Goal: Transaction & Acquisition: Purchase product/service

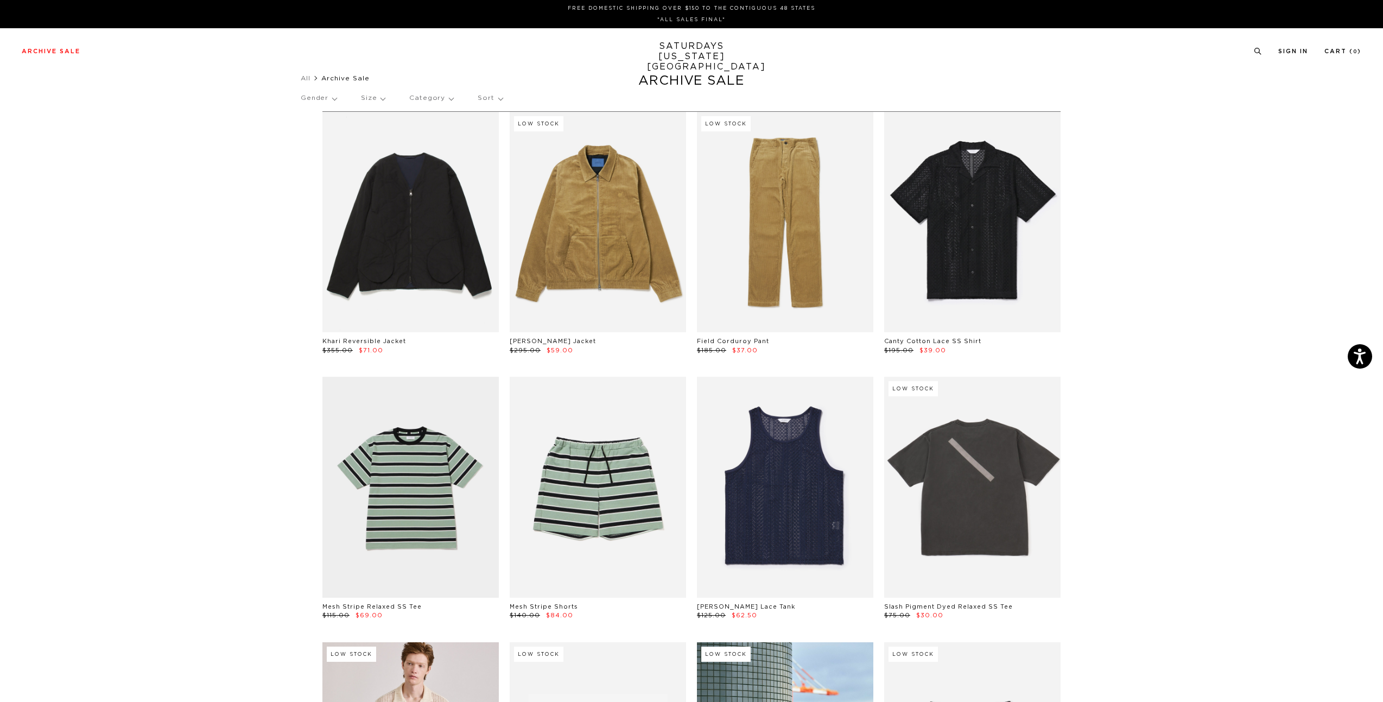
click at [380, 100] on p "Size" at bounding box center [373, 98] width 24 height 25
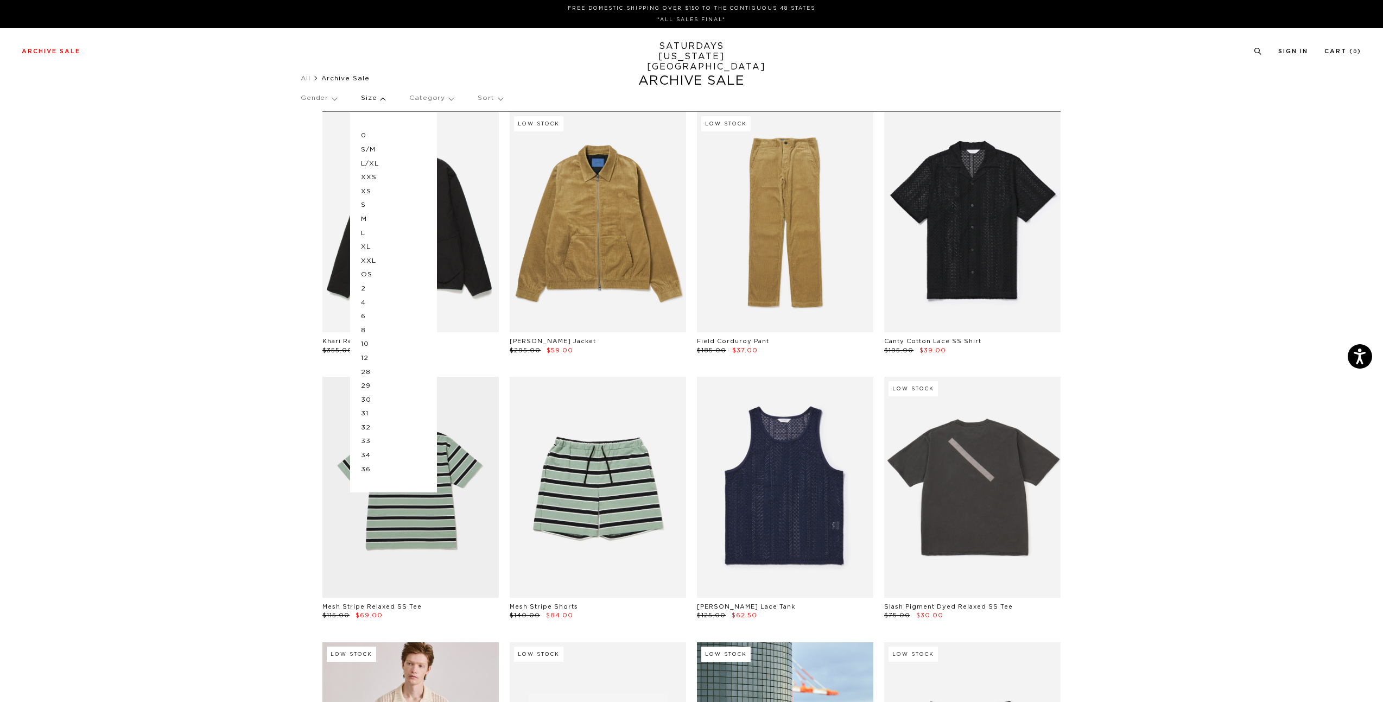
click at [367, 239] on p "L" at bounding box center [393, 233] width 65 height 14
click at [364, 231] on p "L" at bounding box center [393, 233] width 65 height 14
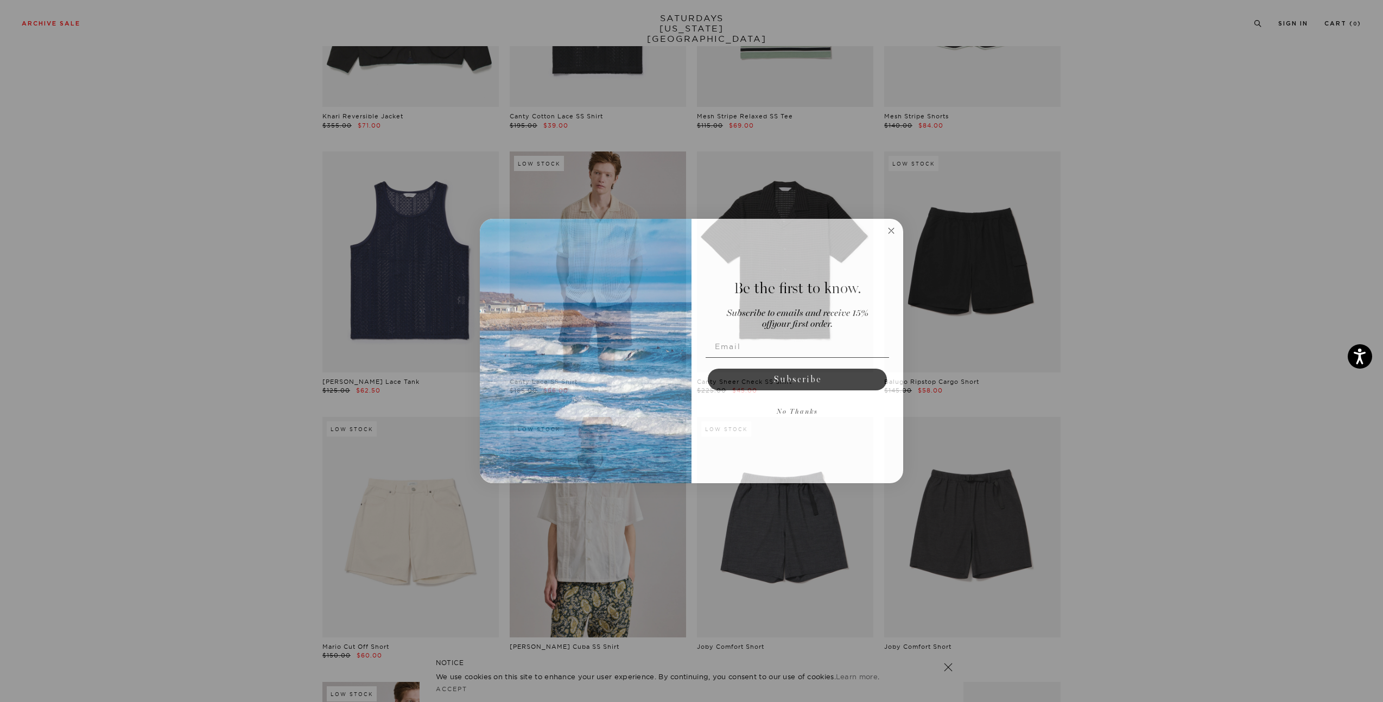
scroll to position [597, 0]
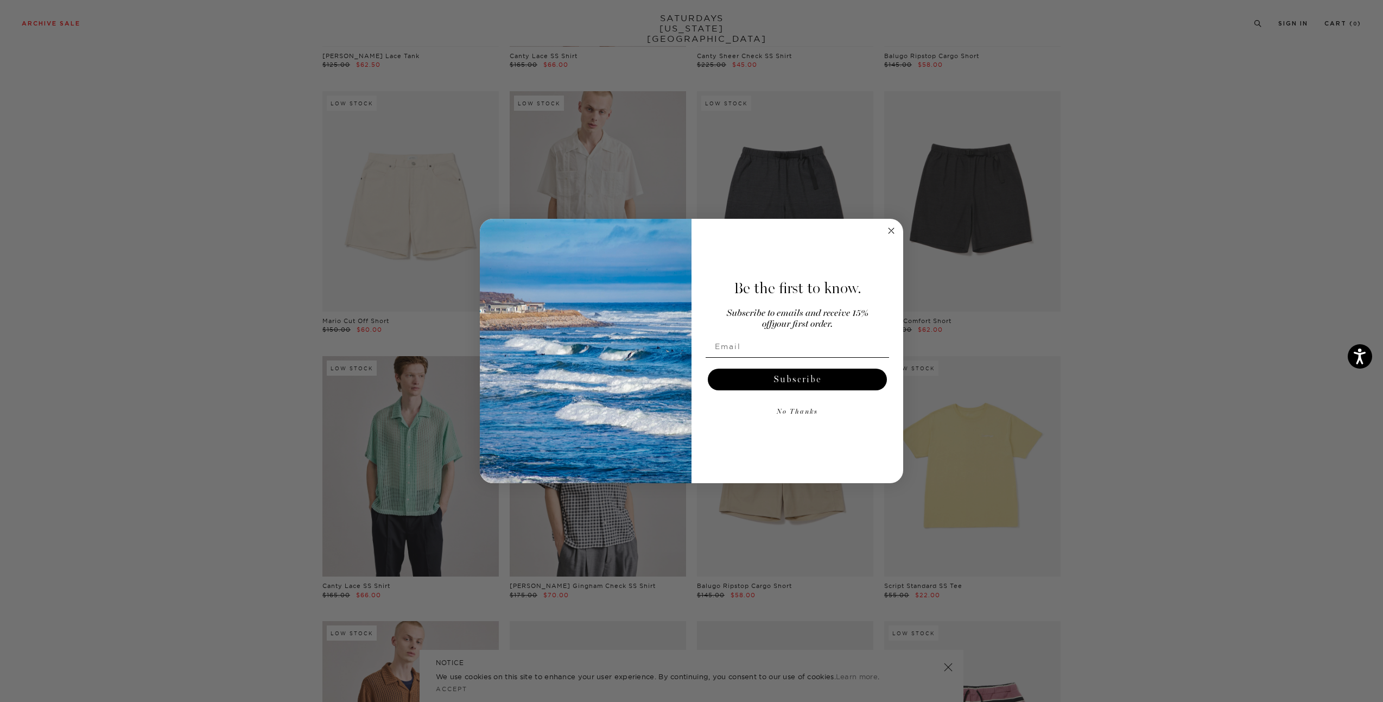
click at [807, 414] on button "No Thanks" at bounding box center [797, 412] width 183 height 22
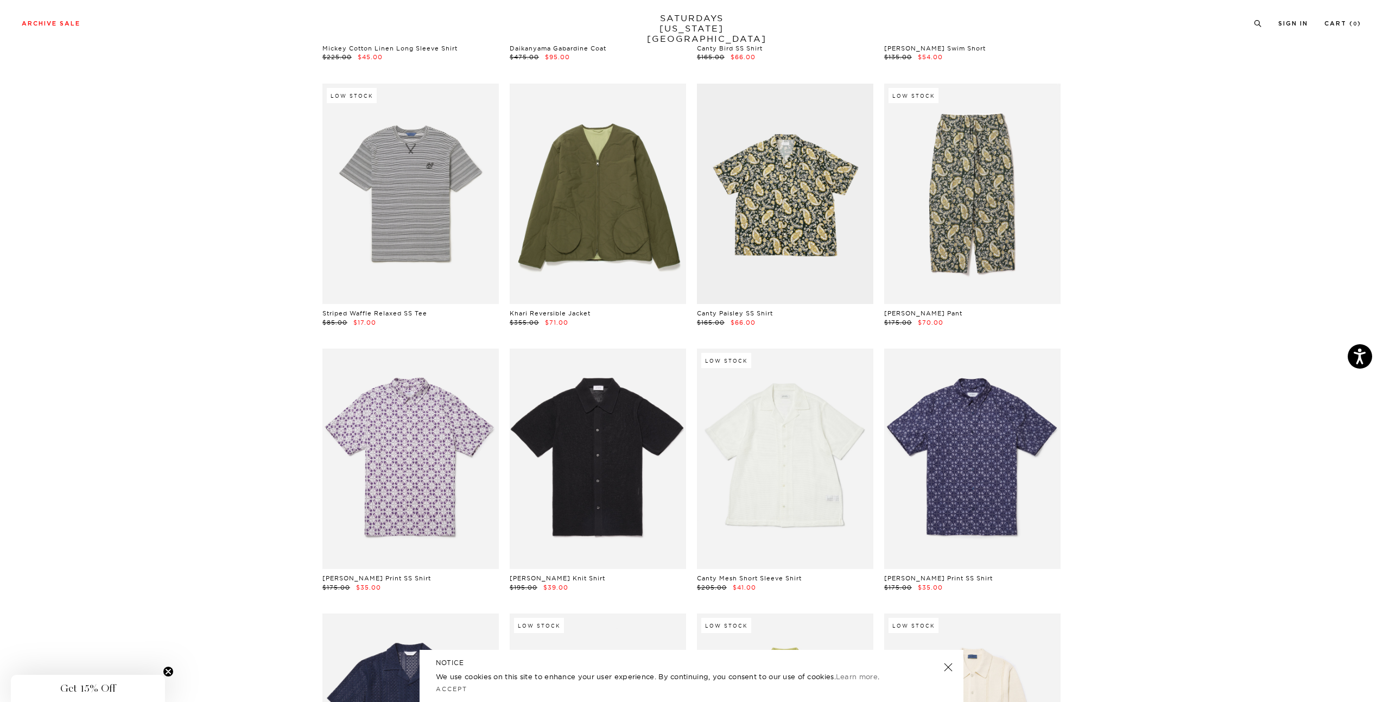
scroll to position [2063, 0]
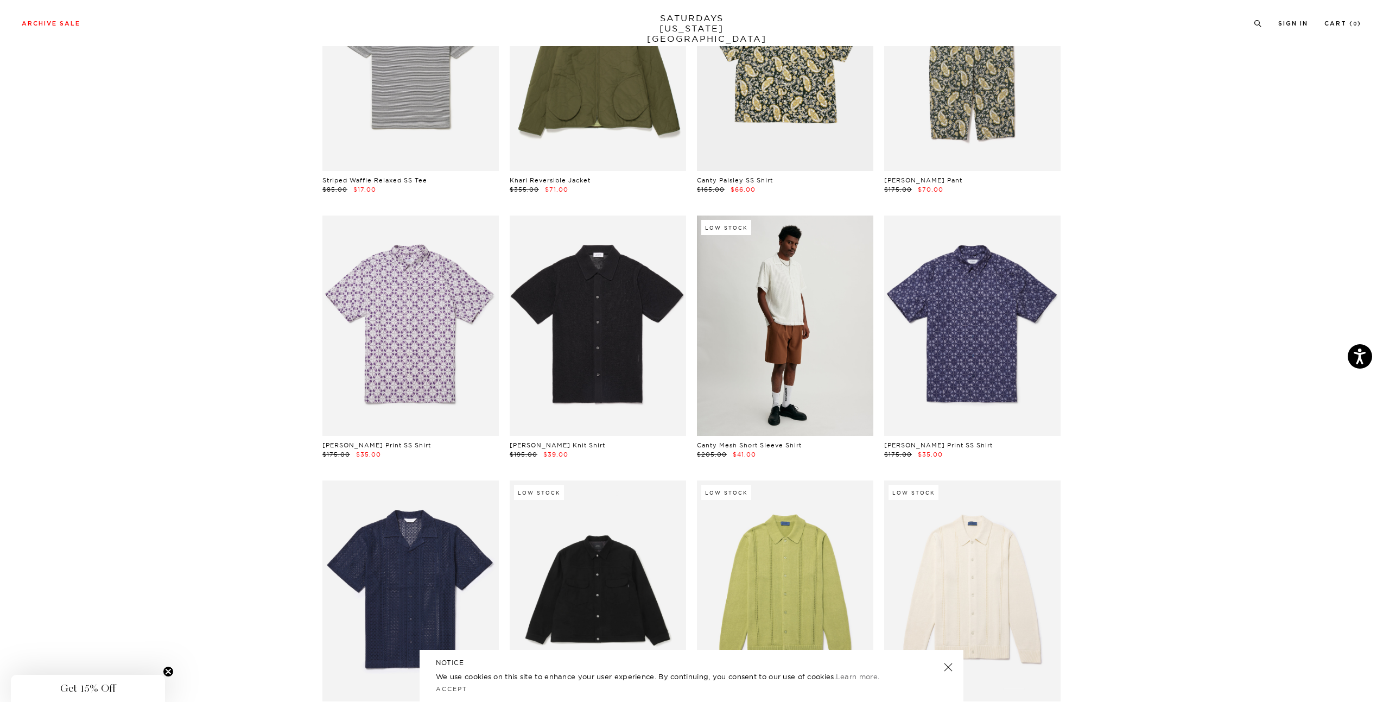
click at [752, 348] on link at bounding box center [785, 325] width 176 height 220
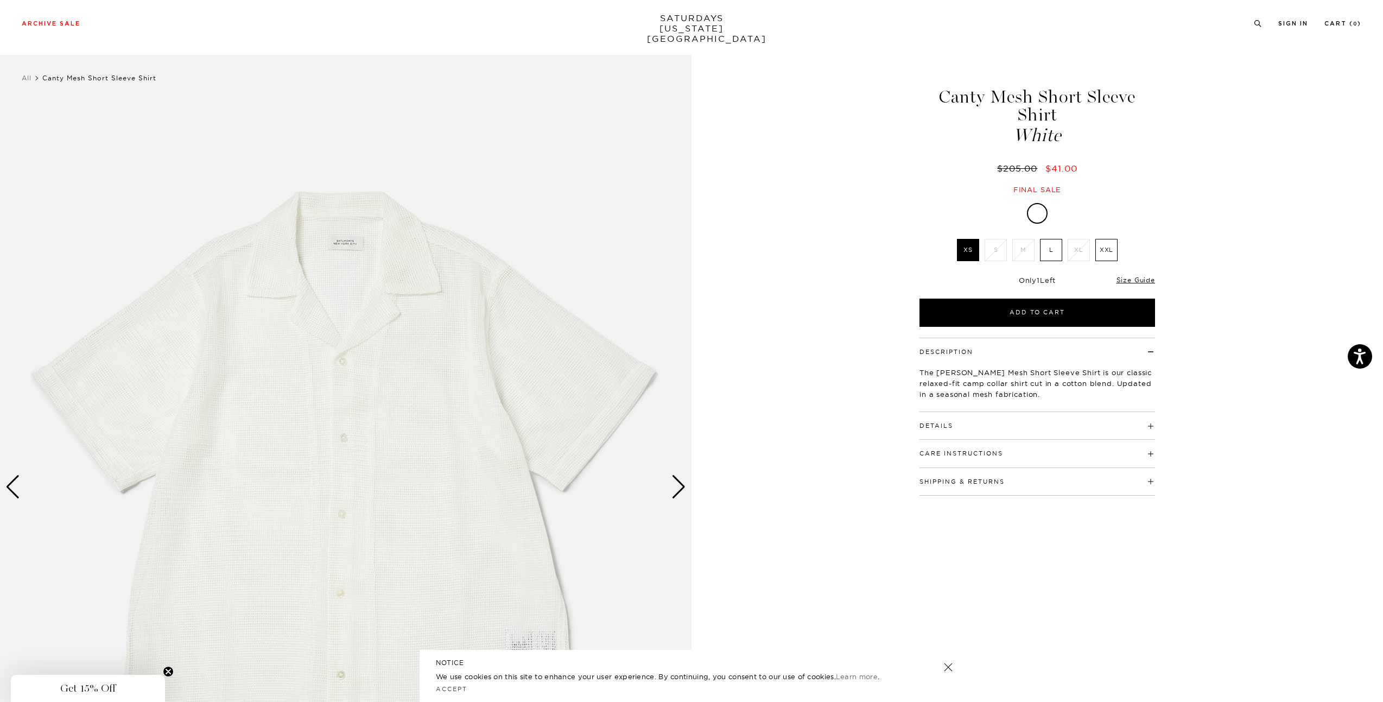
scroll to position [163, 0]
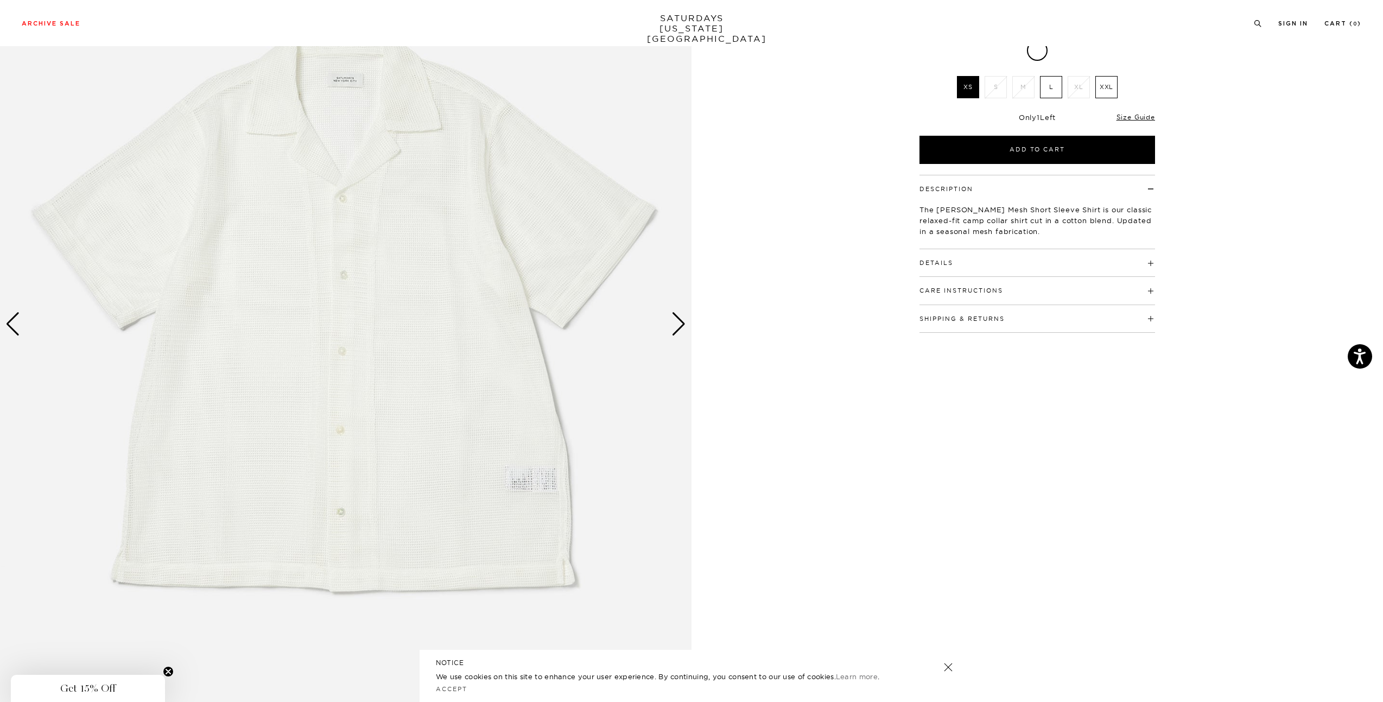
click at [671, 316] on img at bounding box center [346, 324] width 692 height 865
click at [683, 322] on div "Next slide" at bounding box center [678, 324] width 15 height 24
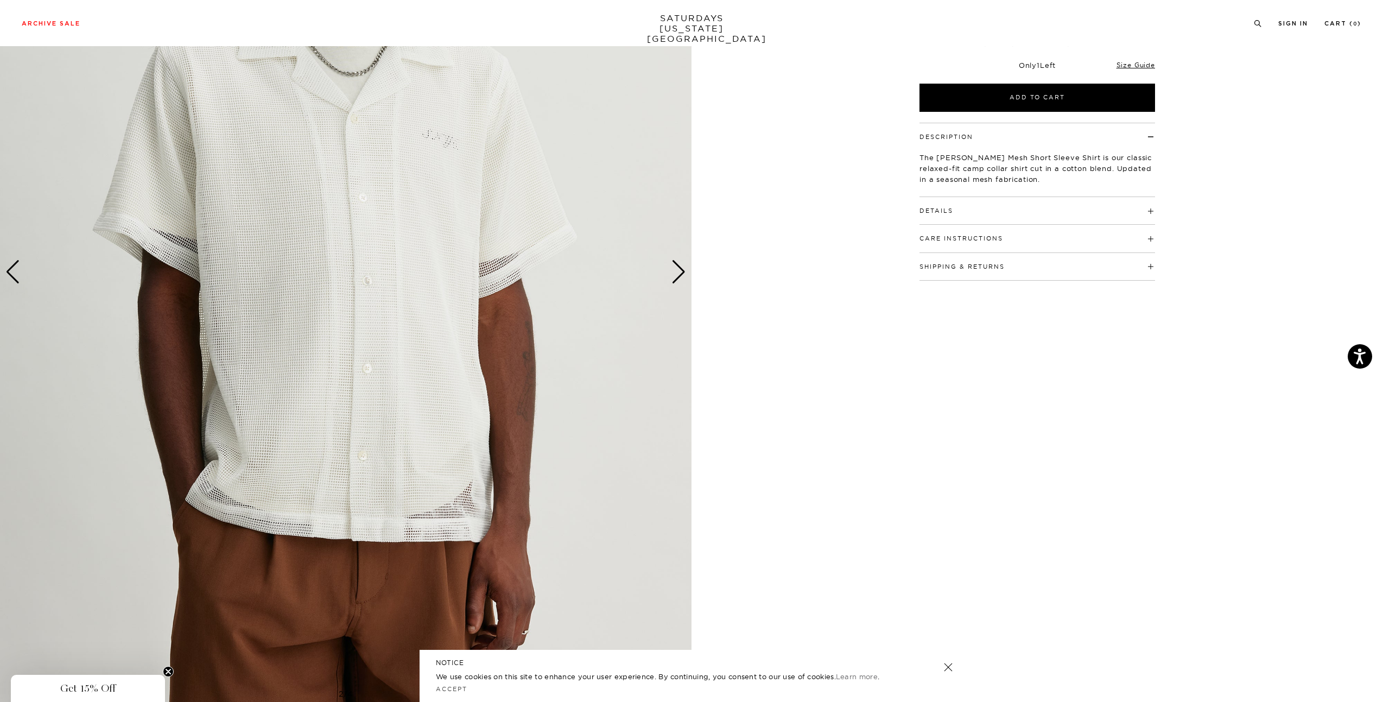
scroll to position [217, 0]
click at [680, 274] on div "Next slide" at bounding box center [678, 270] width 15 height 24
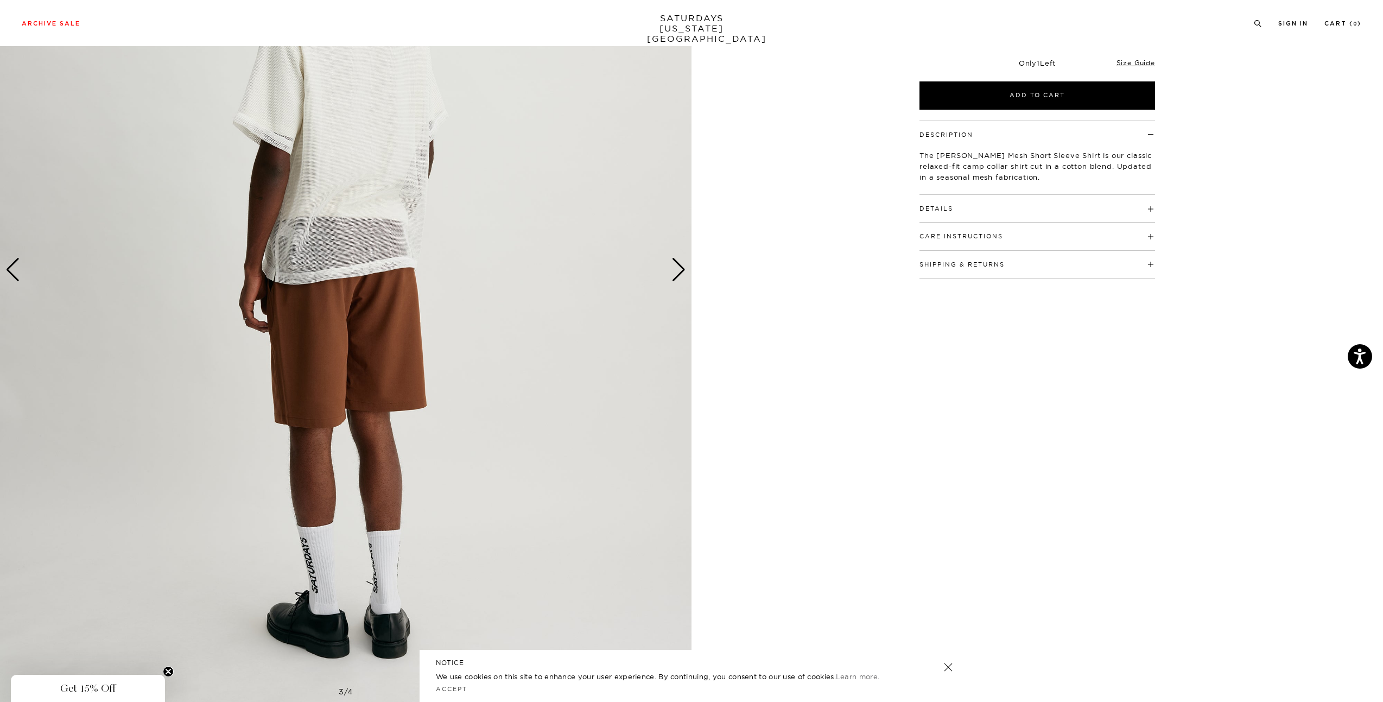
click at [680, 274] on div "Next slide" at bounding box center [678, 270] width 15 height 24
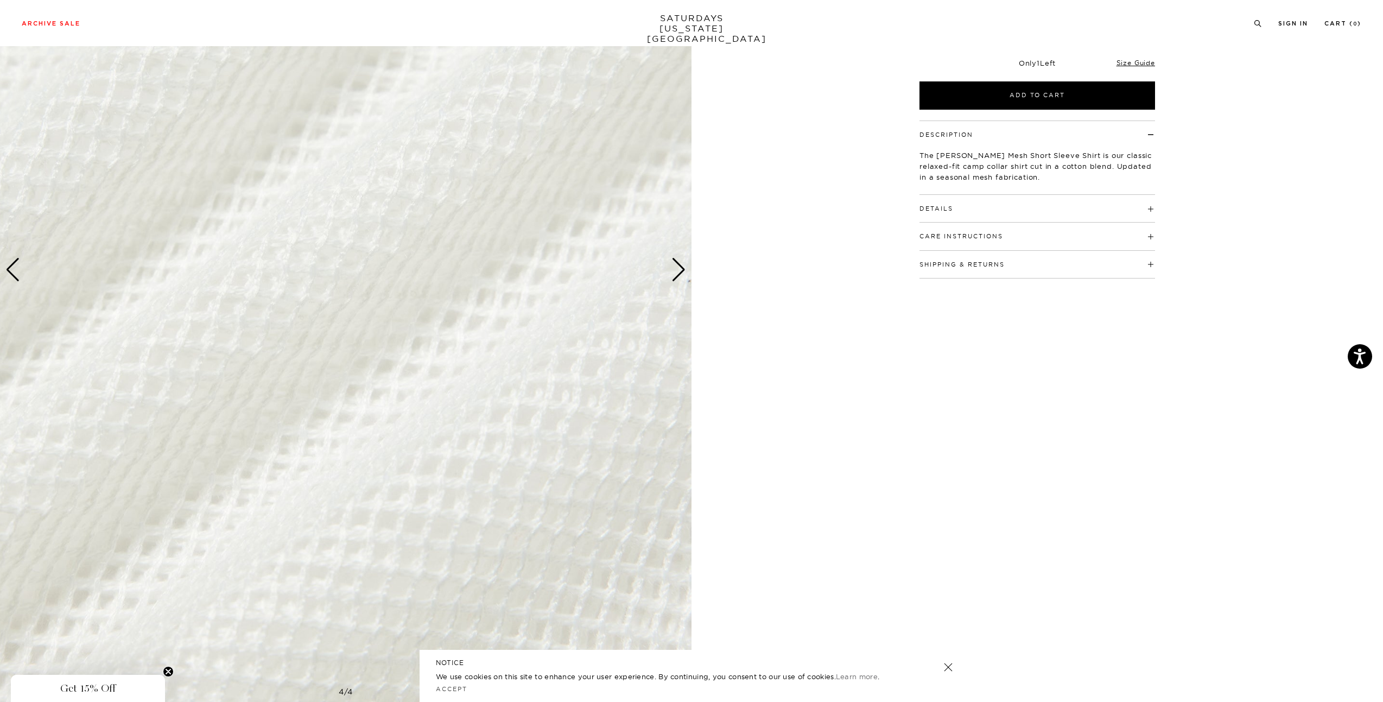
click at [680, 274] on div "Next slide" at bounding box center [678, 270] width 15 height 24
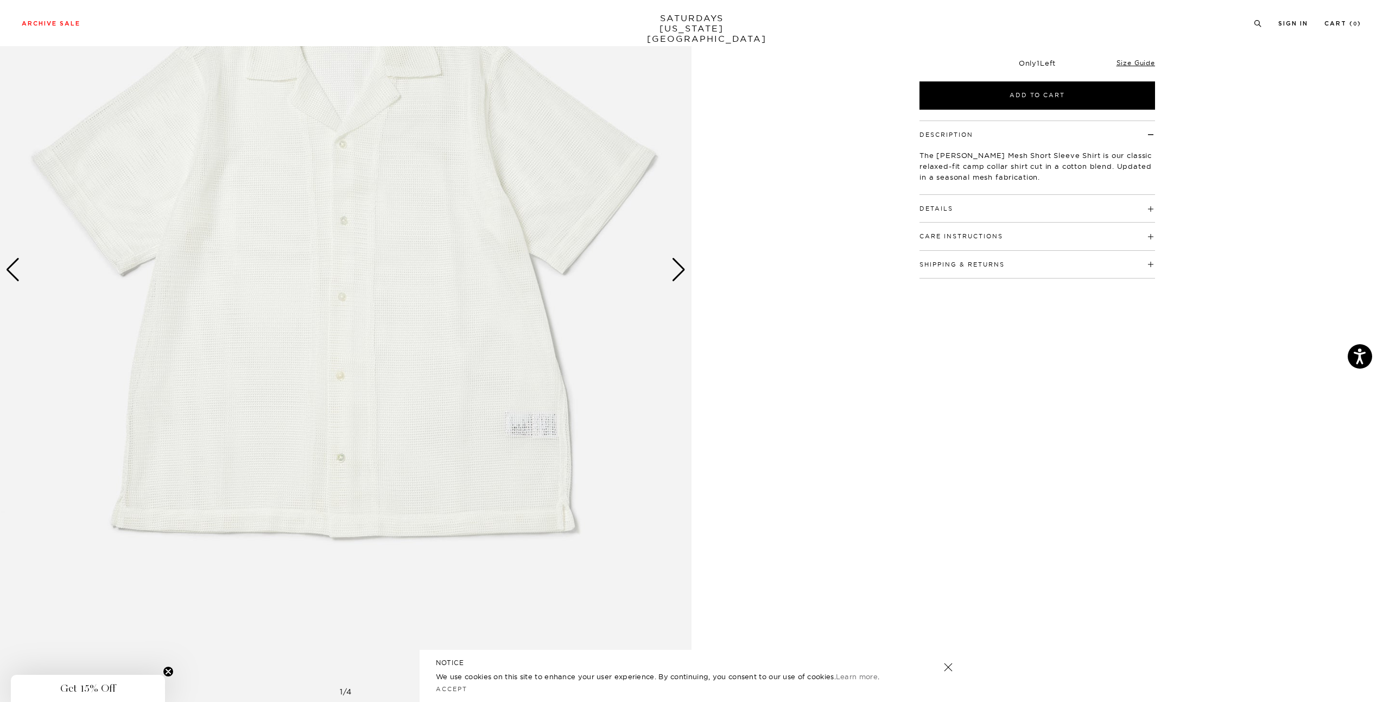
click at [679, 274] on div "Next slide" at bounding box center [678, 270] width 15 height 24
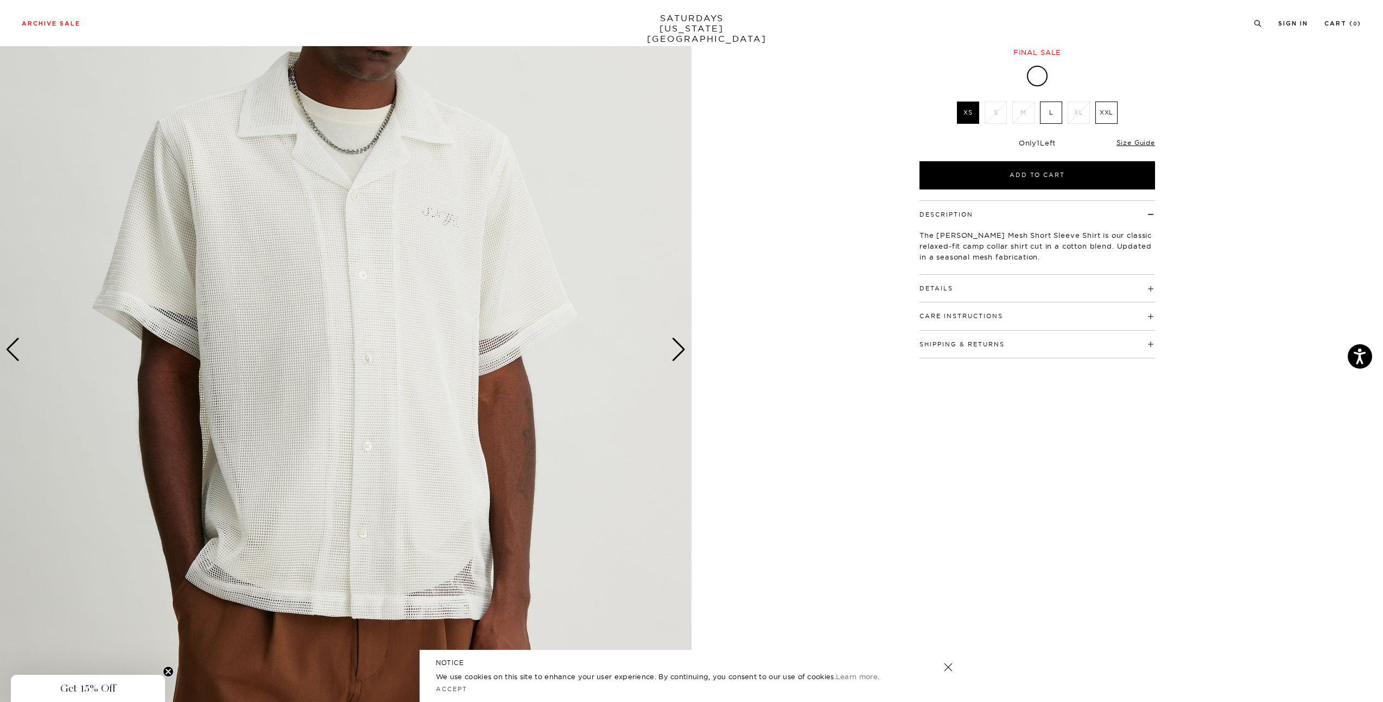
scroll to position [0, 0]
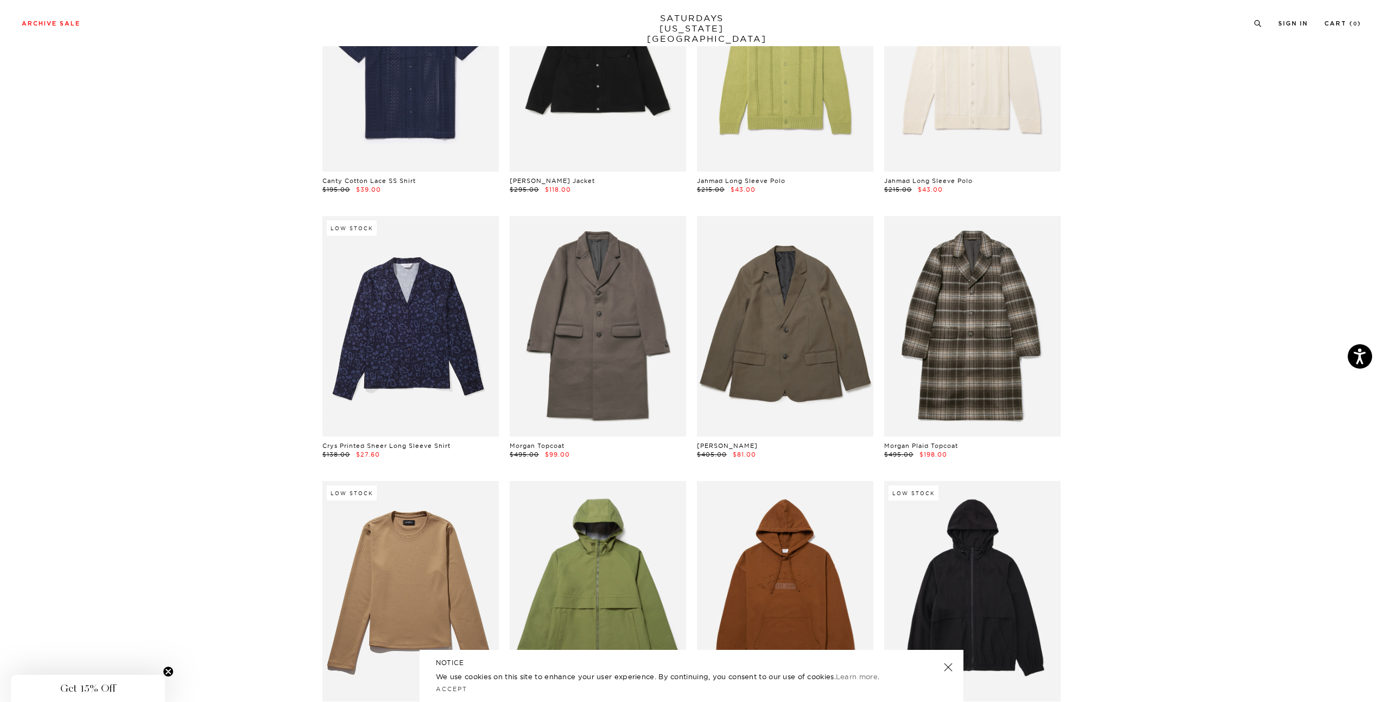
scroll to position [2605, 0]
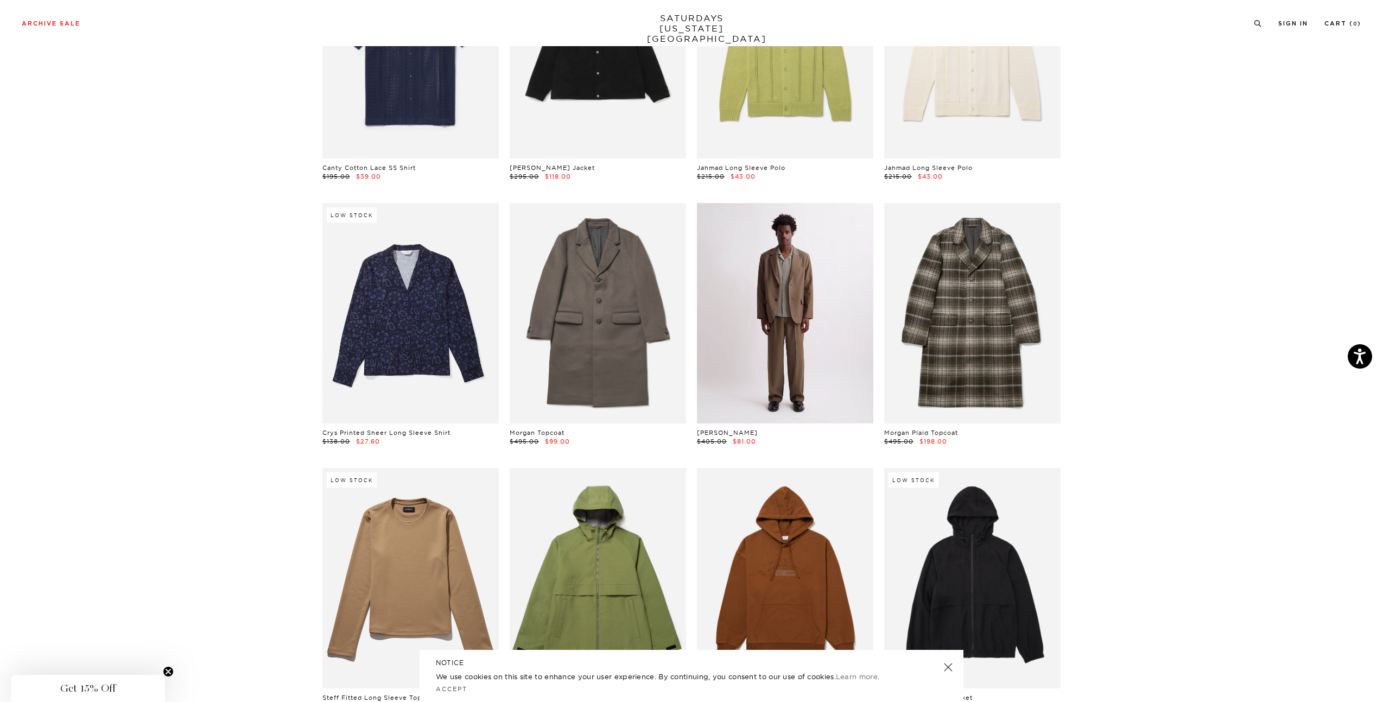
click at [800, 342] on link at bounding box center [785, 313] width 176 height 220
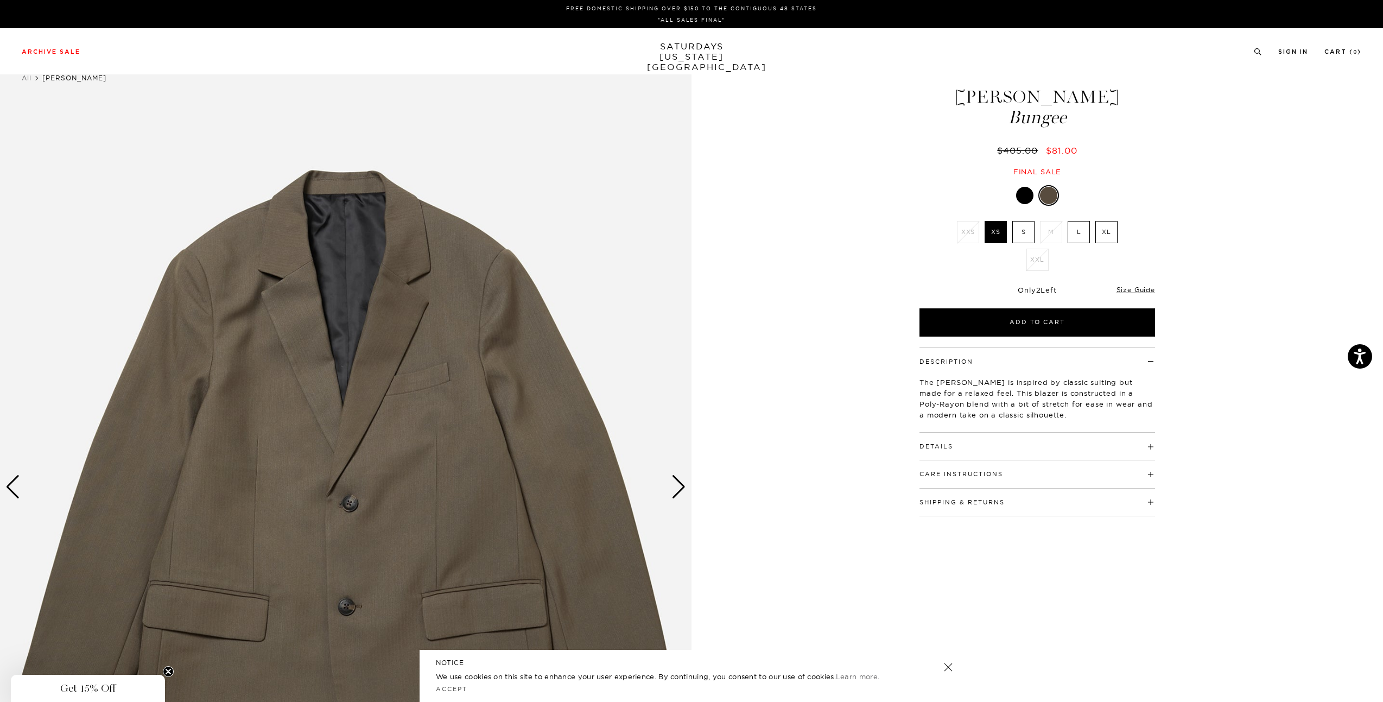
click at [681, 479] on div "Next slide" at bounding box center [678, 487] width 15 height 24
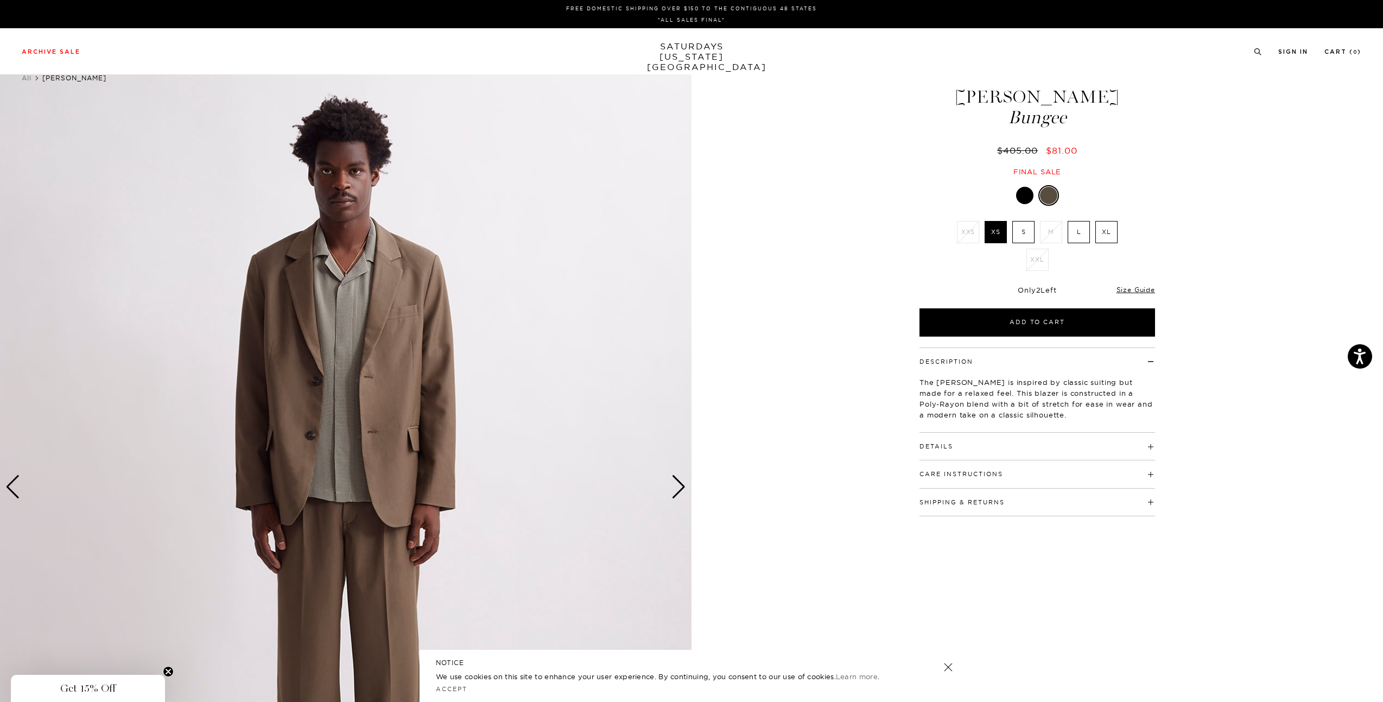
click at [681, 478] on div "Next slide" at bounding box center [678, 487] width 15 height 24
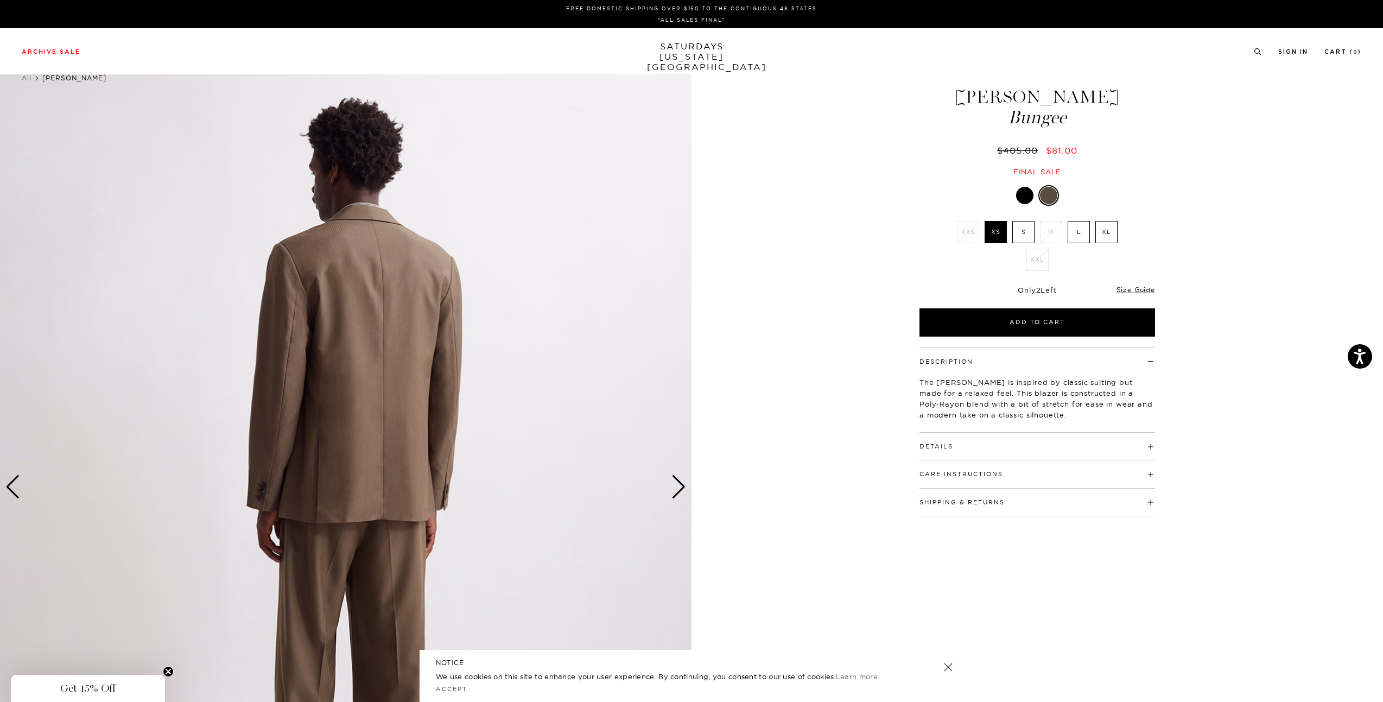
click at [681, 478] on div "Next slide" at bounding box center [678, 487] width 15 height 24
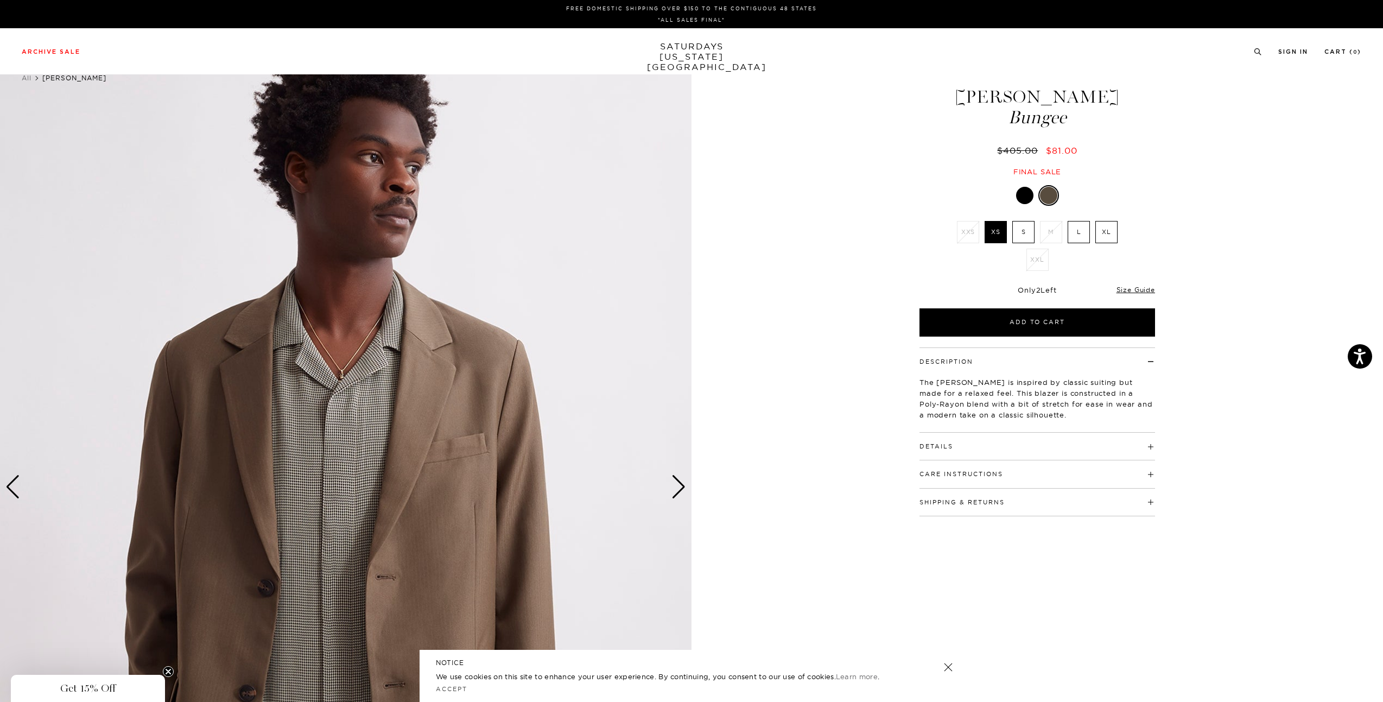
click at [681, 478] on div "Next slide" at bounding box center [678, 487] width 15 height 24
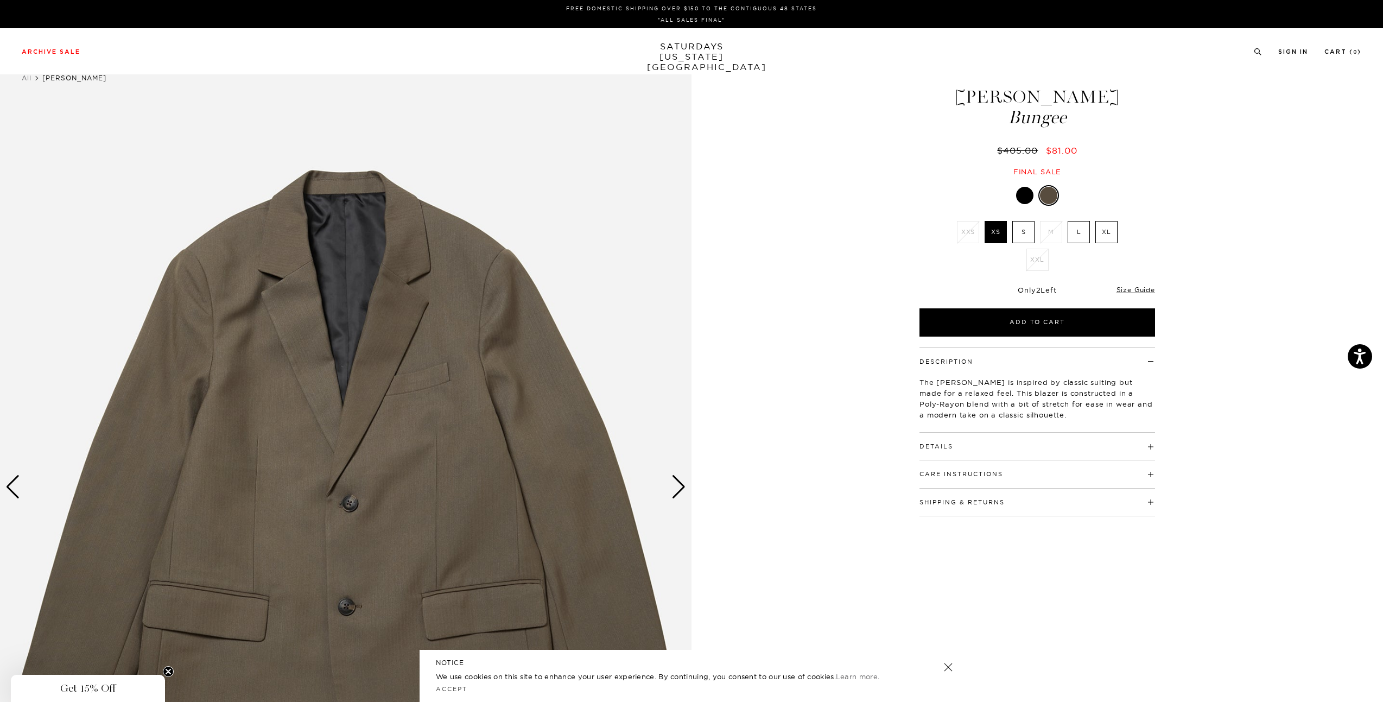
click at [681, 478] on div "Next slide" at bounding box center [678, 487] width 15 height 24
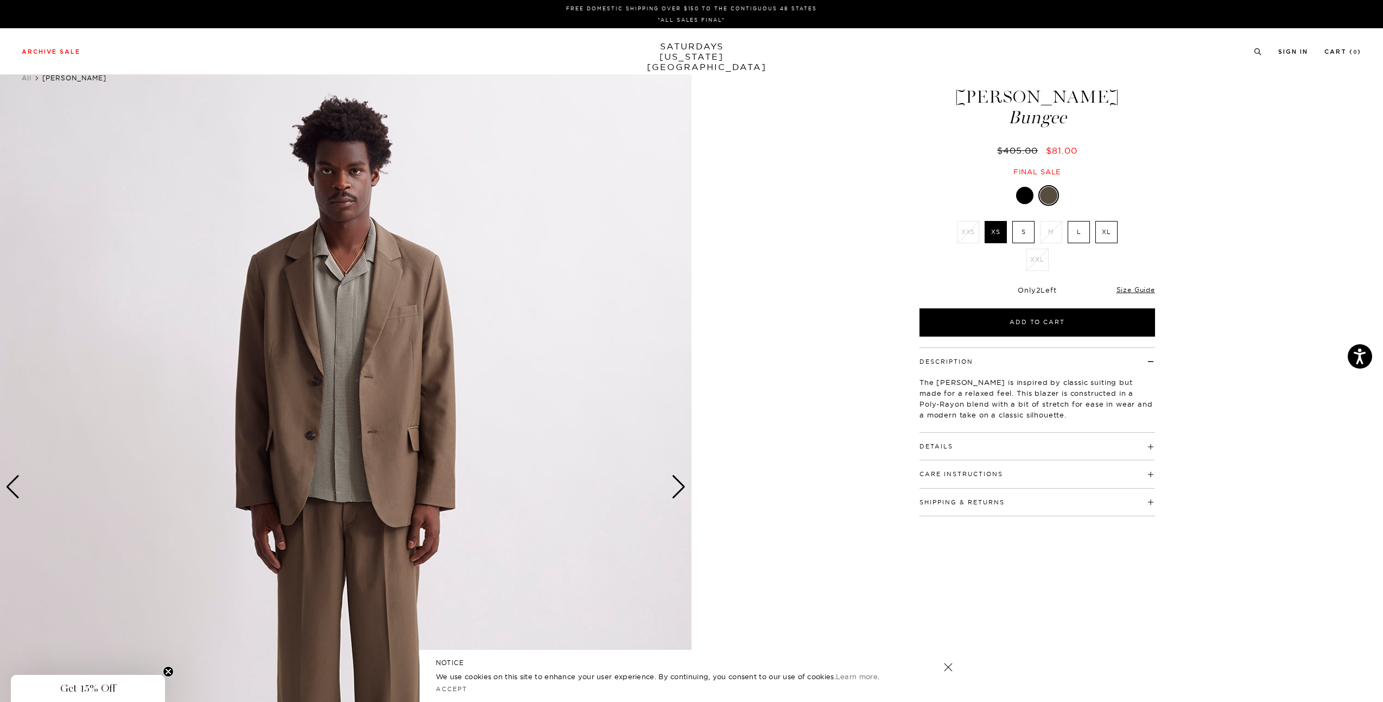
click at [1031, 197] on div at bounding box center [1024, 195] width 17 height 17
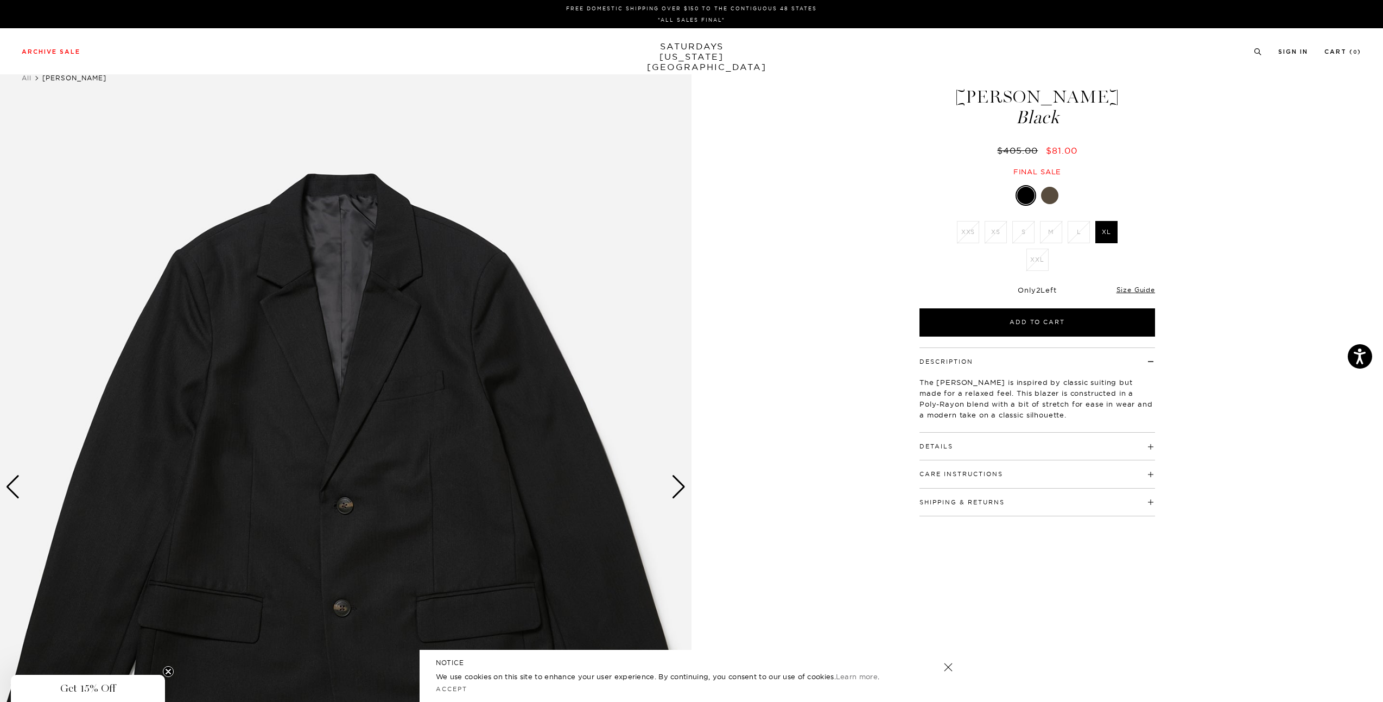
click at [680, 491] on div "Next slide" at bounding box center [678, 487] width 15 height 24
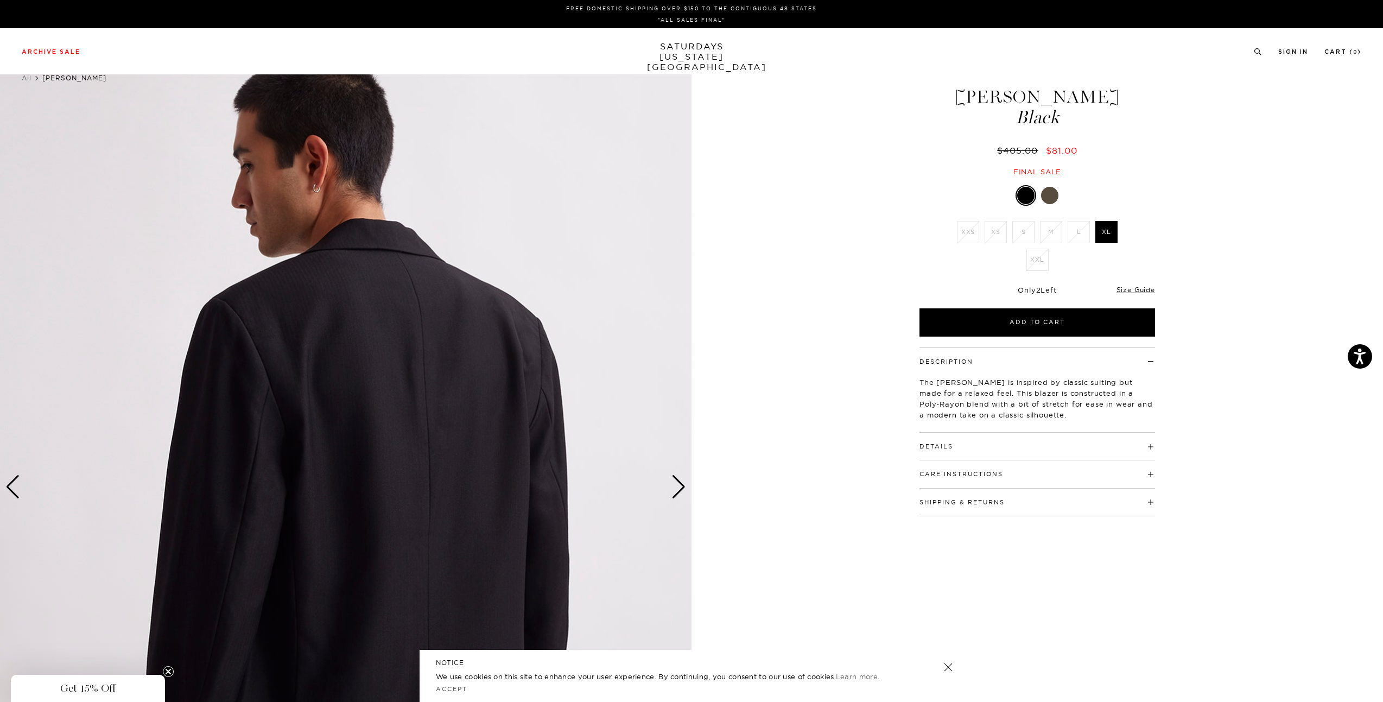
click at [680, 490] on div "Next slide" at bounding box center [678, 487] width 15 height 24
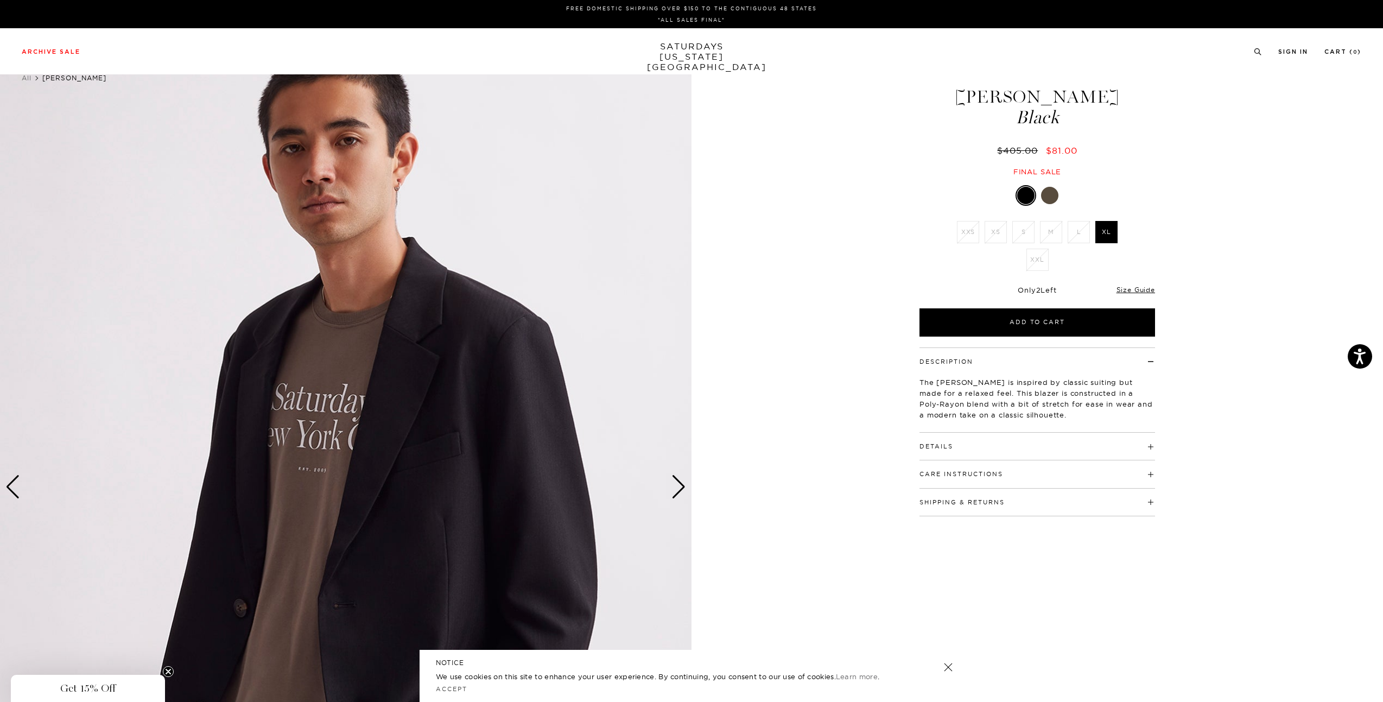
click at [680, 489] on div "Next slide" at bounding box center [678, 487] width 15 height 24
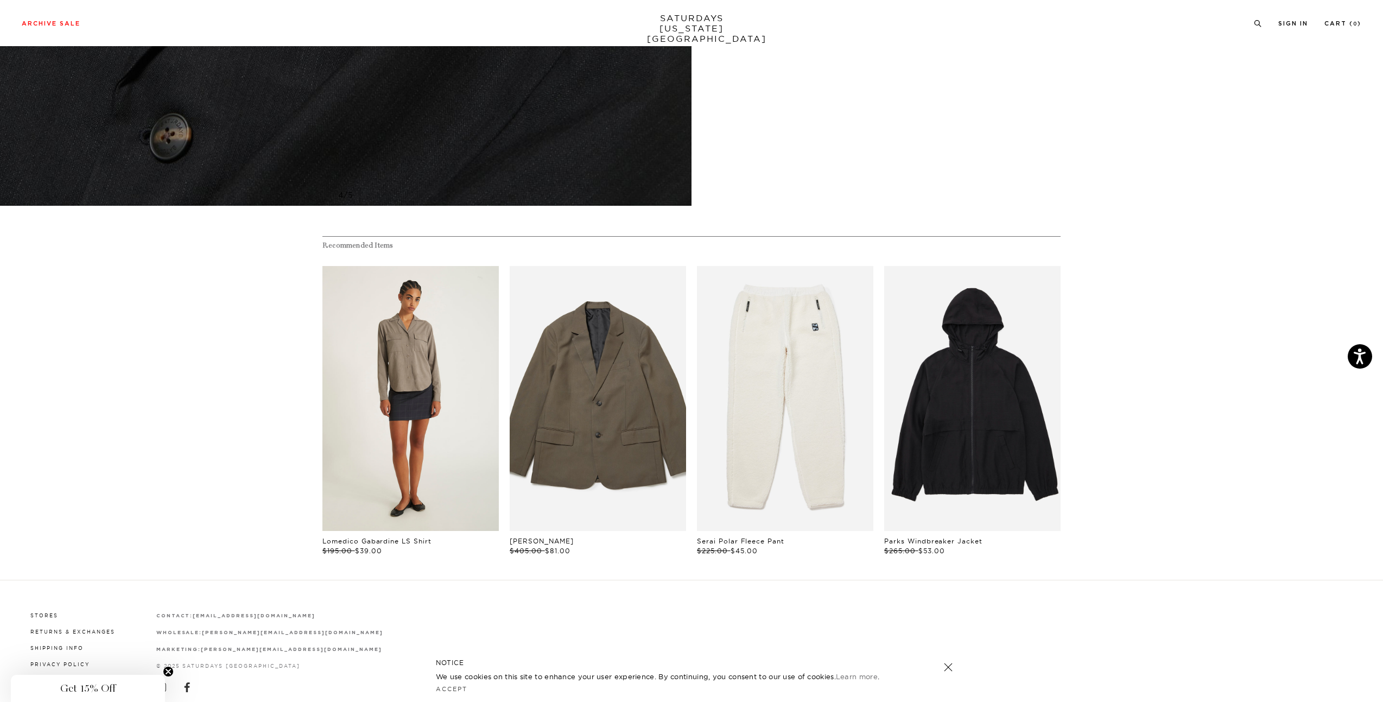
scroll to position [775, 0]
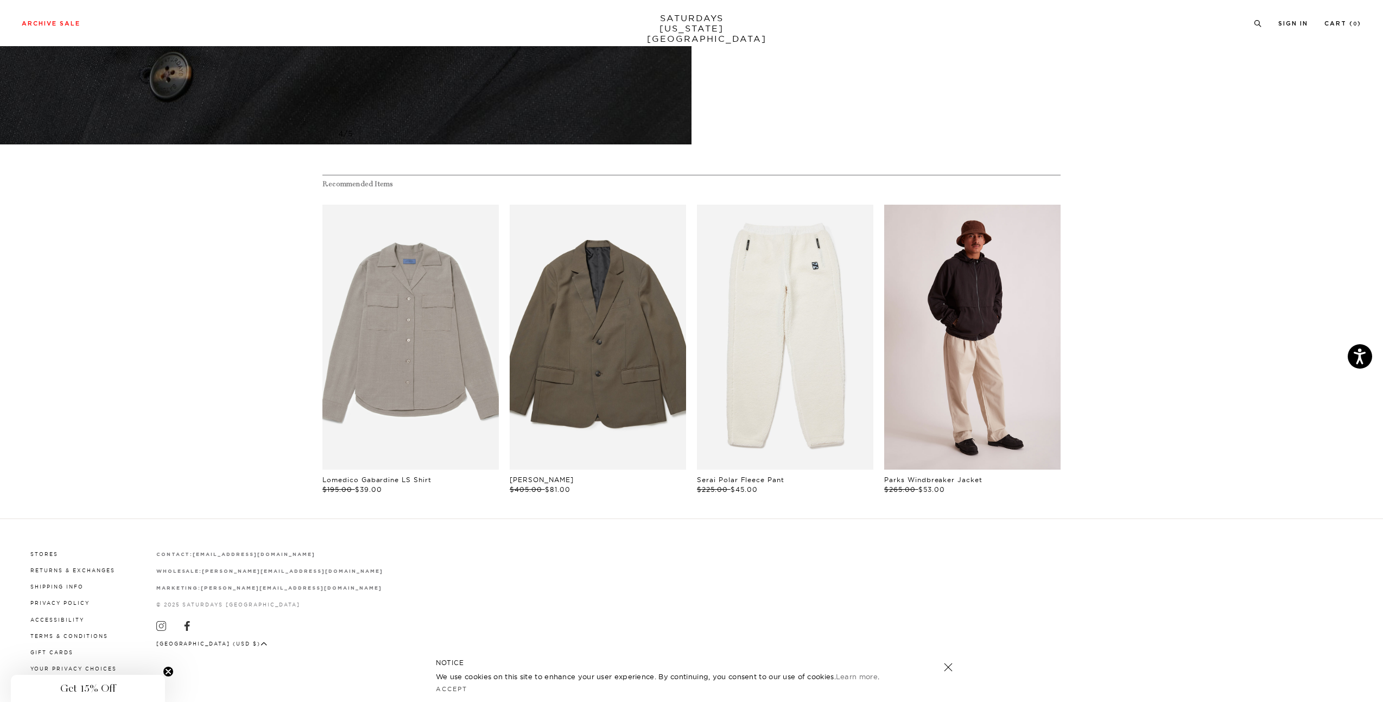
click at [1013, 334] on link "files/U22417JA02-BLACK_03.jpg" at bounding box center [972, 337] width 176 height 265
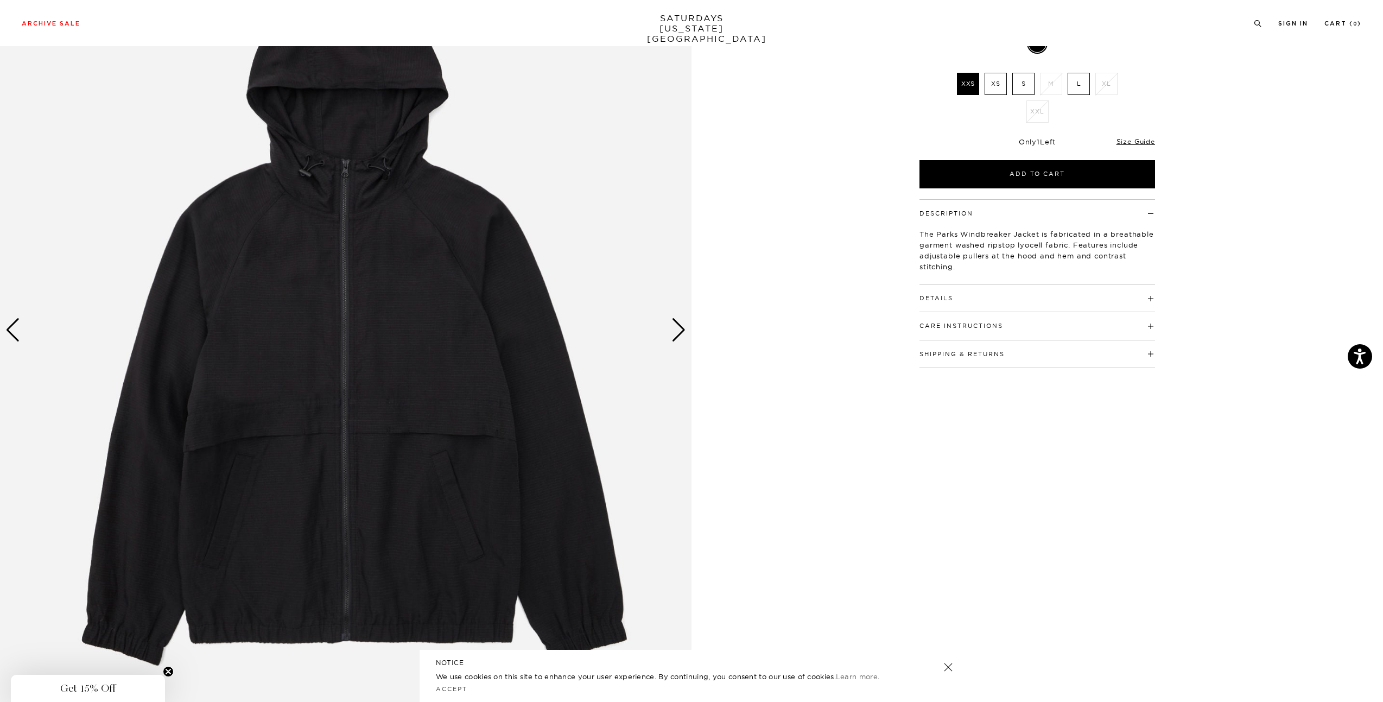
scroll to position [217, 0]
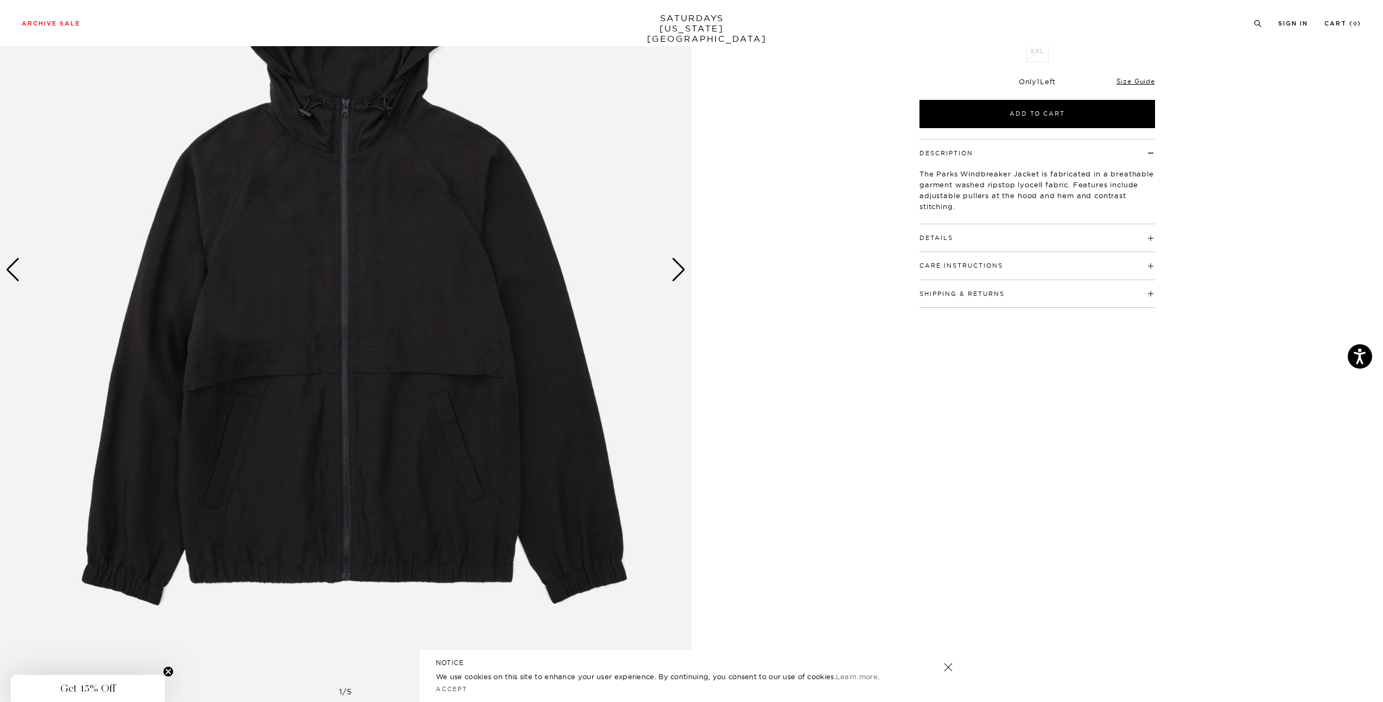
click at [674, 272] on div "Next slide" at bounding box center [678, 270] width 15 height 24
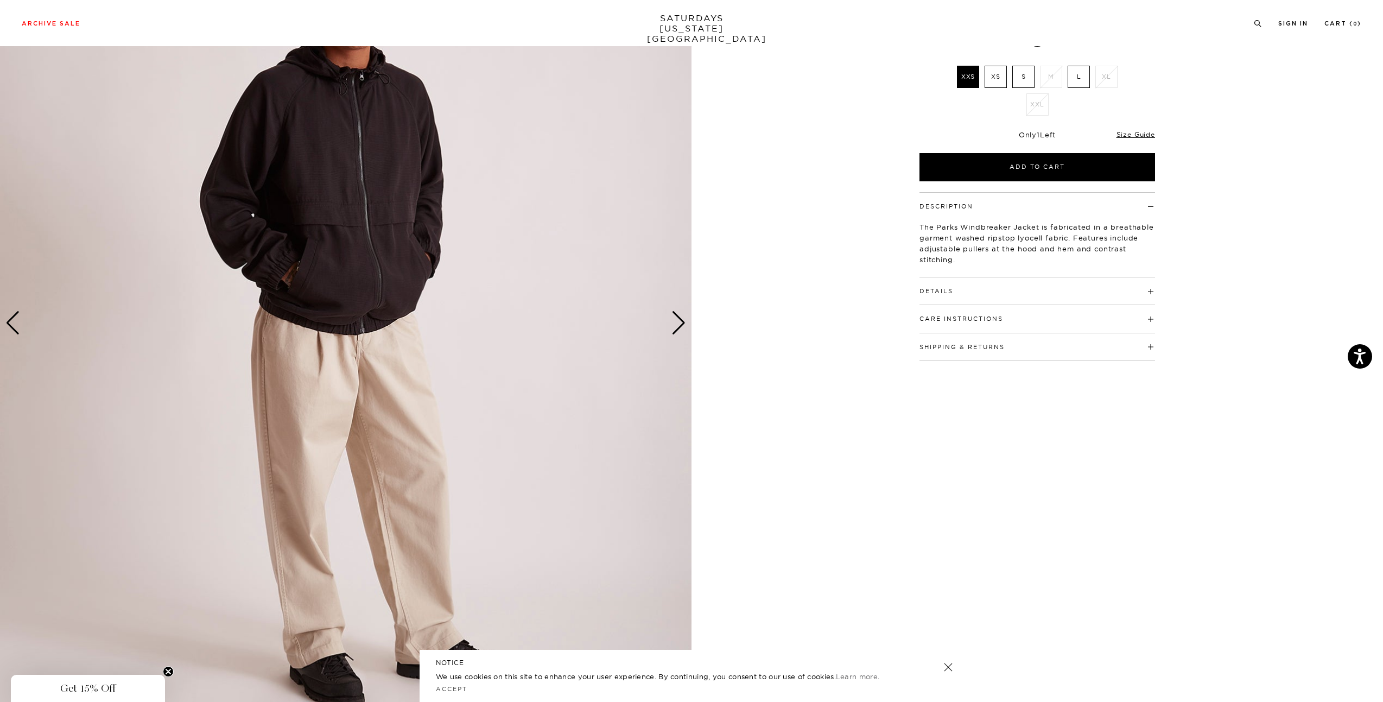
scroll to position [163, 0]
click at [676, 321] on div "Next slide" at bounding box center [678, 324] width 15 height 24
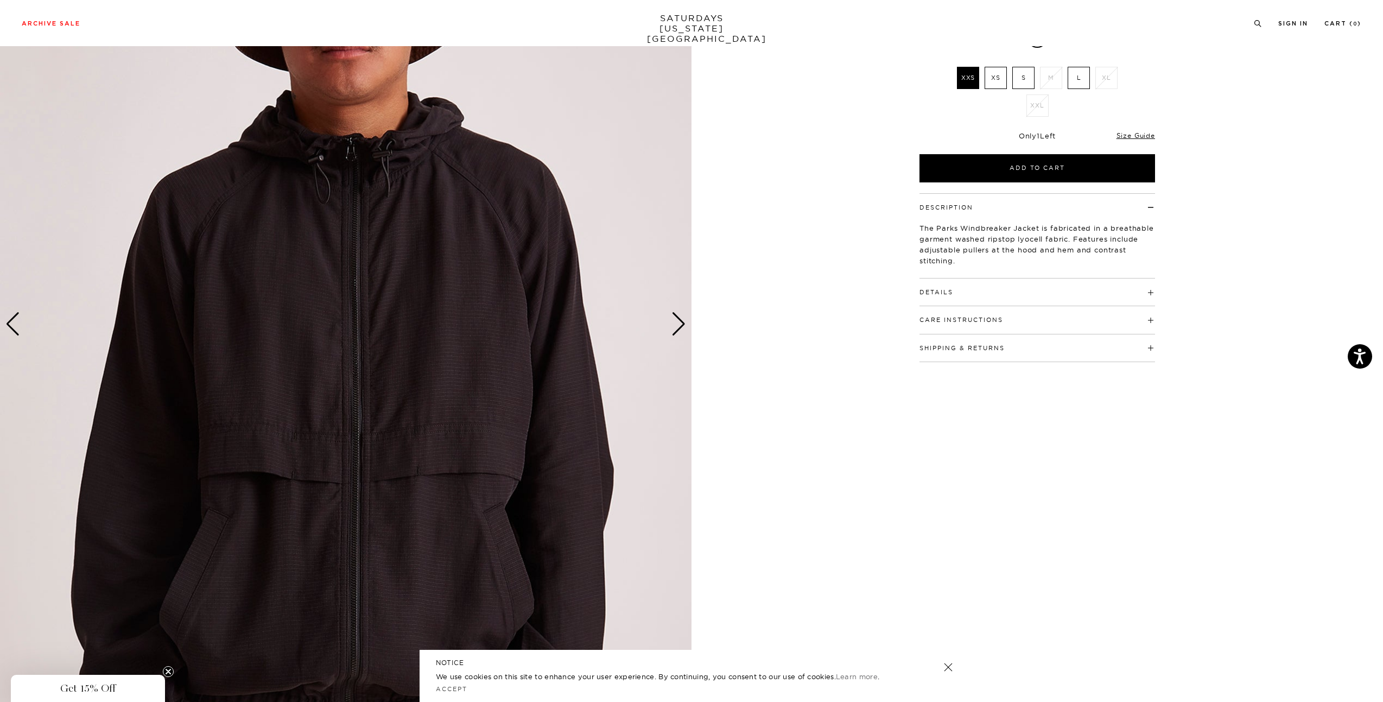
click at [676, 321] on div "Next slide" at bounding box center [678, 324] width 15 height 24
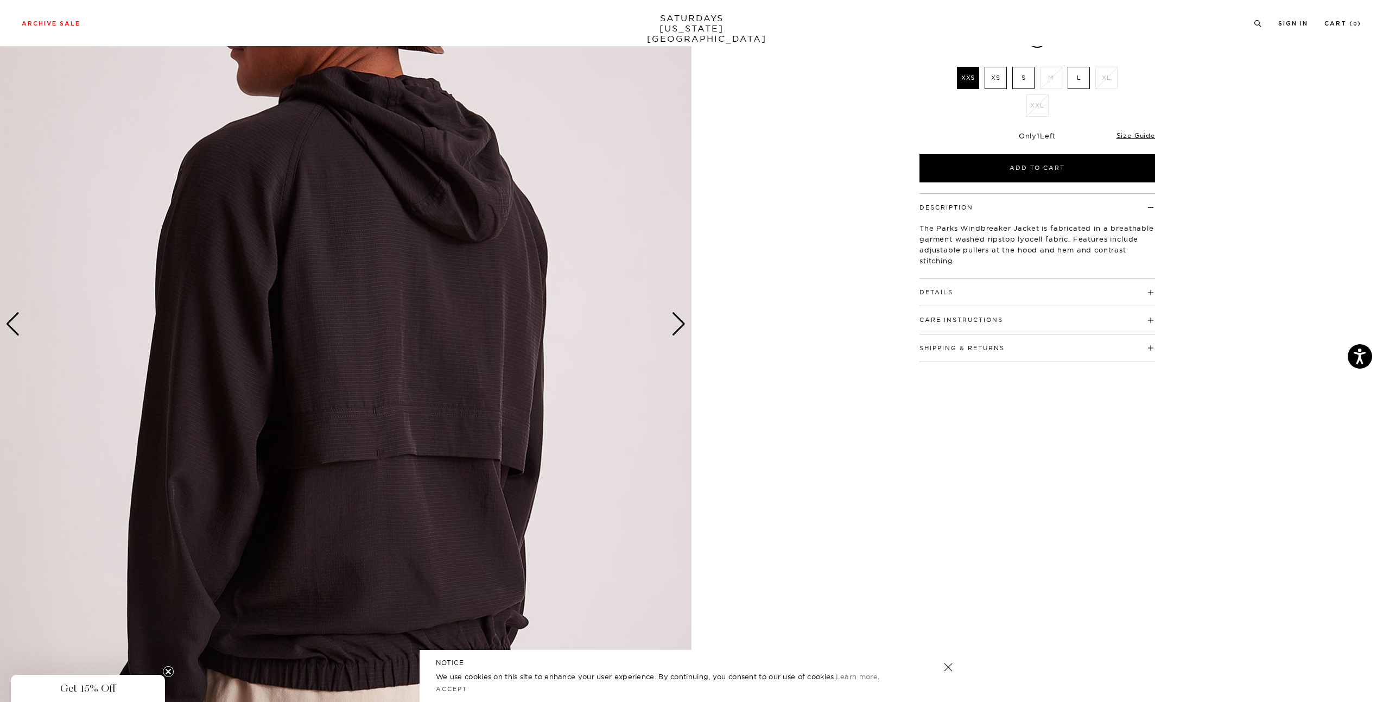
click at [676, 321] on div "Next slide" at bounding box center [678, 324] width 15 height 24
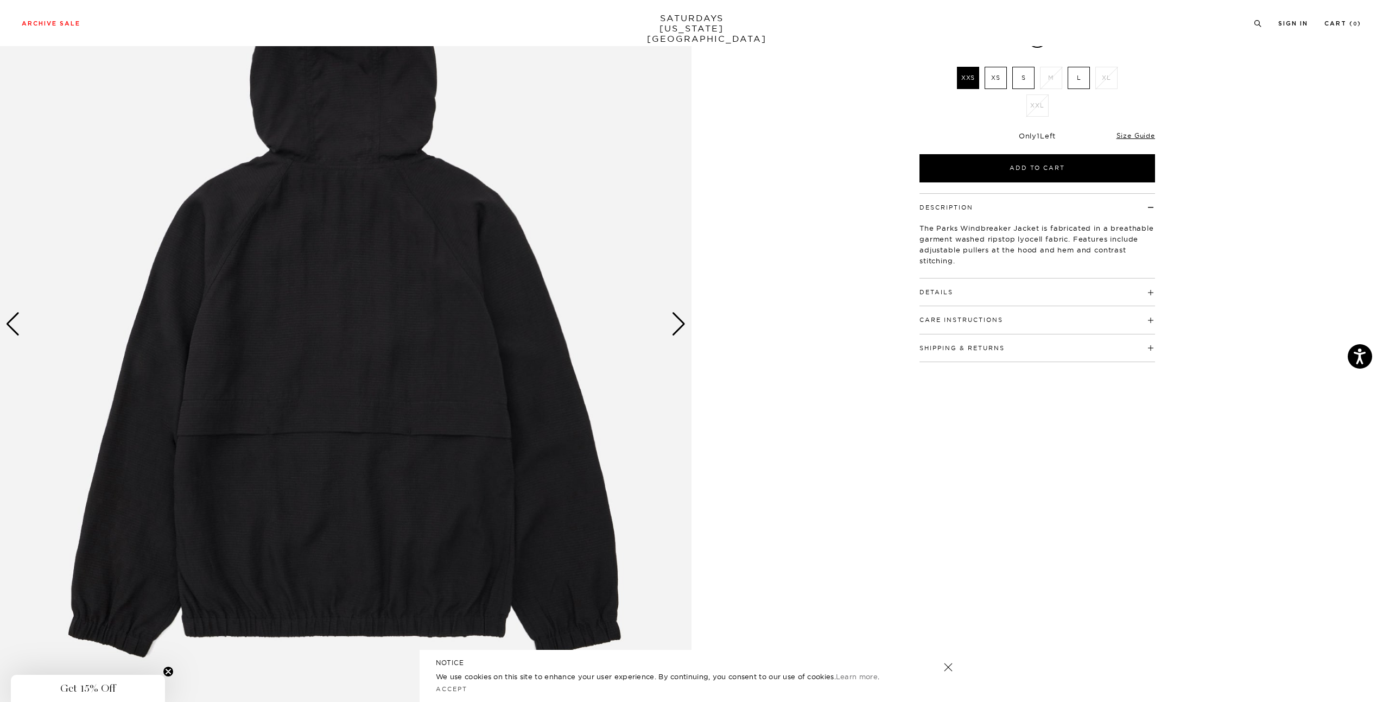
click at [676, 321] on div "Next slide" at bounding box center [678, 324] width 15 height 24
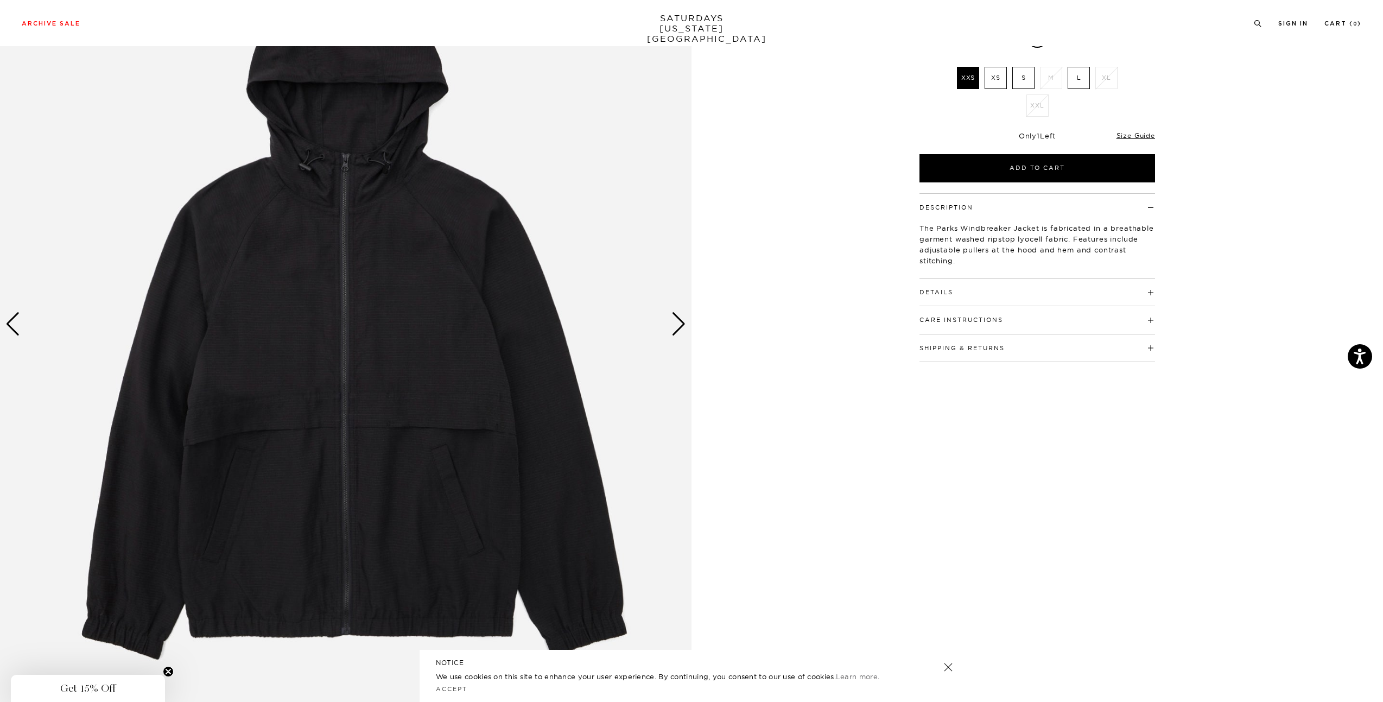
click at [676, 321] on div "Next slide" at bounding box center [678, 324] width 15 height 24
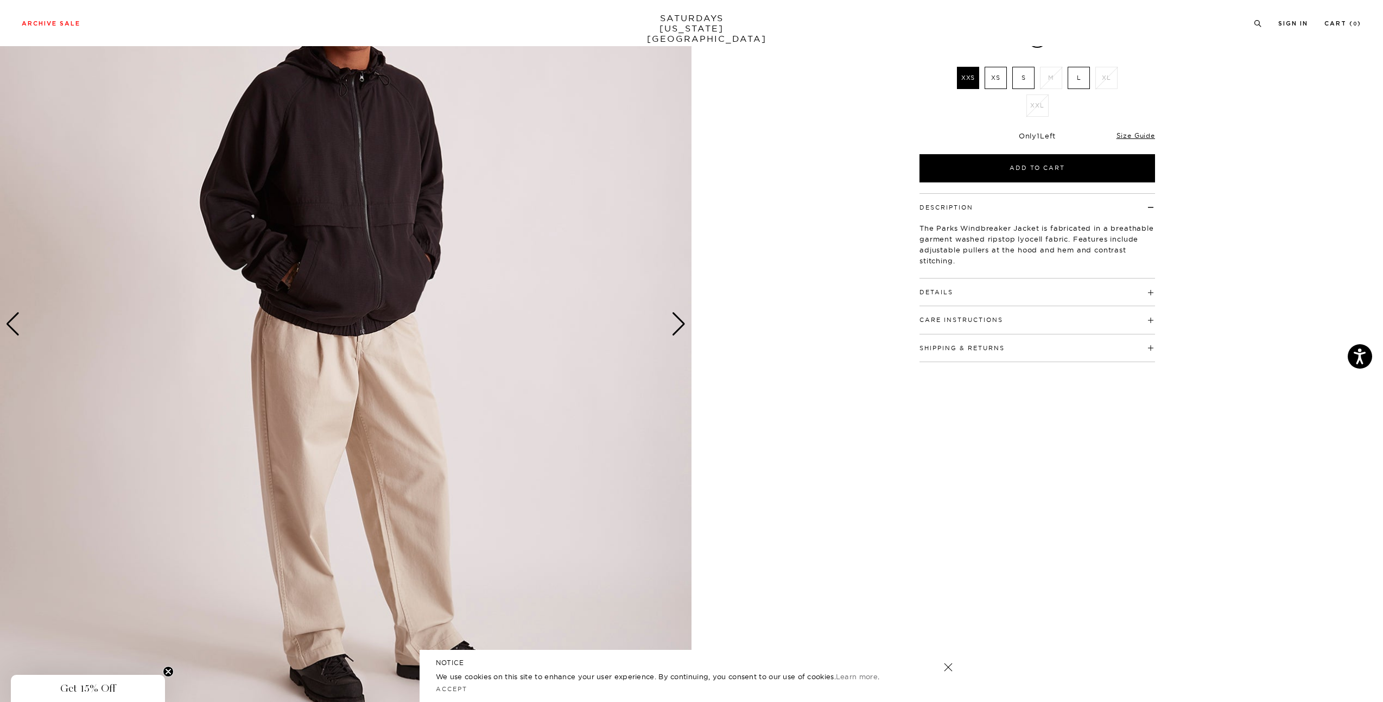
click at [676, 321] on div "Next slide" at bounding box center [678, 324] width 15 height 24
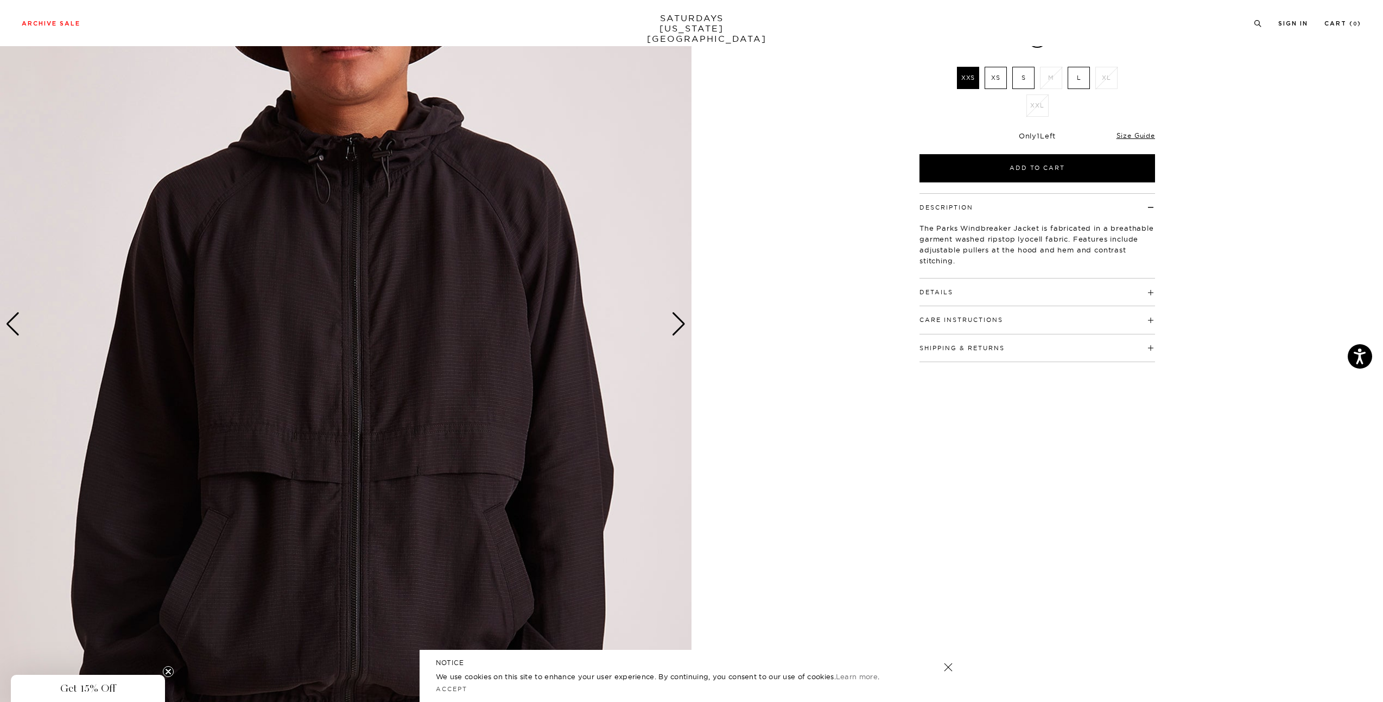
click at [676, 321] on div "Next slide" at bounding box center [678, 324] width 15 height 24
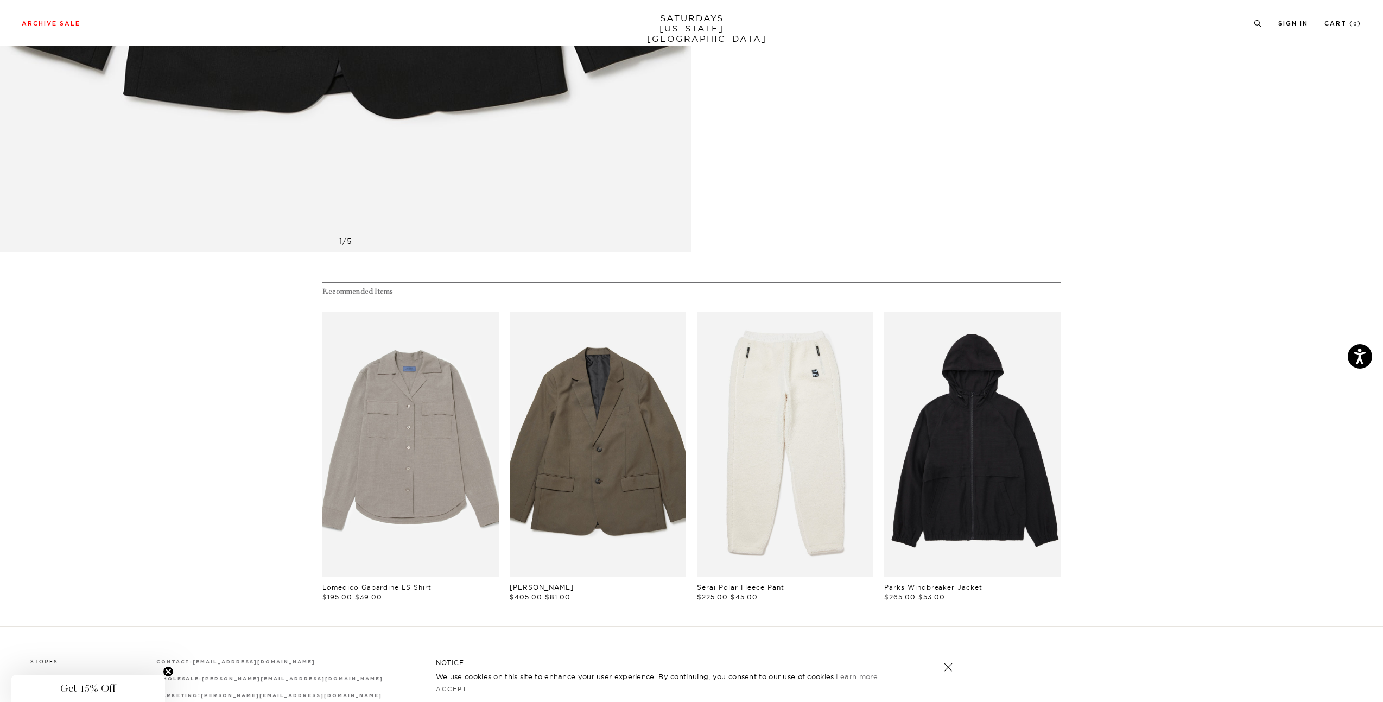
scroll to position [667, 0]
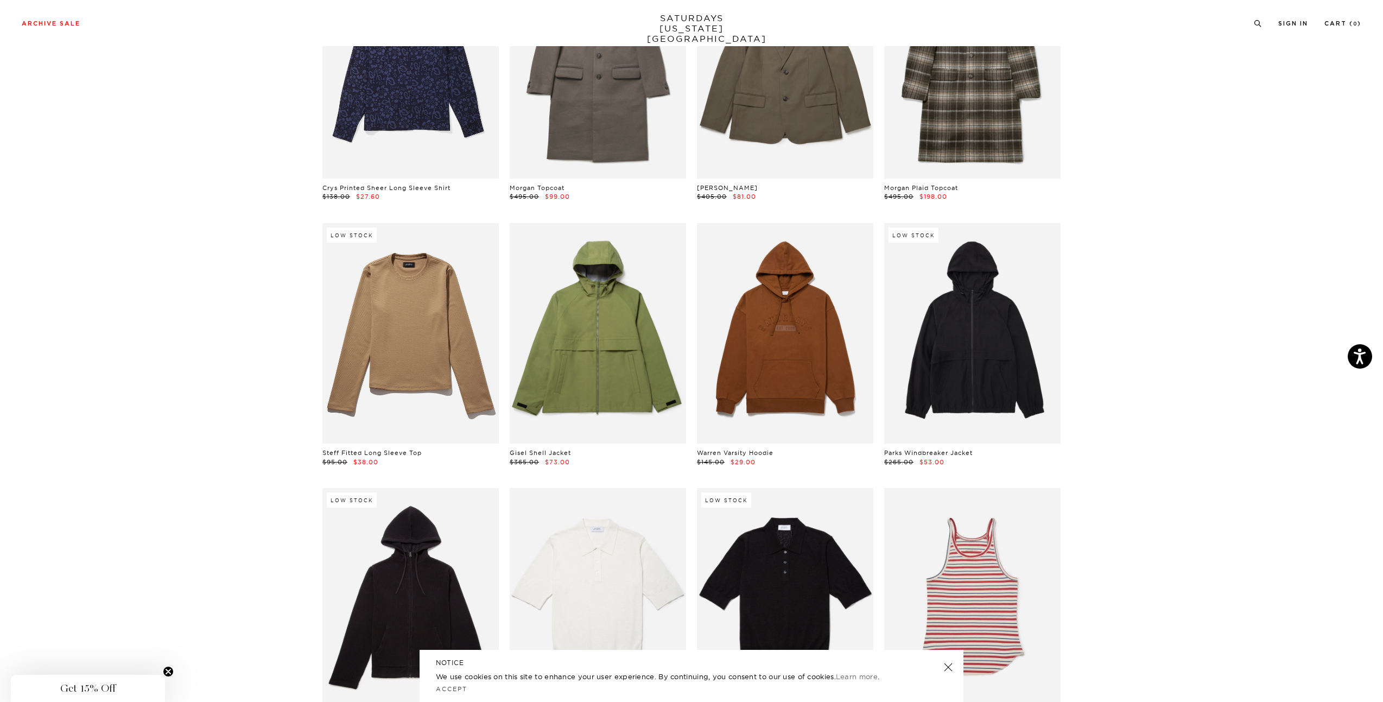
scroll to position [2877, 0]
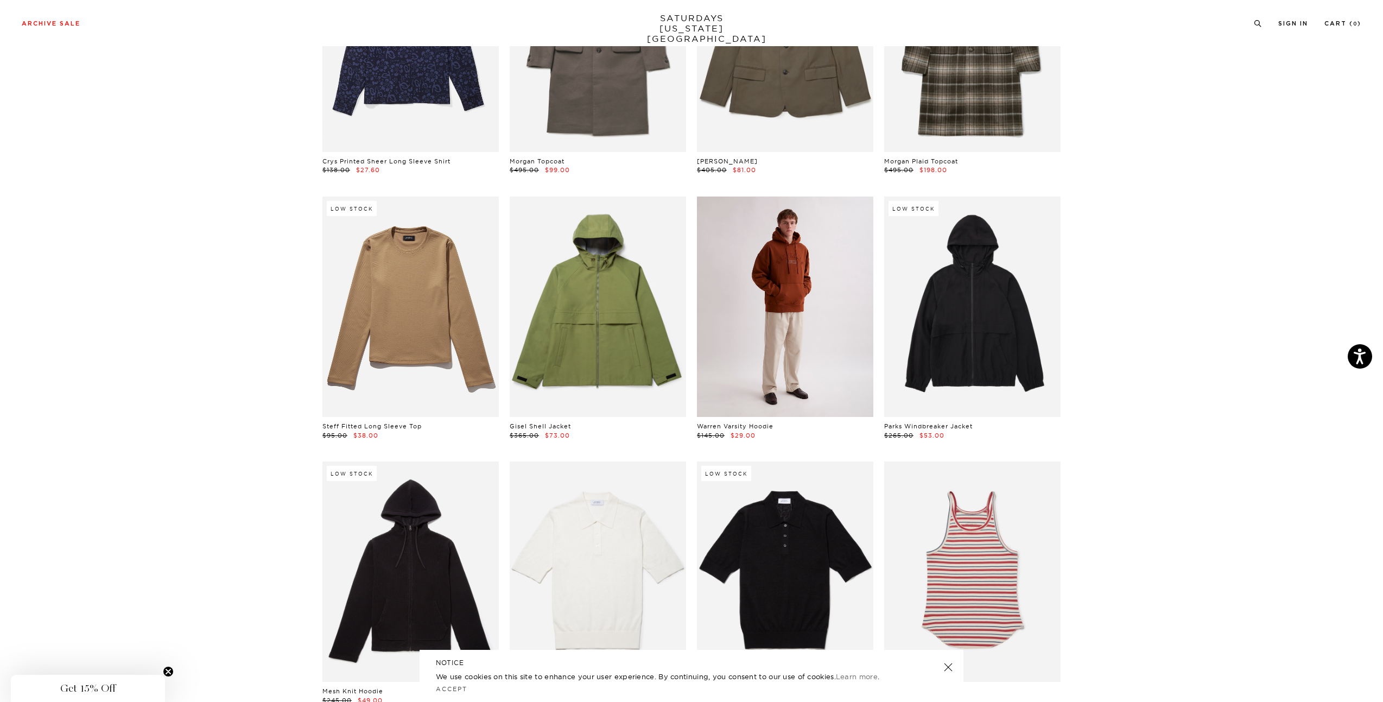
click at [781, 318] on link at bounding box center [785, 306] width 176 height 220
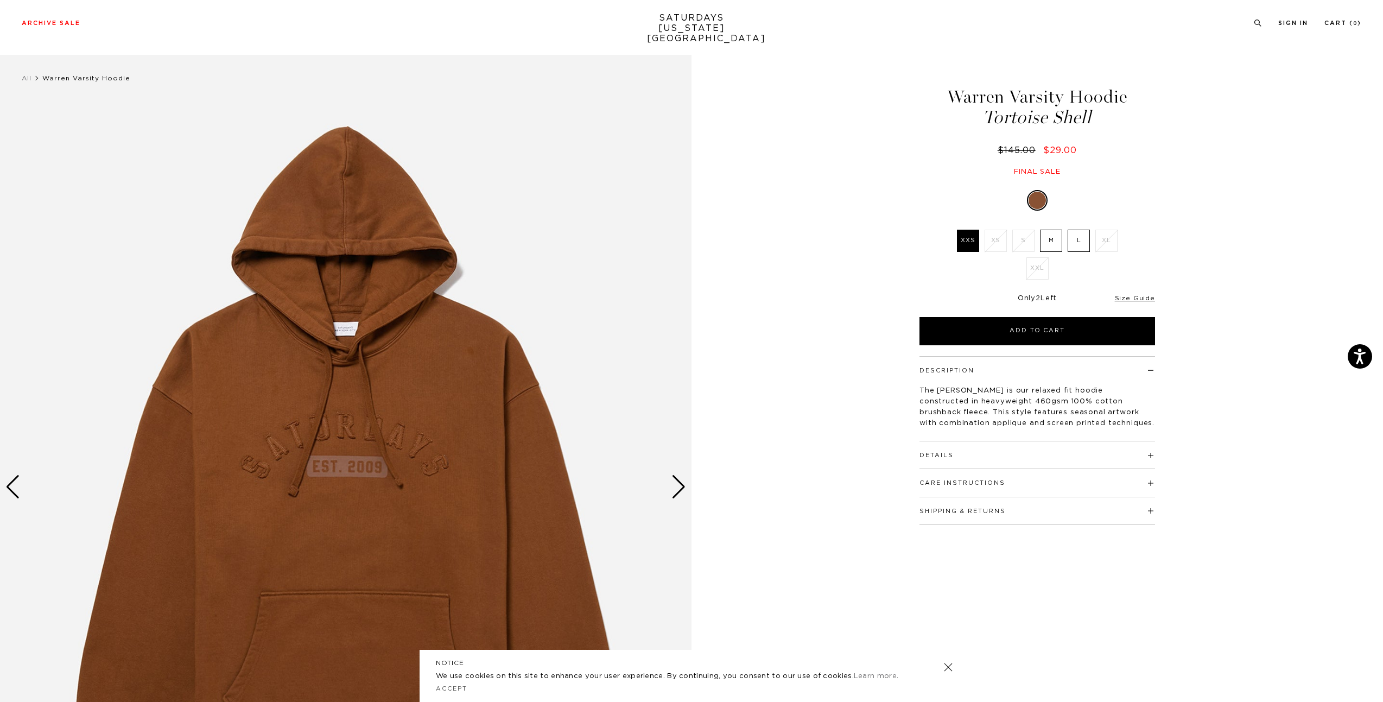
scroll to position [109, 0]
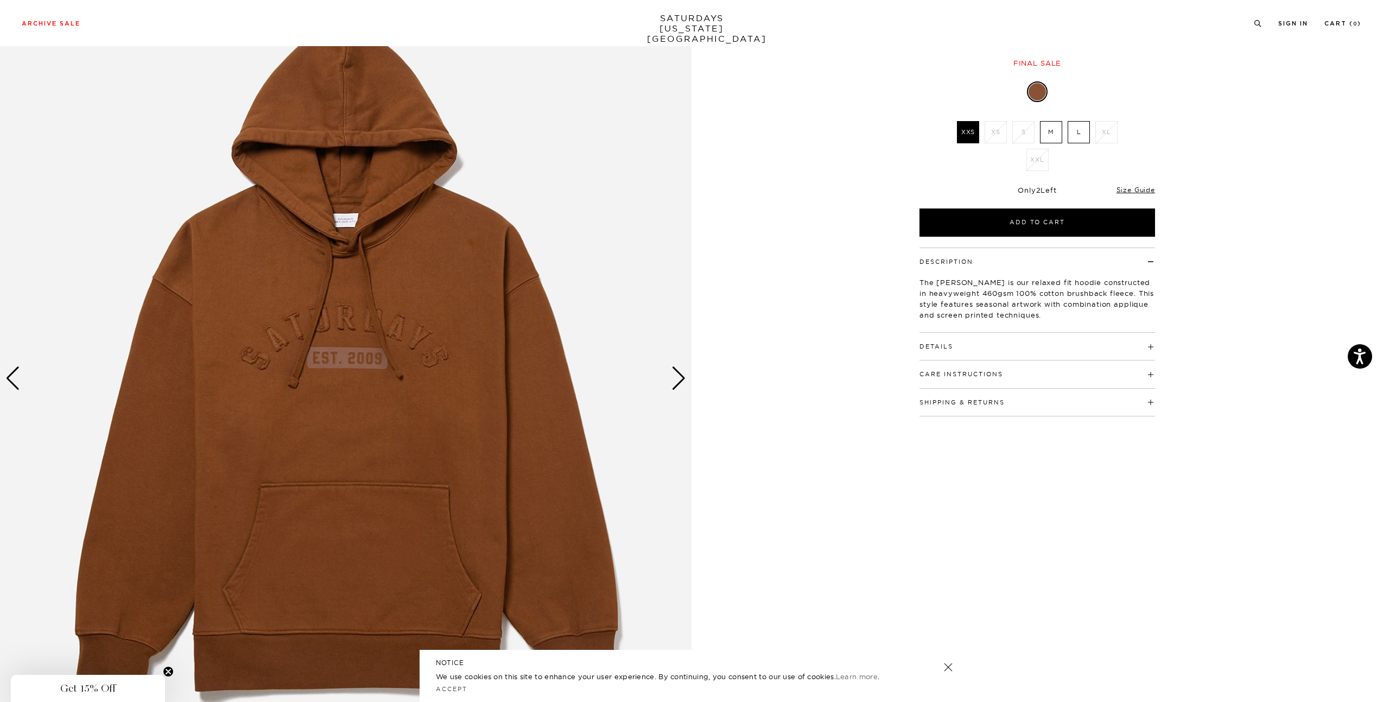
click at [680, 383] on div "Next slide" at bounding box center [678, 378] width 15 height 24
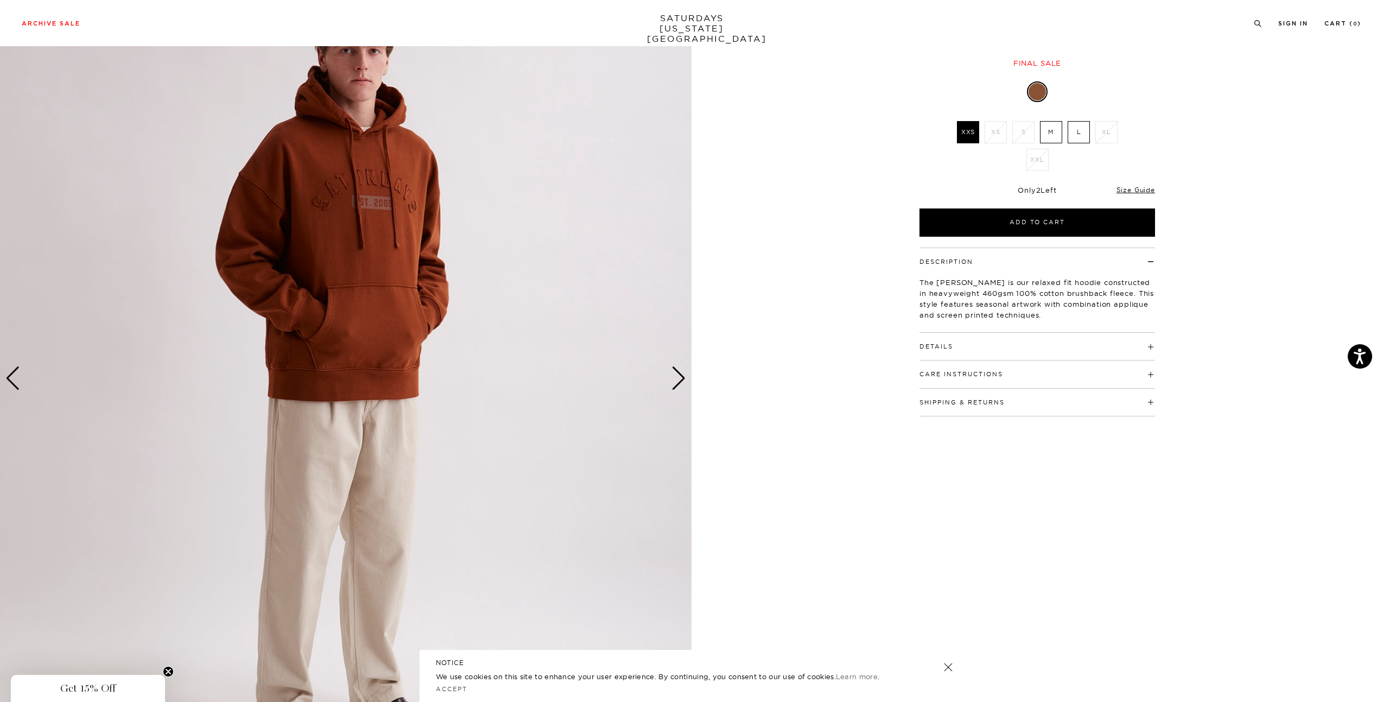
click at [680, 383] on div "Next slide" at bounding box center [678, 378] width 15 height 24
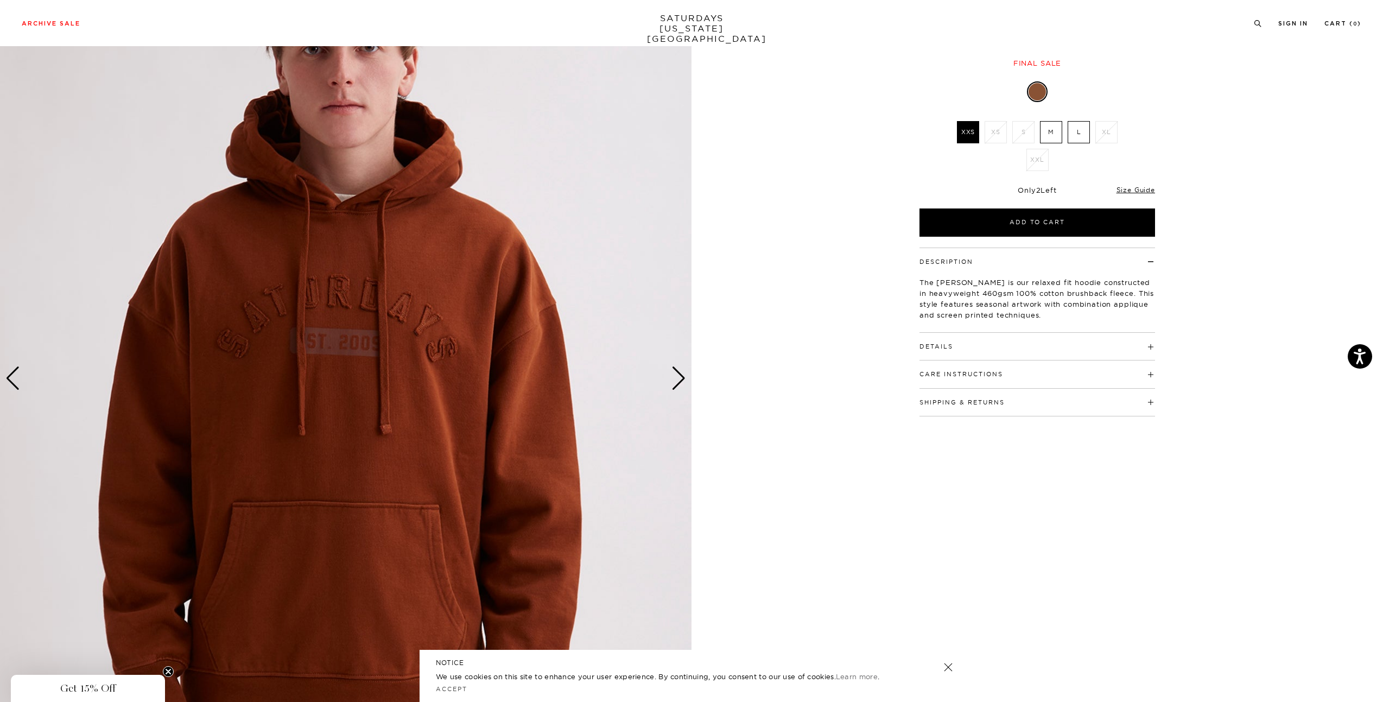
click at [680, 383] on div "Next slide" at bounding box center [678, 378] width 15 height 24
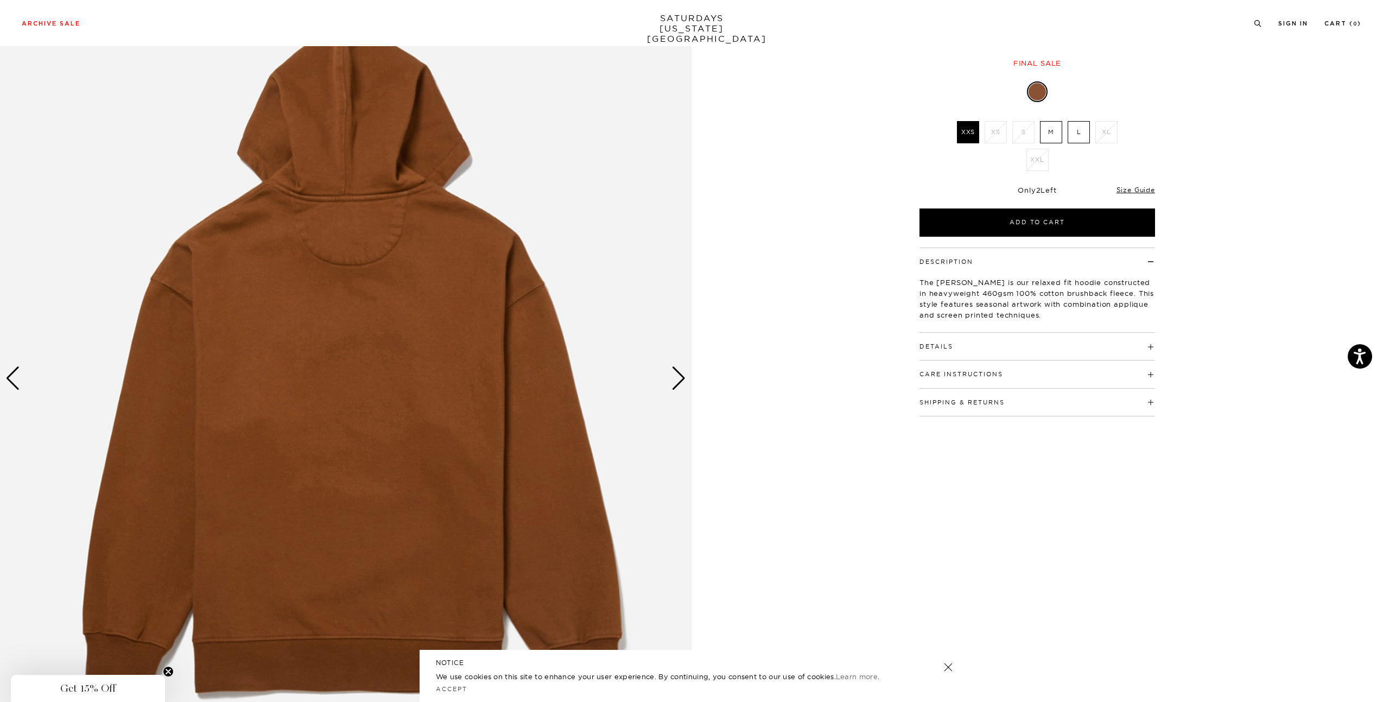
click at [668, 383] on img at bounding box center [346, 378] width 692 height 865
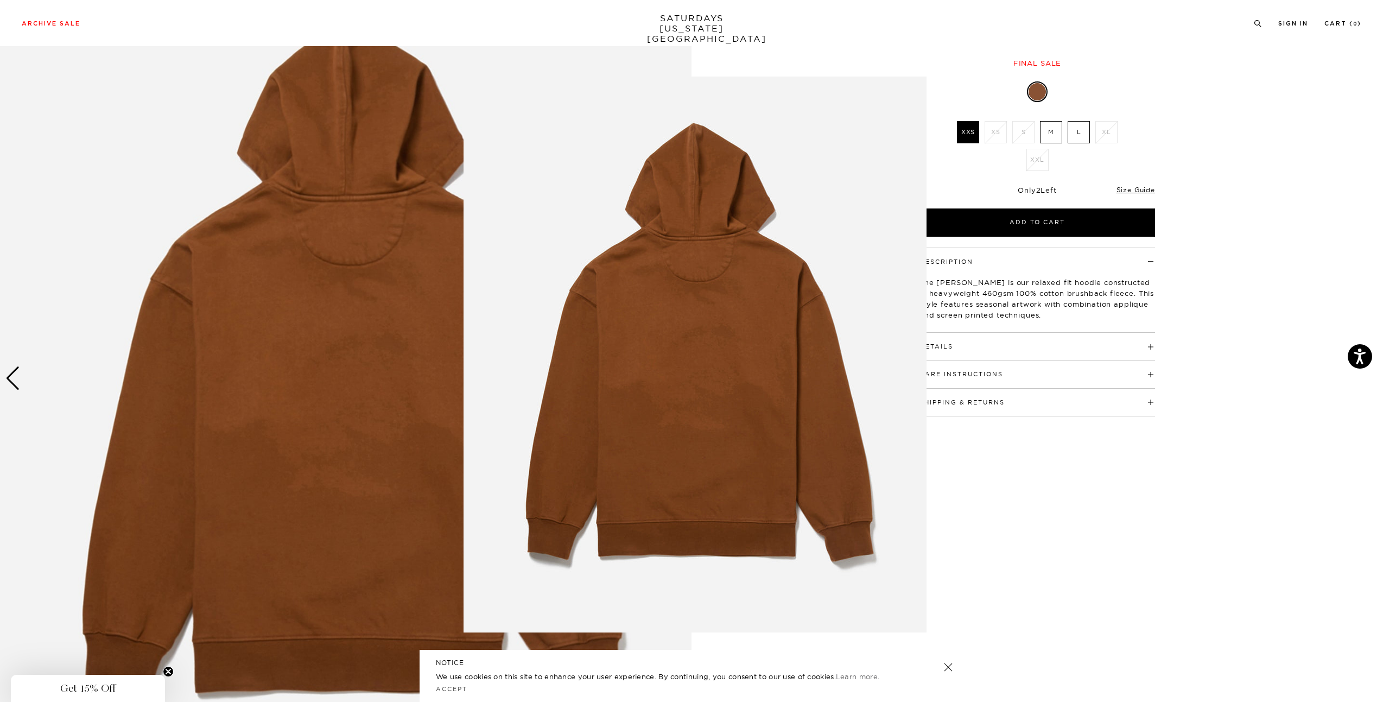
drag, startPoint x: 1012, startPoint y: 475, endPoint x: 1020, endPoint y: 482, distance: 10.4
click at [1020, 482] on figure at bounding box center [691, 351] width 1383 height 702
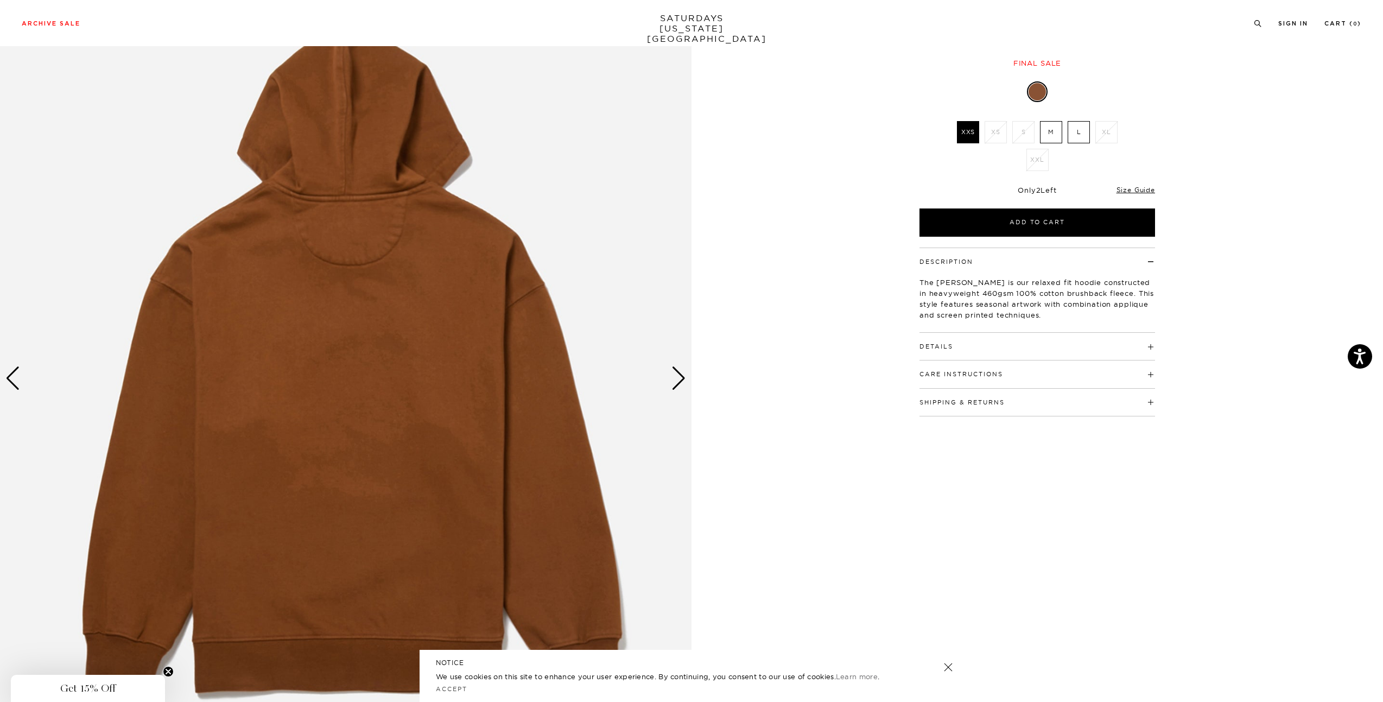
click at [681, 378] on div "Next slide" at bounding box center [678, 378] width 15 height 24
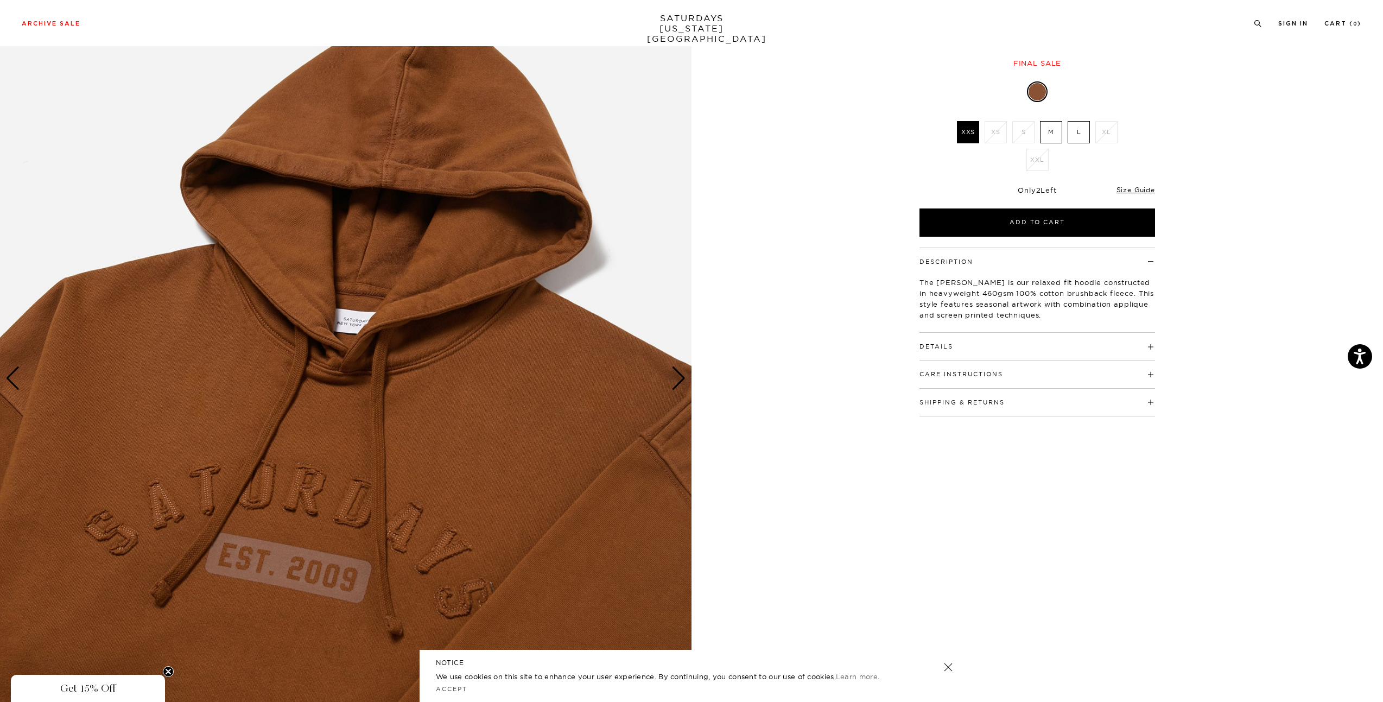
click at [1080, 125] on label "L" at bounding box center [1079, 132] width 22 height 22
click at [0, 0] on input "L" at bounding box center [0, 0] width 0 height 0
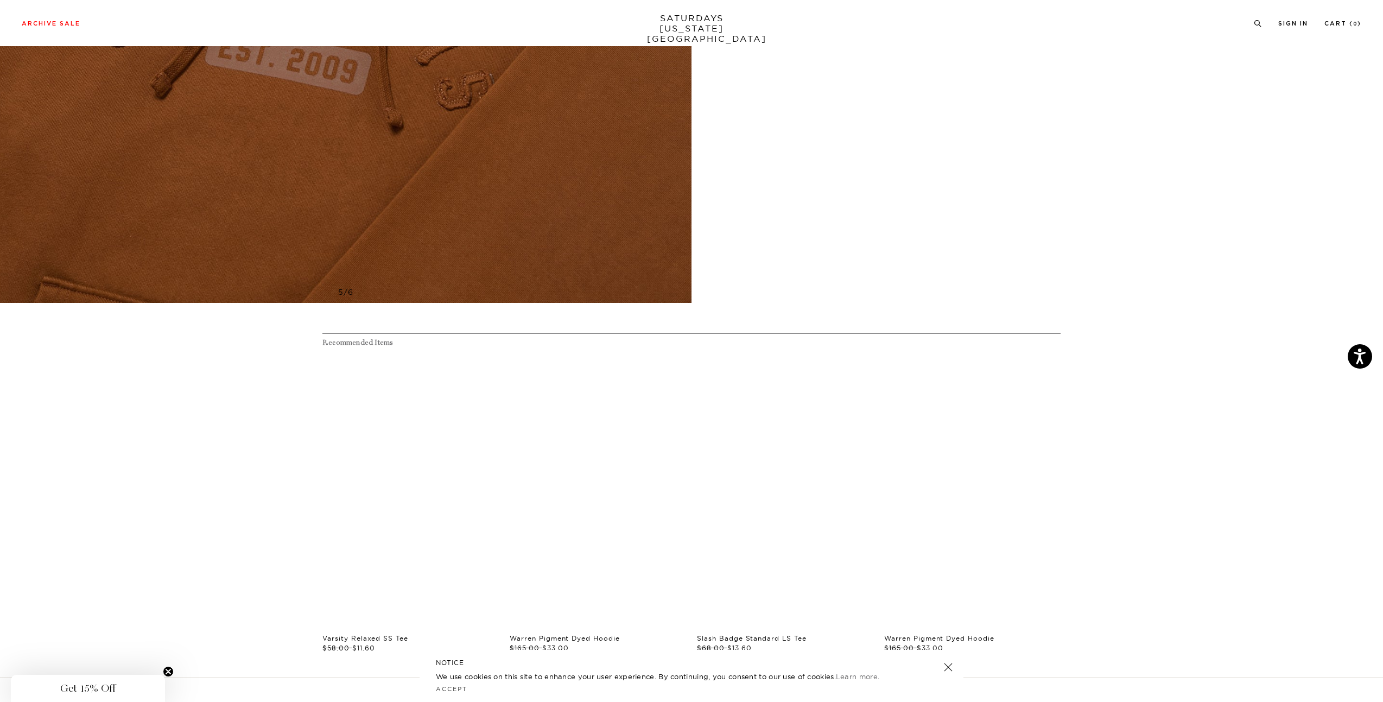
scroll to position [706, 0]
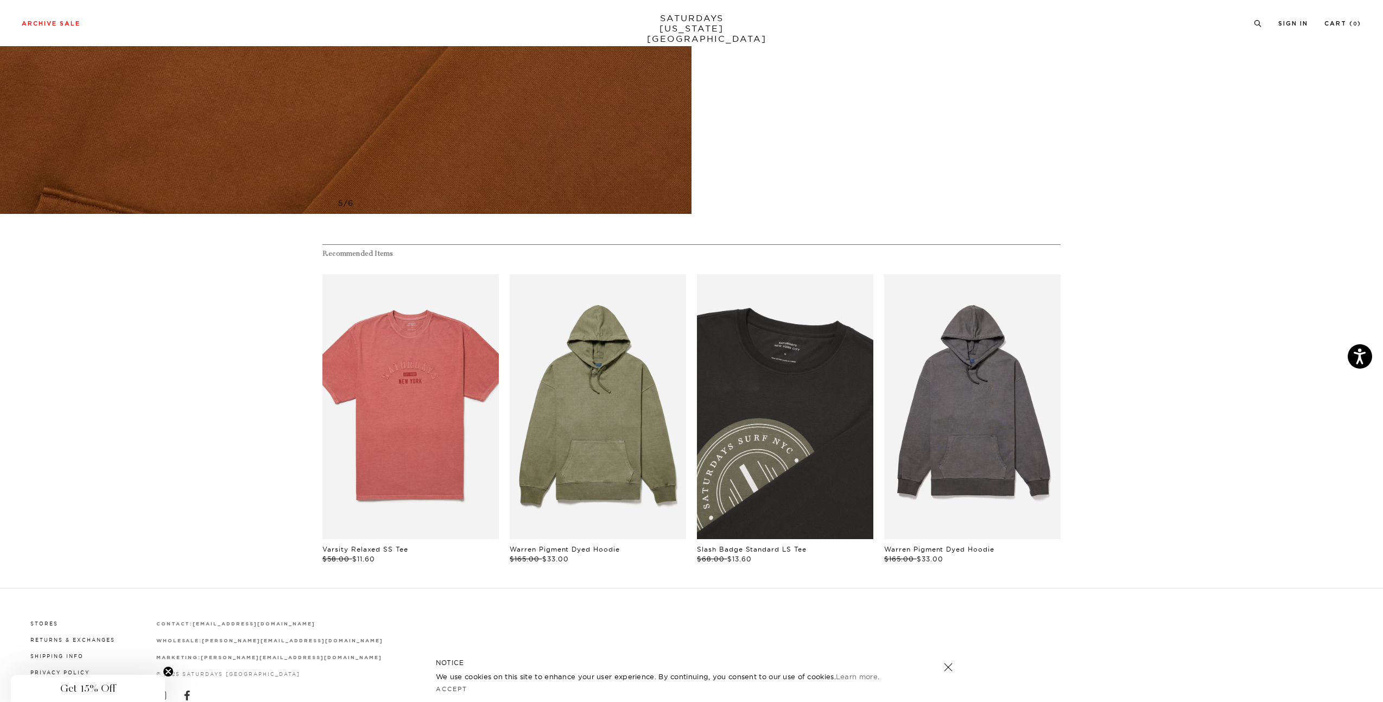
click at [833, 405] on link "files/BBM64480_sub02.jpg" at bounding box center [785, 406] width 176 height 265
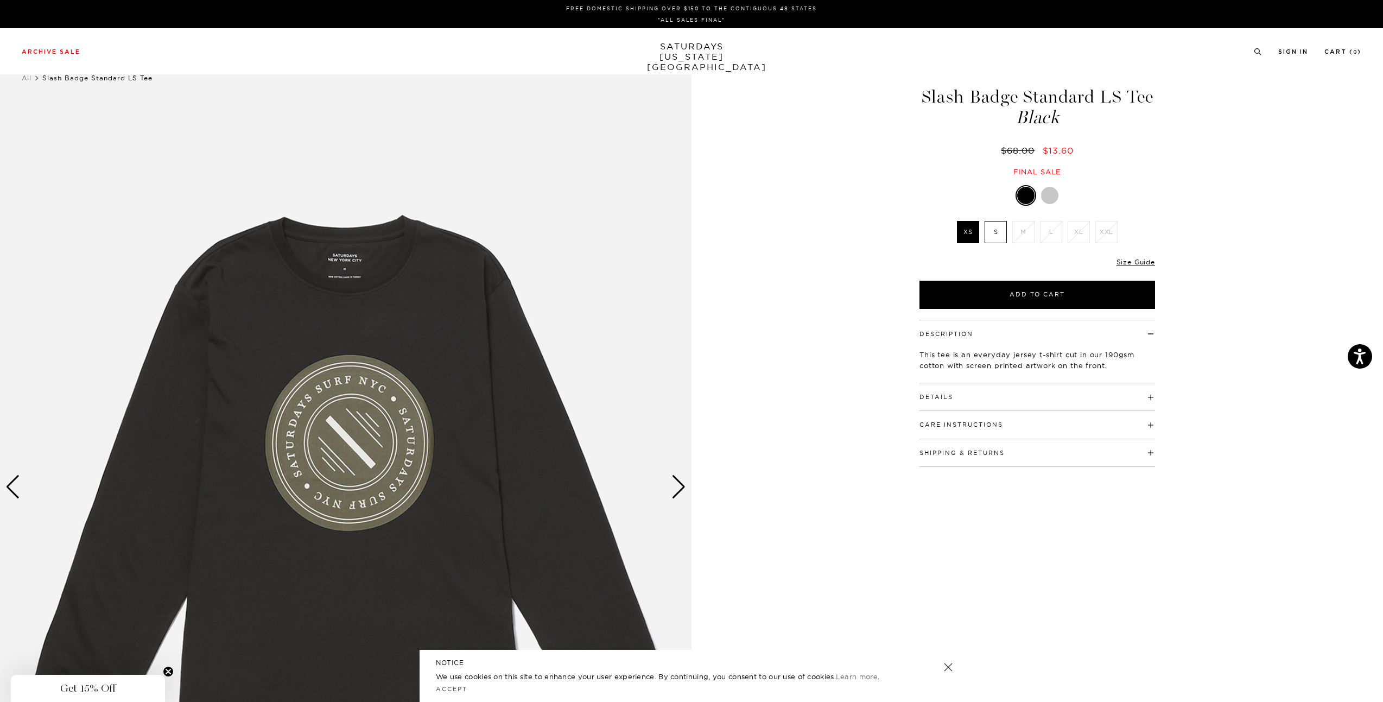
click at [1049, 196] on div at bounding box center [1049, 195] width 17 height 17
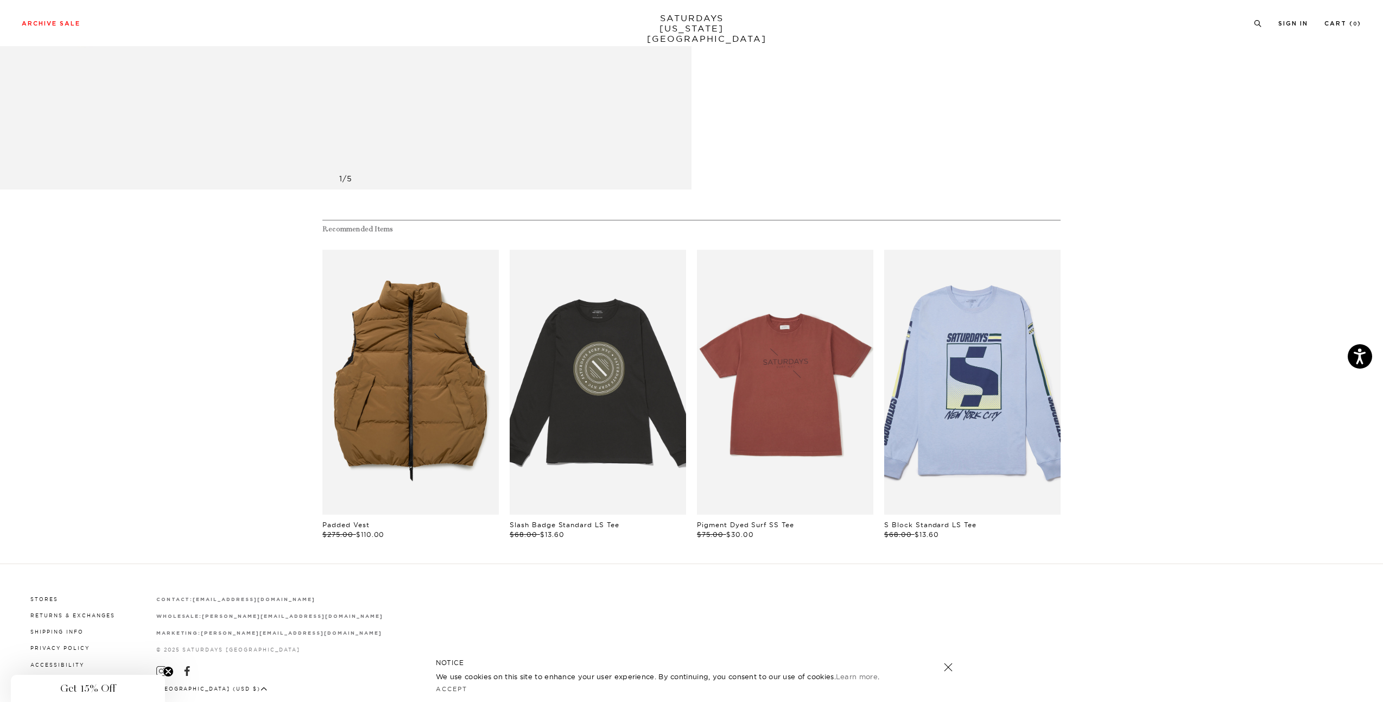
scroll to position [760, 0]
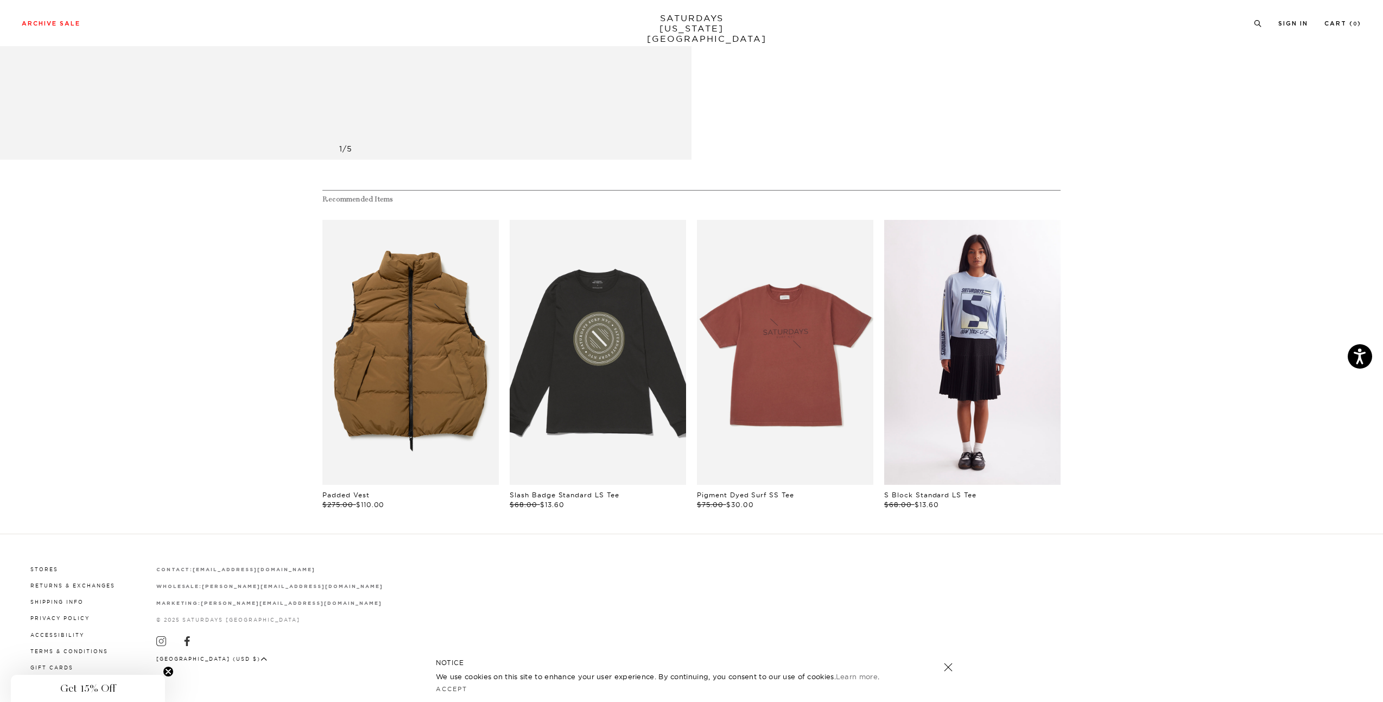
click at [998, 342] on link "files/M52329LT02-UNI-FOREVER-BLUE_01.jpg" at bounding box center [972, 352] width 176 height 265
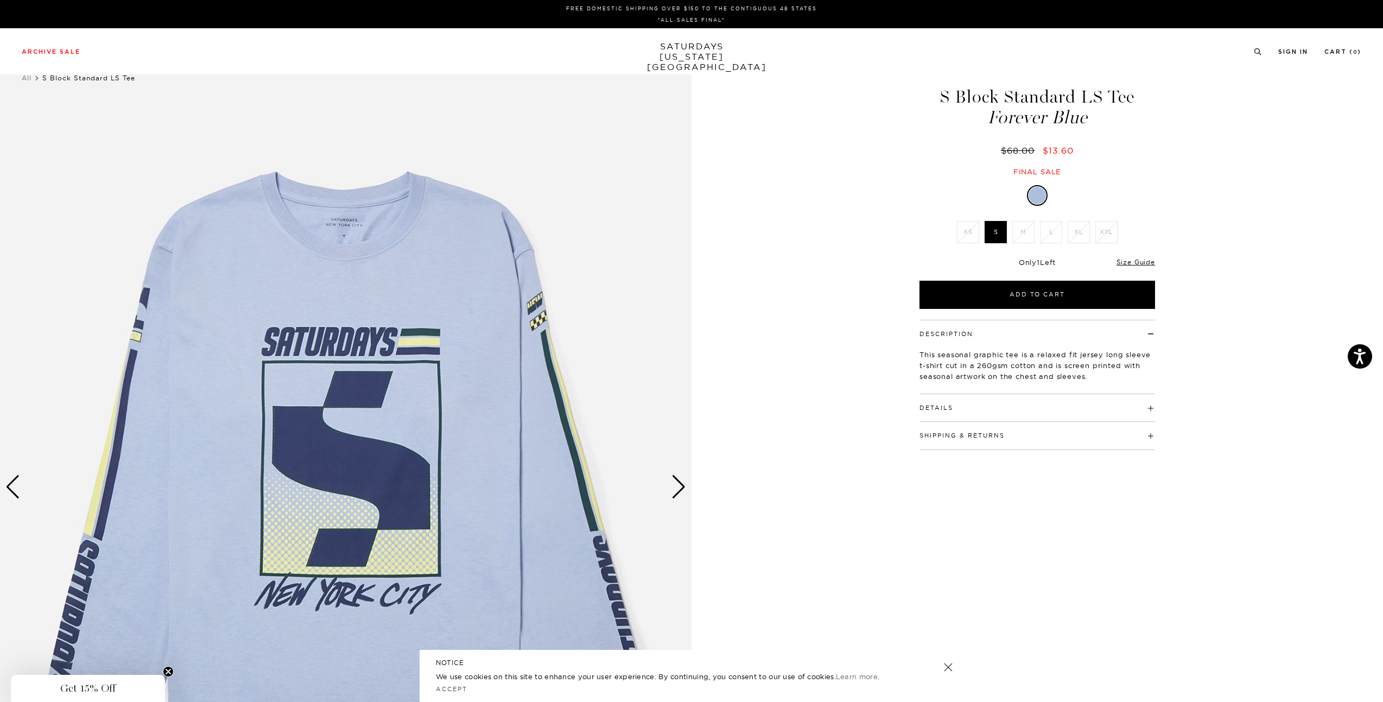
click at [681, 488] on div "Next slide" at bounding box center [678, 487] width 15 height 24
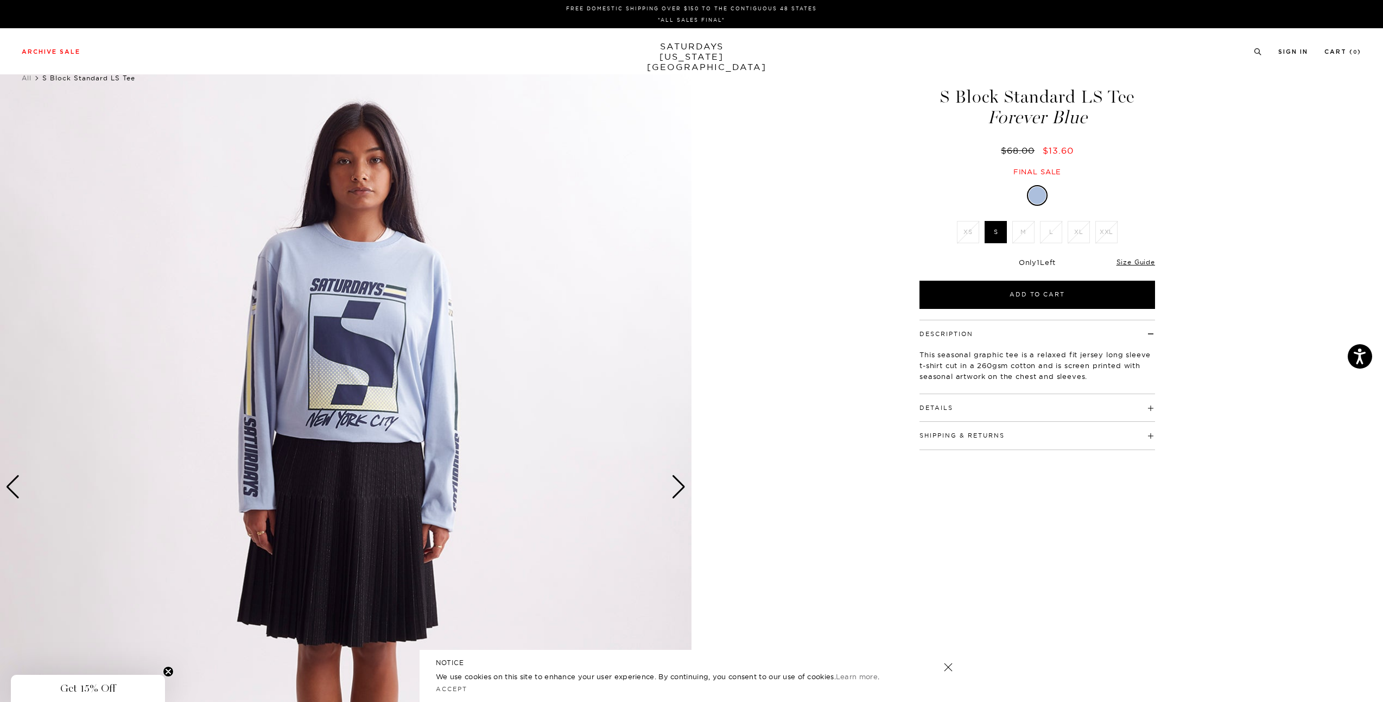
click at [681, 488] on div "Next slide" at bounding box center [678, 487] width 15 height 24
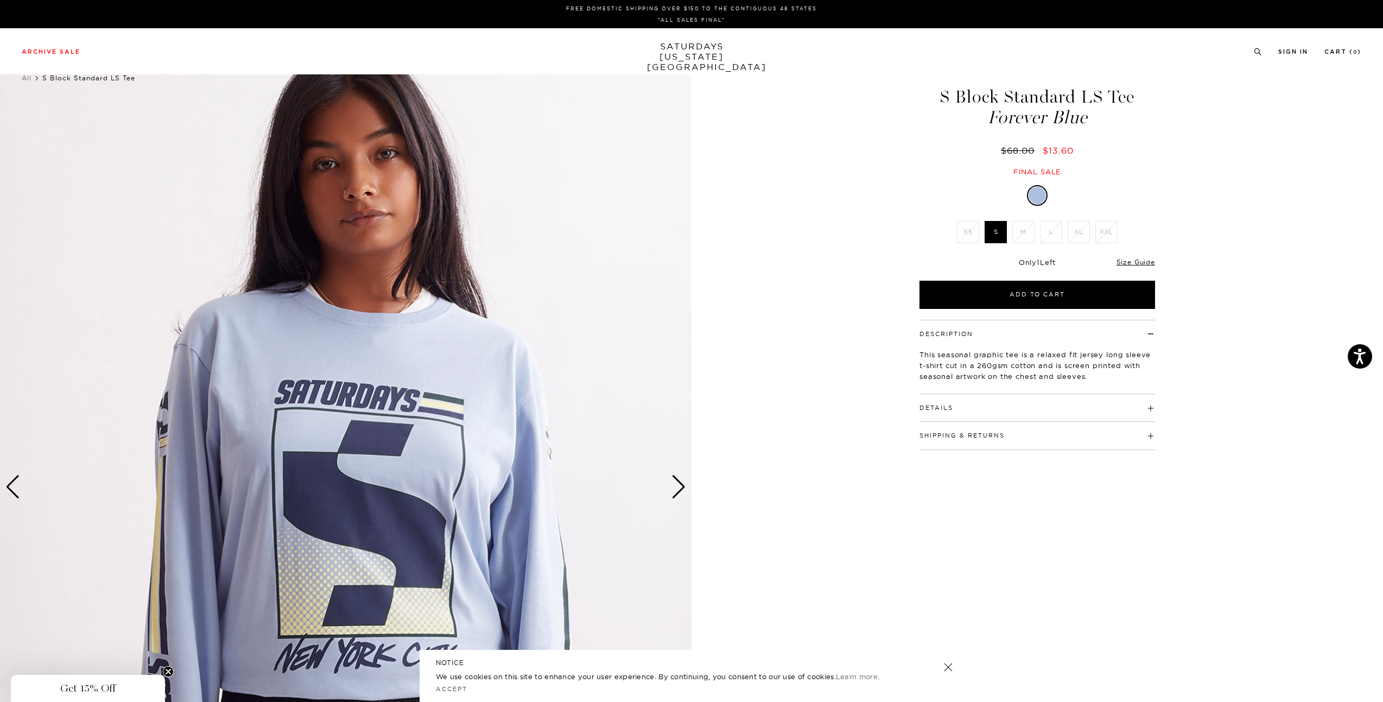
click at [681, 488] on div "Next slide" at bounding box center [678, 487] width 15 height 24
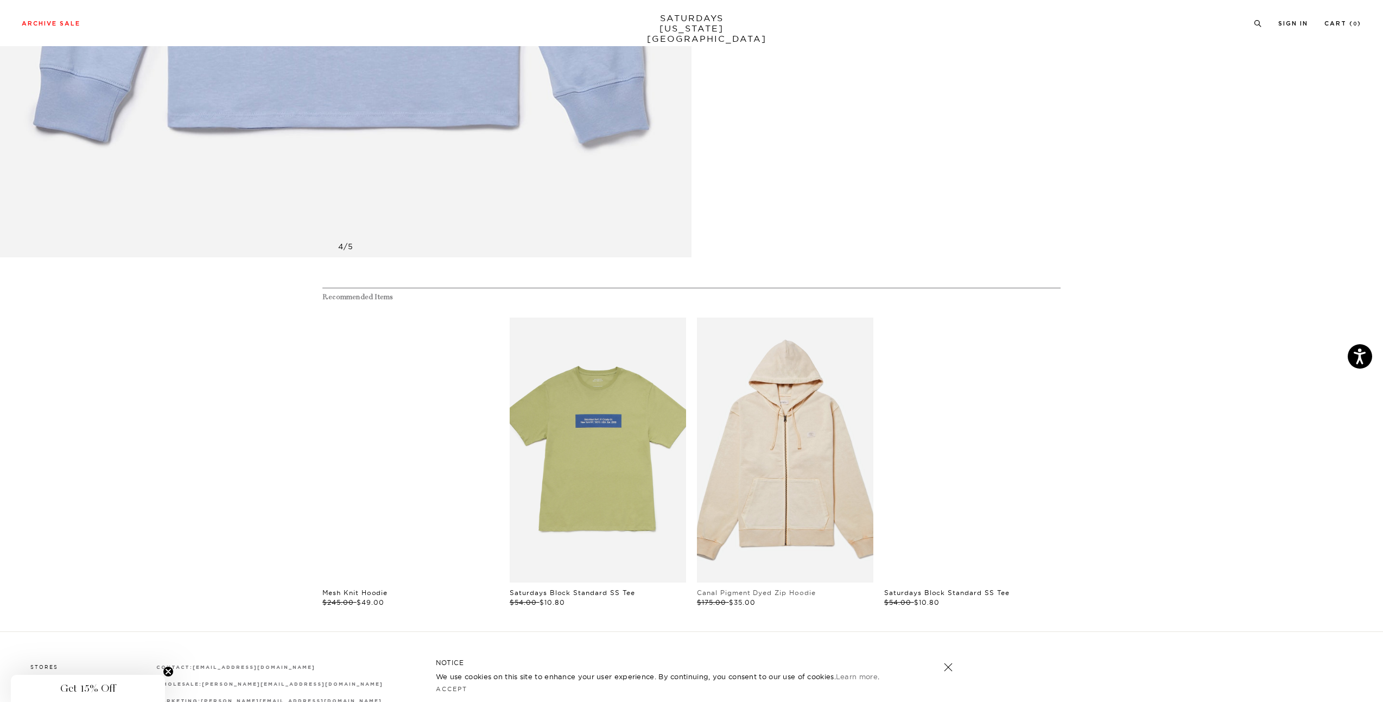
scroll to position [775, 0]
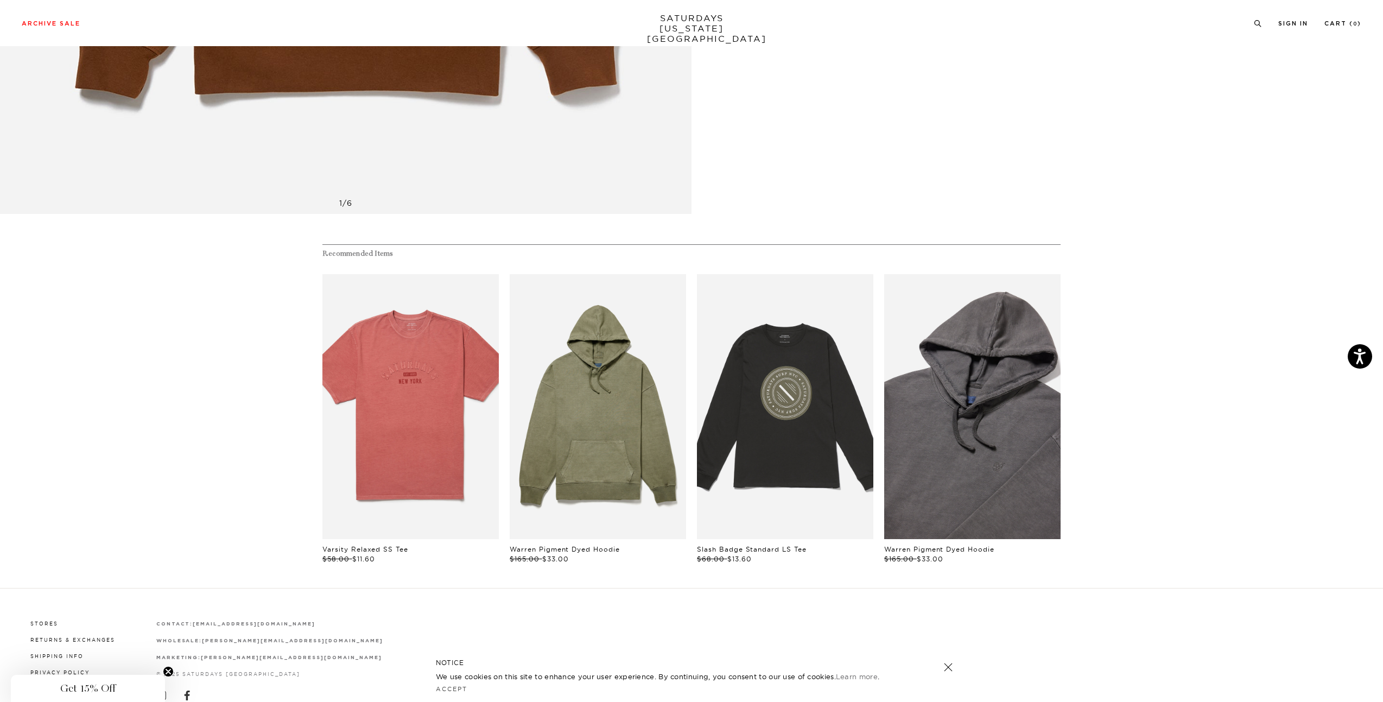
click at [947, 434] on link "files/BBM64270_sub02.jpg" at bounding box center [972, 406] width 176 height 265
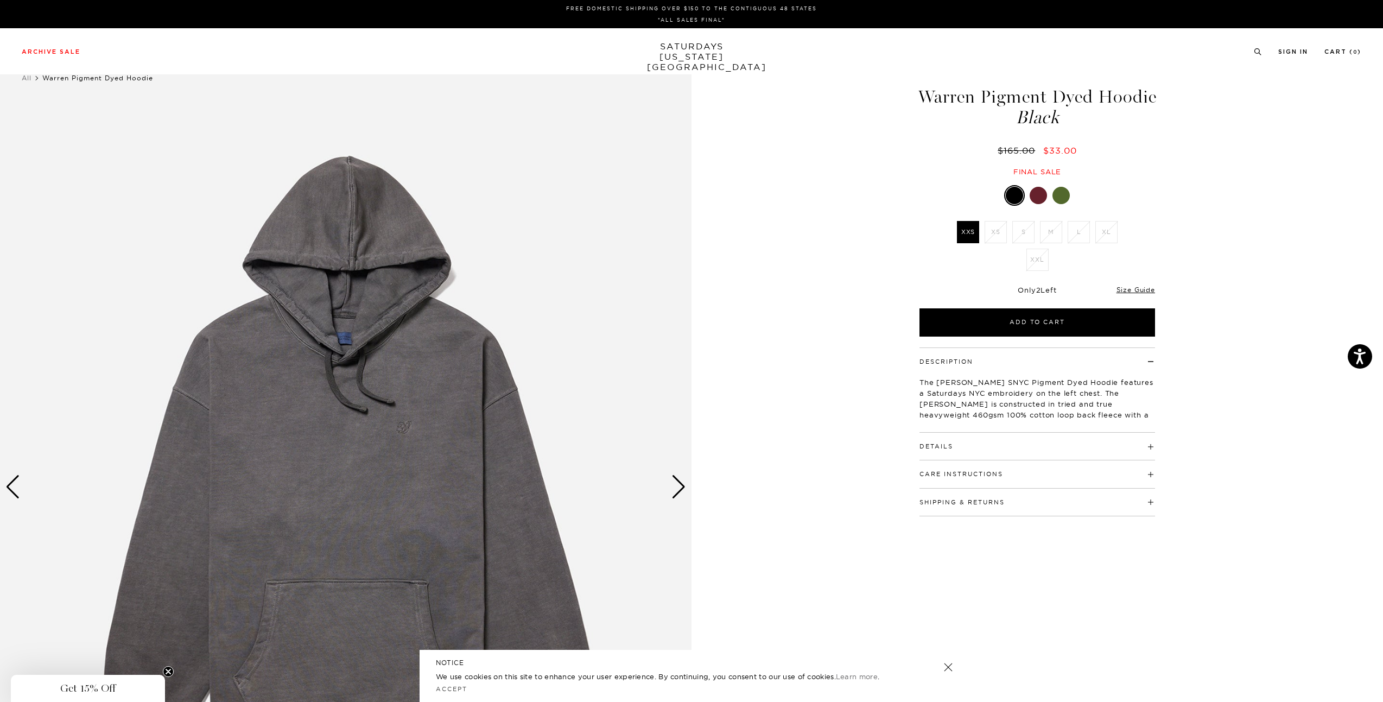
click at [1039, 204] on div at bounding box center [1038, 195] width 17 height 17
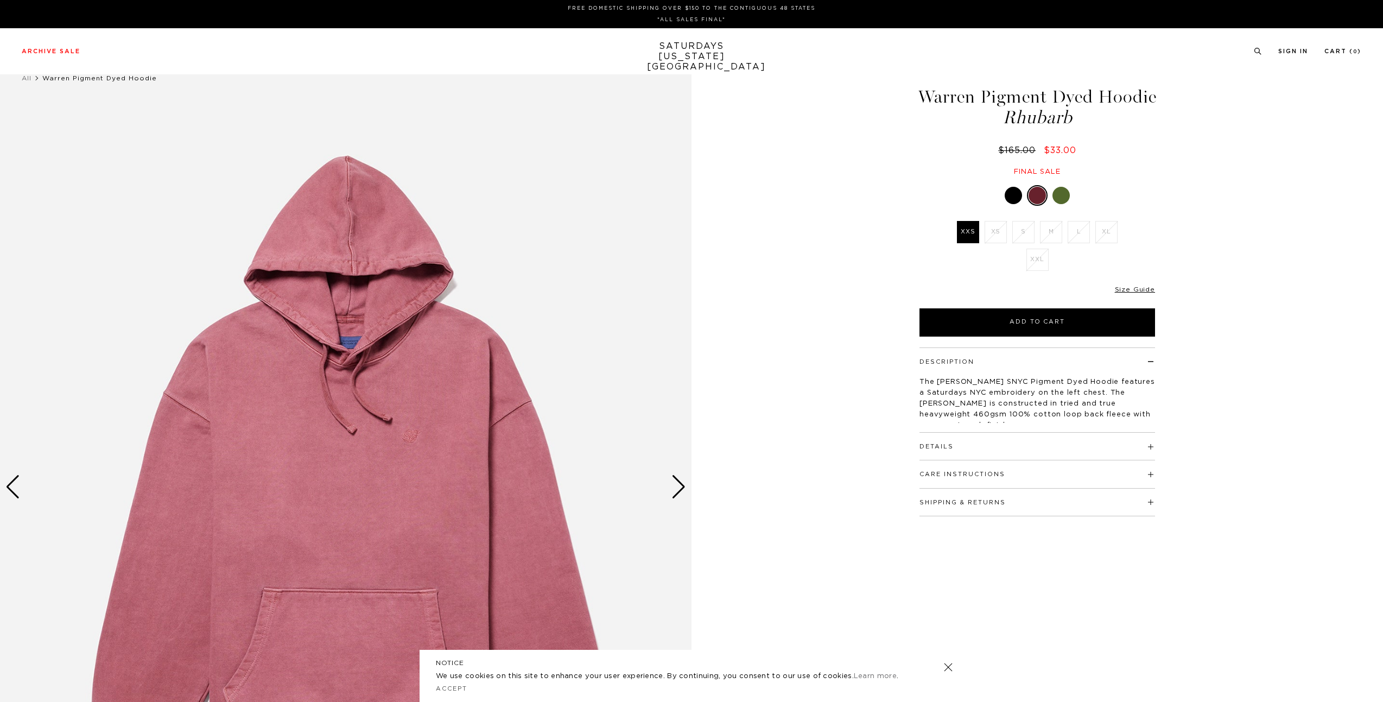
click at [1065, 204] on div at bounding box center [1060, 195] width 17 height 17
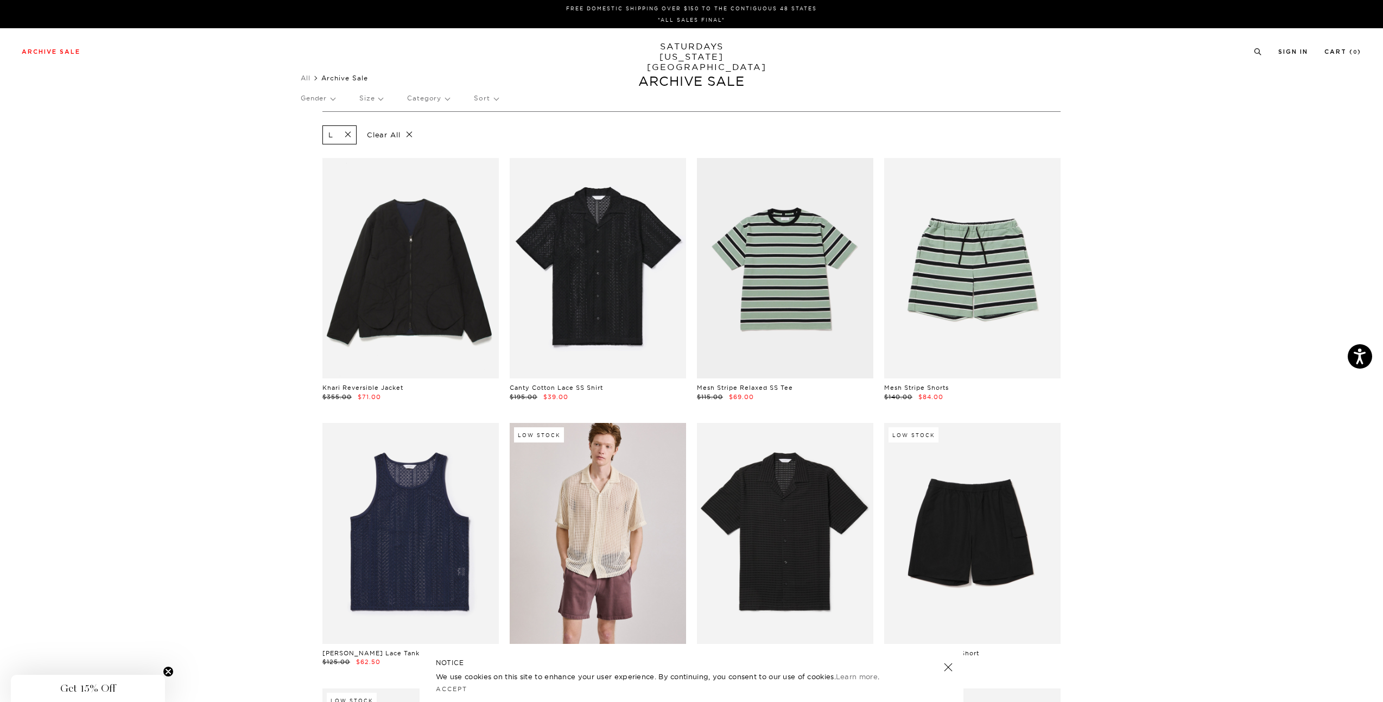
click at [335, 99] on p "Gender" at bounding box center [318, 98] width 34 height 25
click at [315, 134] on p "Mens" at bounding box center [333, 136] width 65 height 14
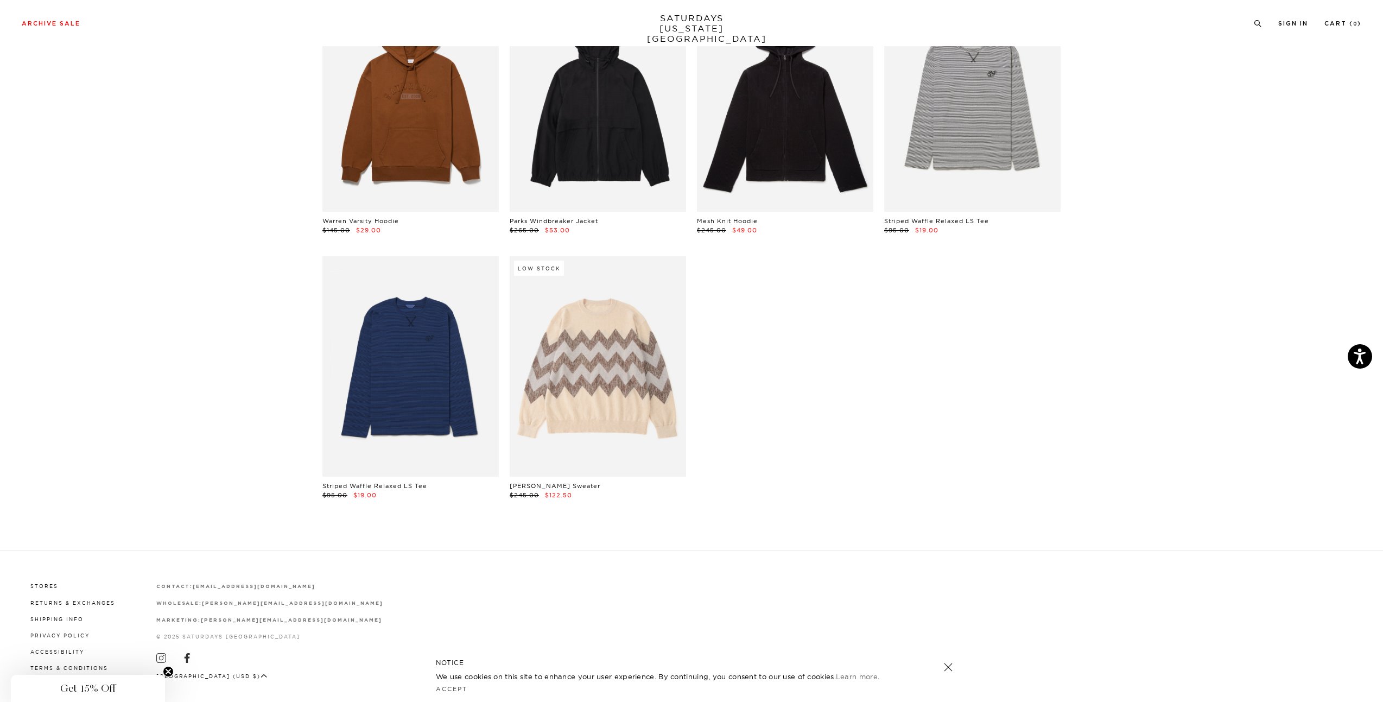
scroll to position [3094, 0]
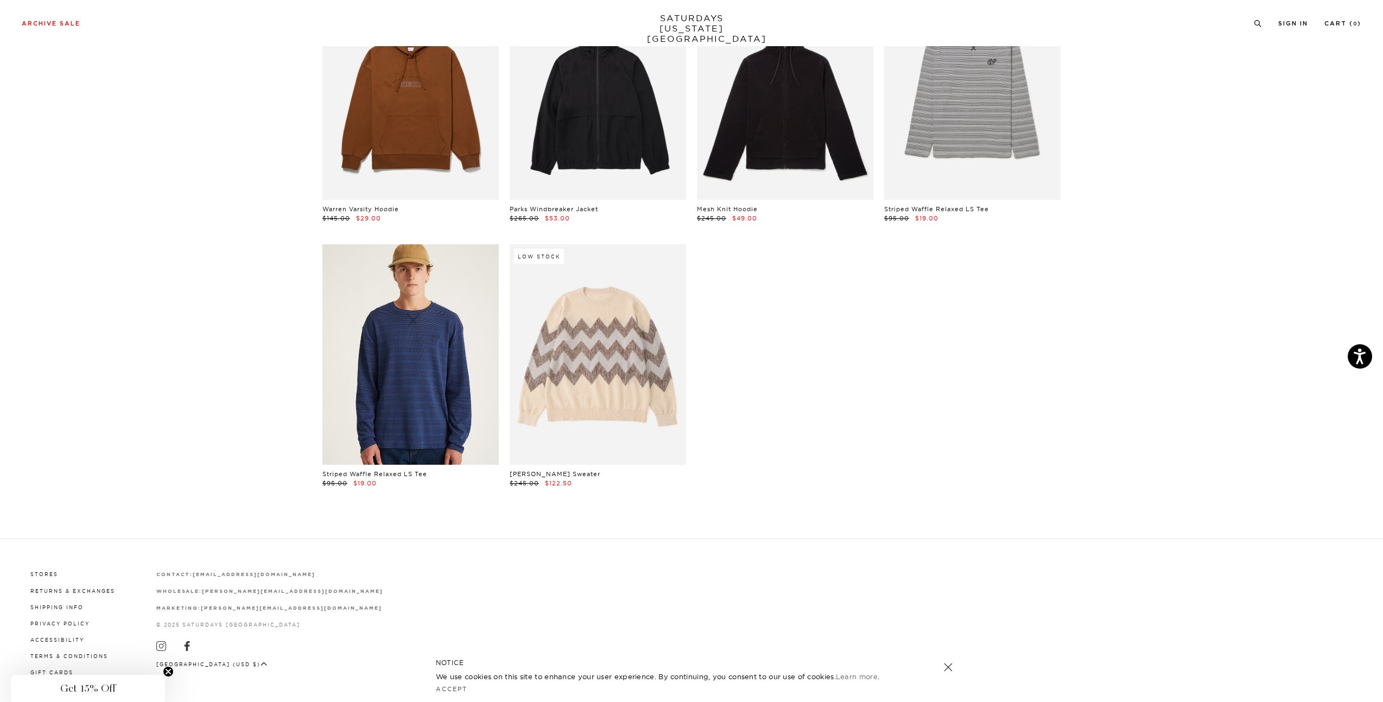
click at [379, 377] on link at bounding box center [410, 354] width 176 height 220
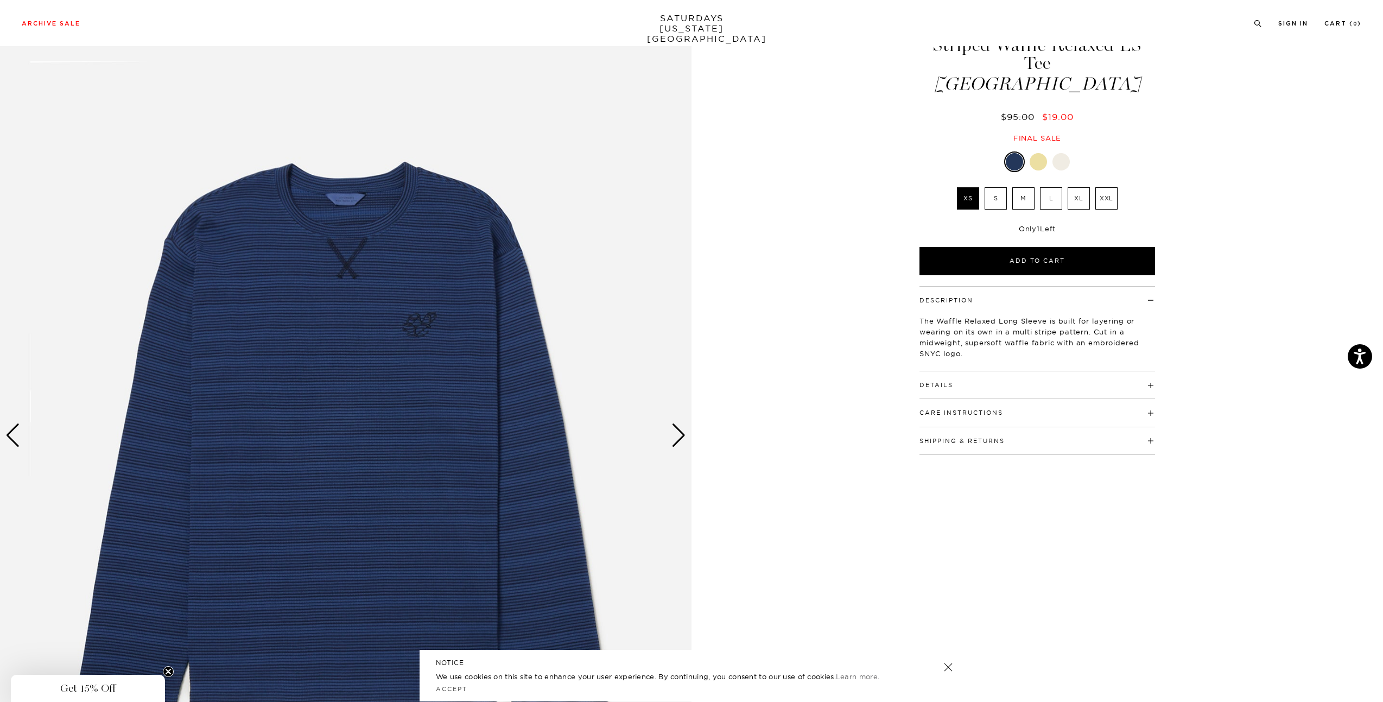
scroll to position [163, 0]
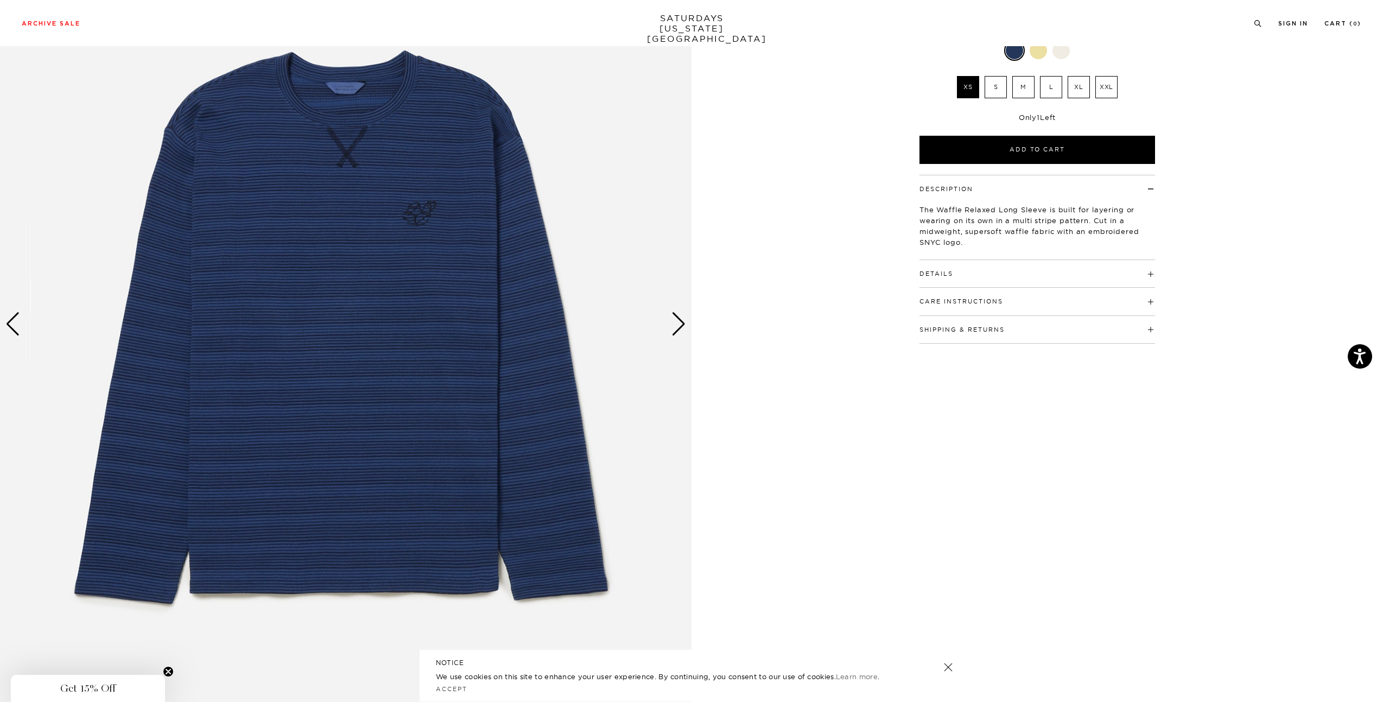
click at [680, 323] on div "Next slide" at bounding box center [678, 324] width 15 height 24
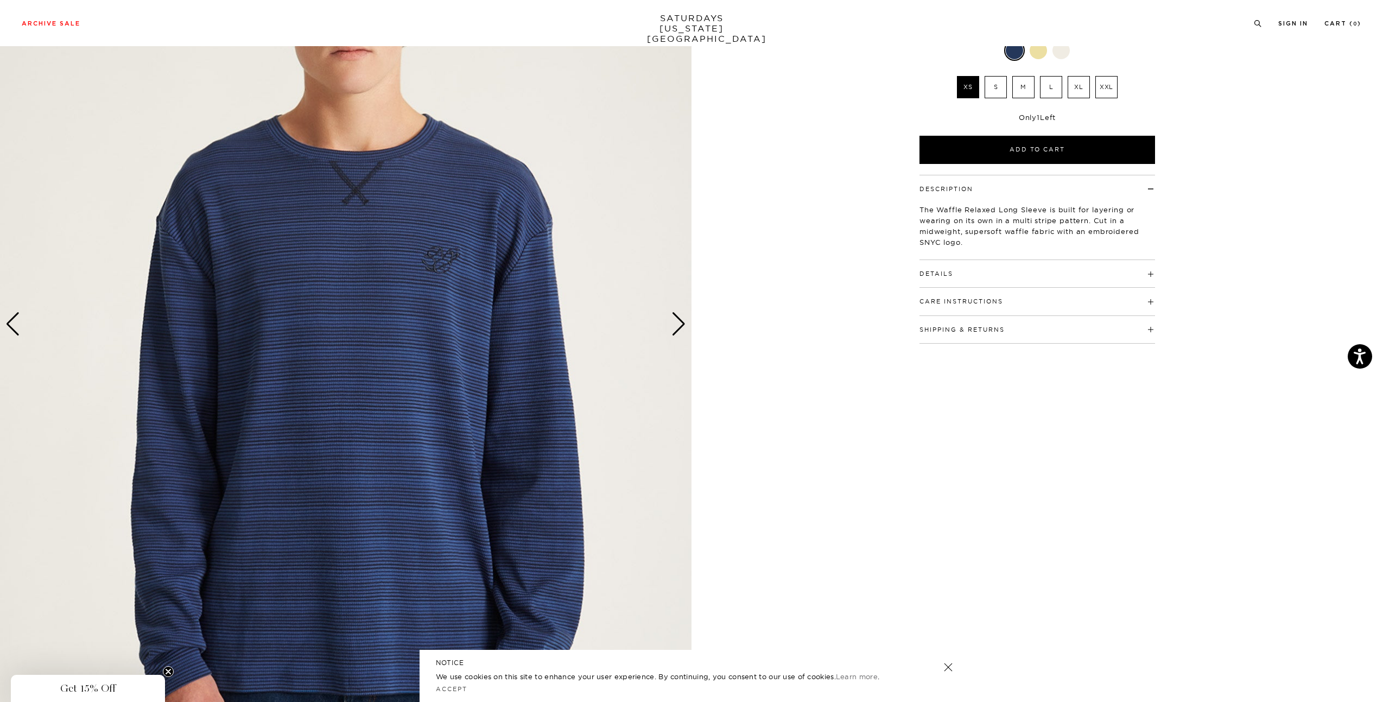
click at [680, 323] on div "Next slide" at bounding box center [678, 324] width 15 height 24
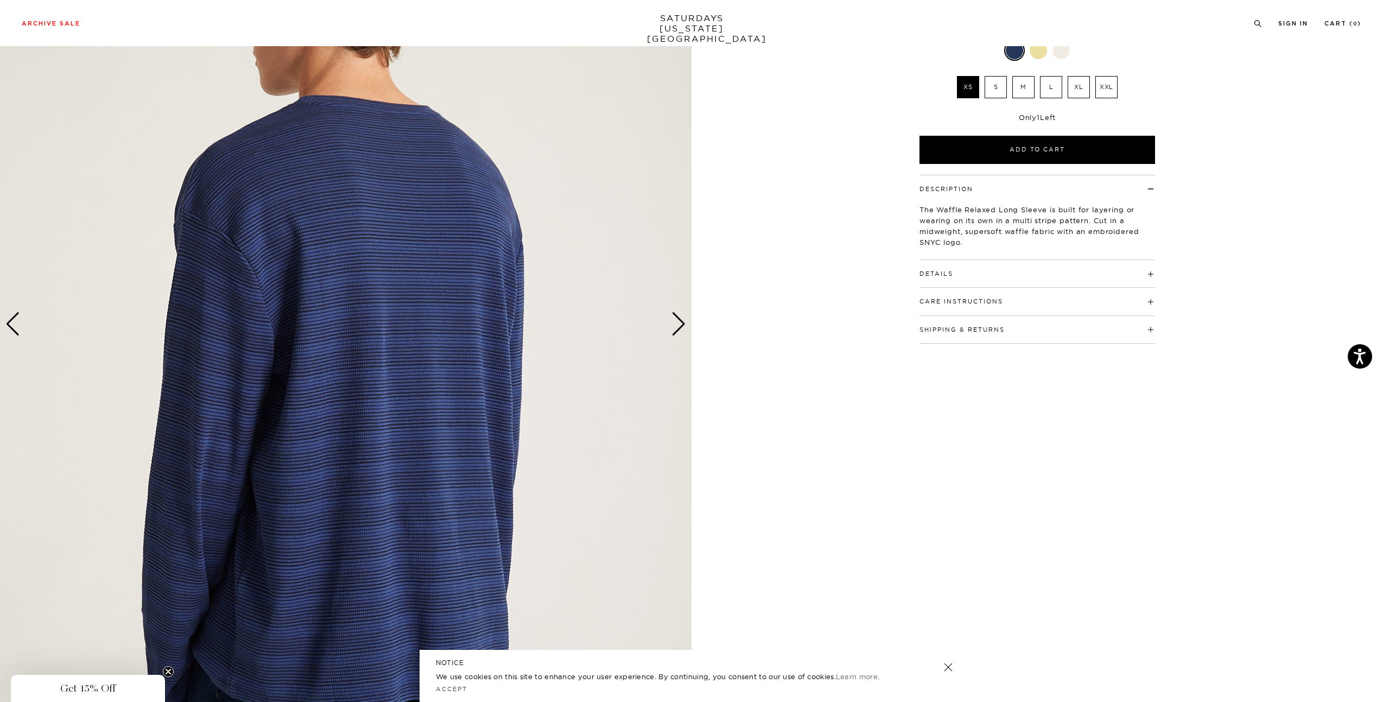
click at [680, 323] on div "Next slide" at bounding box center [678, 324] width 15 height 24
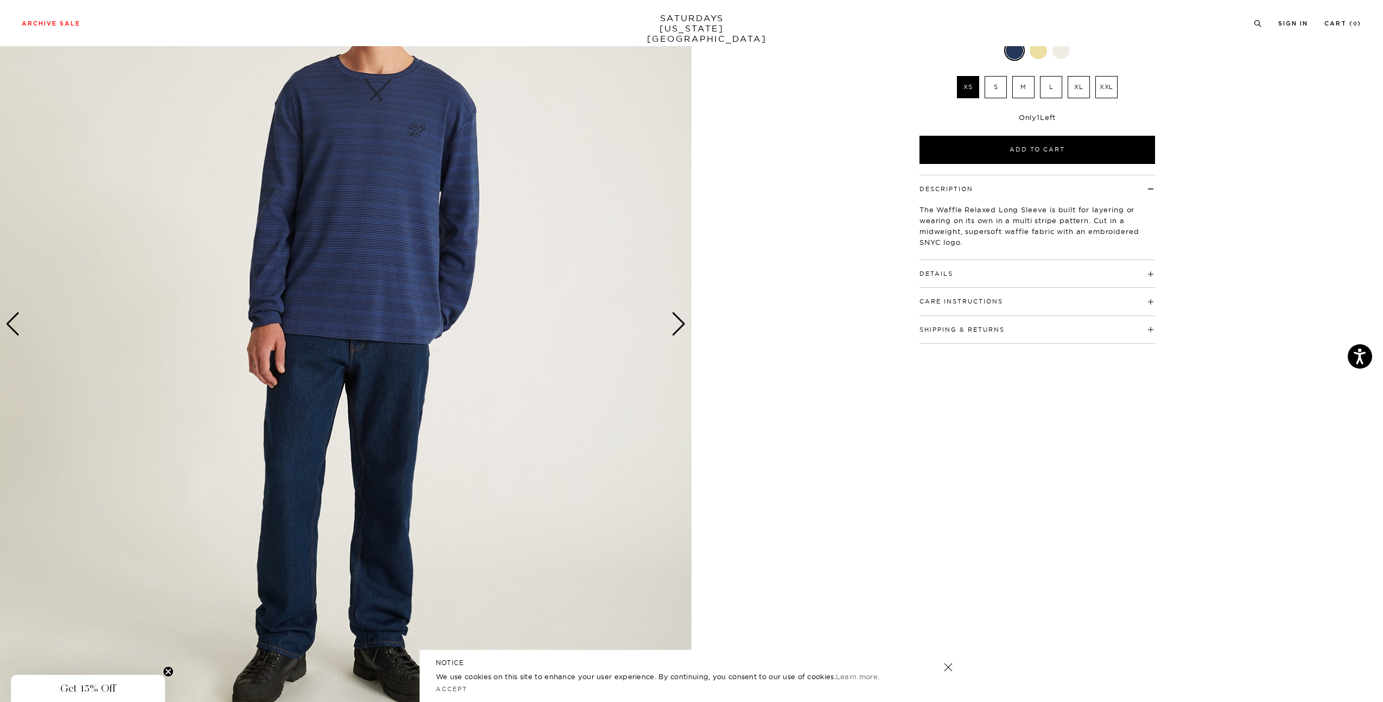
click at [680, 323] on div "Next slide" at bounding box center [678, 324] width 15 height 24
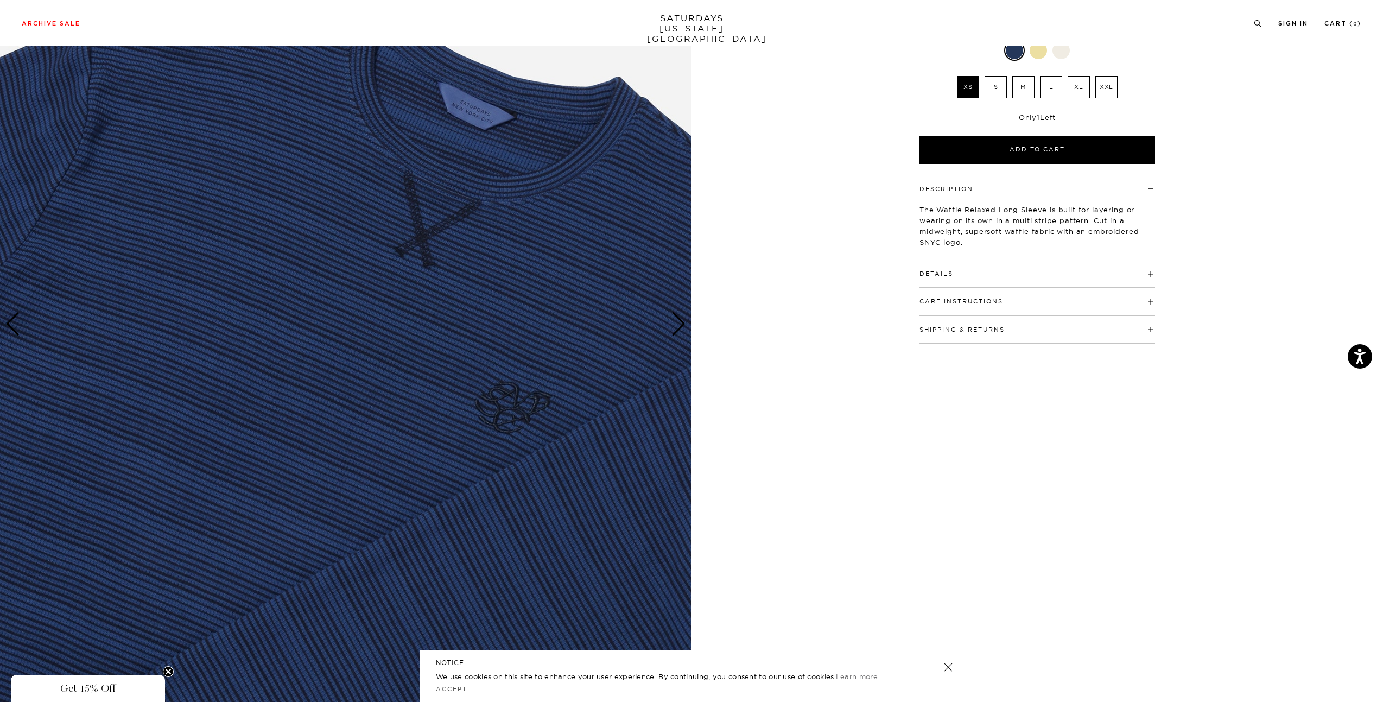
click at [534, 422] on img at bounding box center [346, 324] width 692 height 865
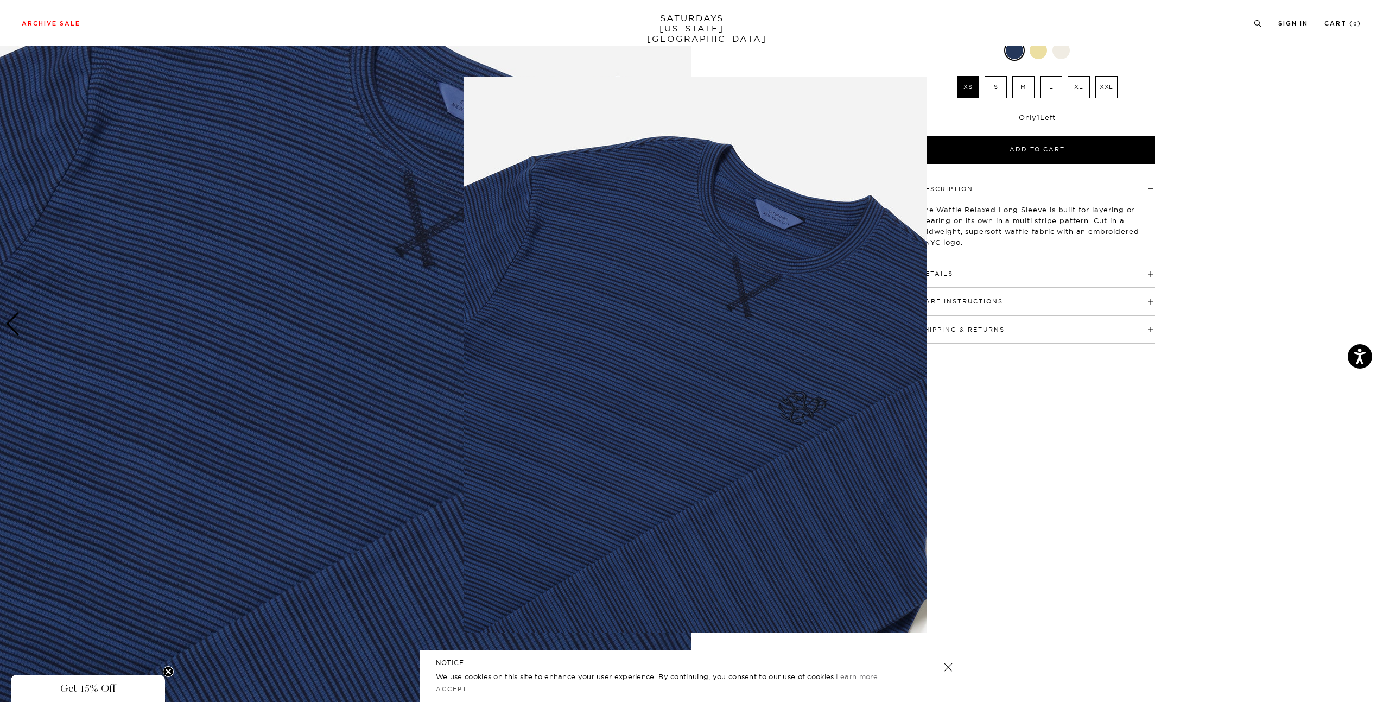
click at [794, 402] on img at bounding box center [695, 355] width 463 height 556
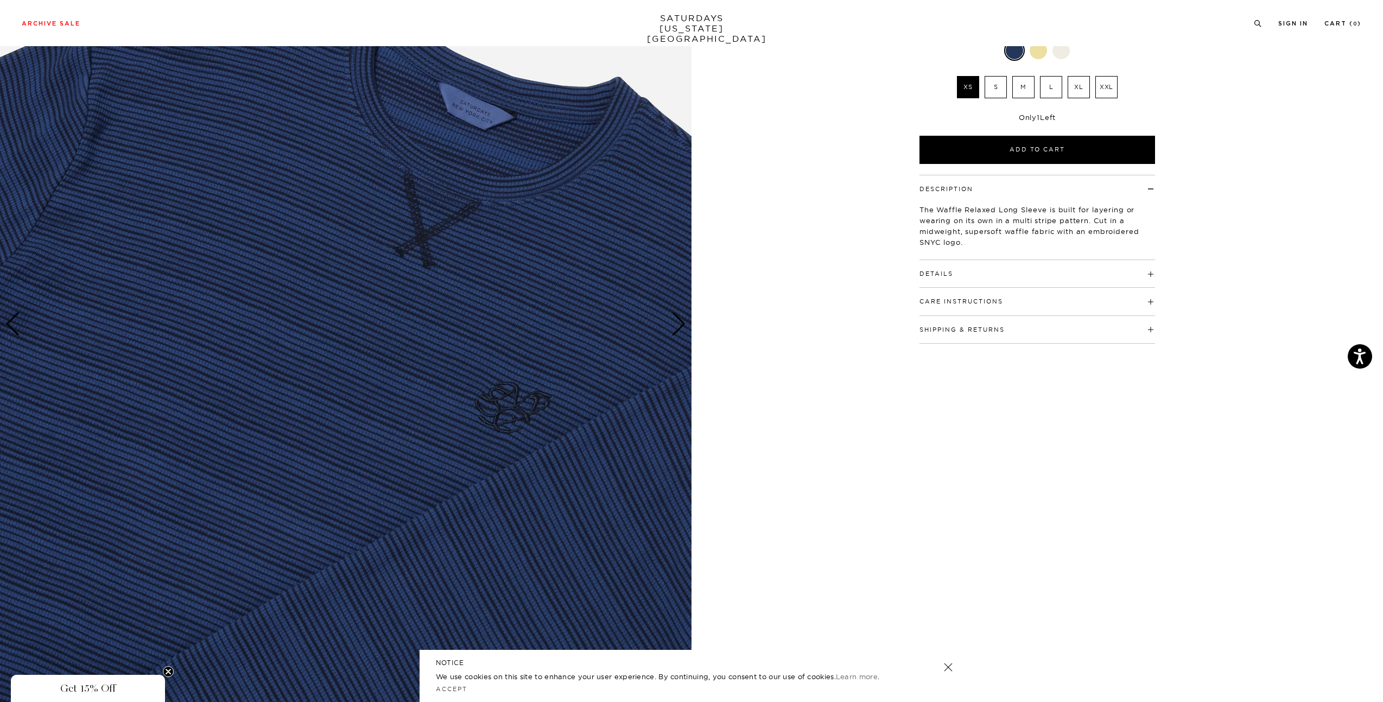
click at [791, 484] on div "5 / 6" at bounding box center [691, 324] width 1383 height 865
click at [1054, 76] on label "L" at bounding box center [1051, 87] width 22 height 22
click at [0, 0] on input "L" at bounding box center [0, 0] width 0 height 0
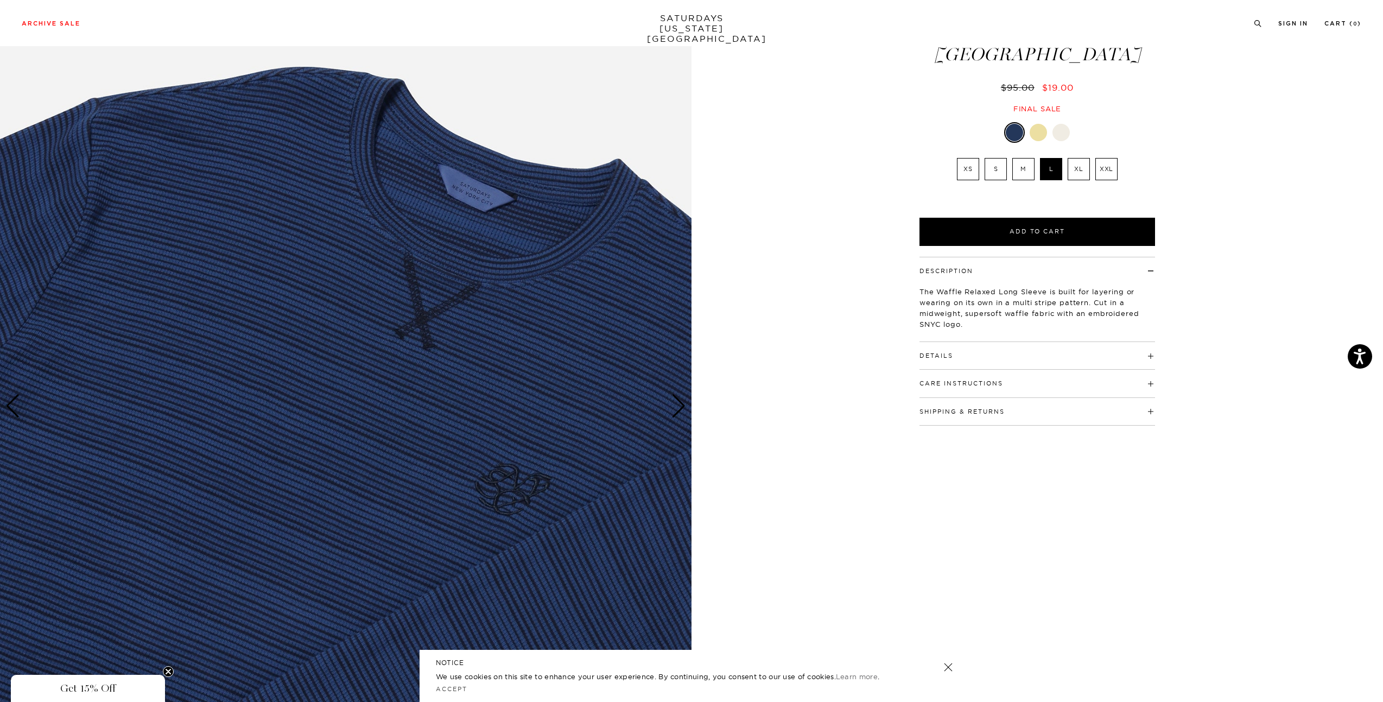
scroll to position [0, 0]
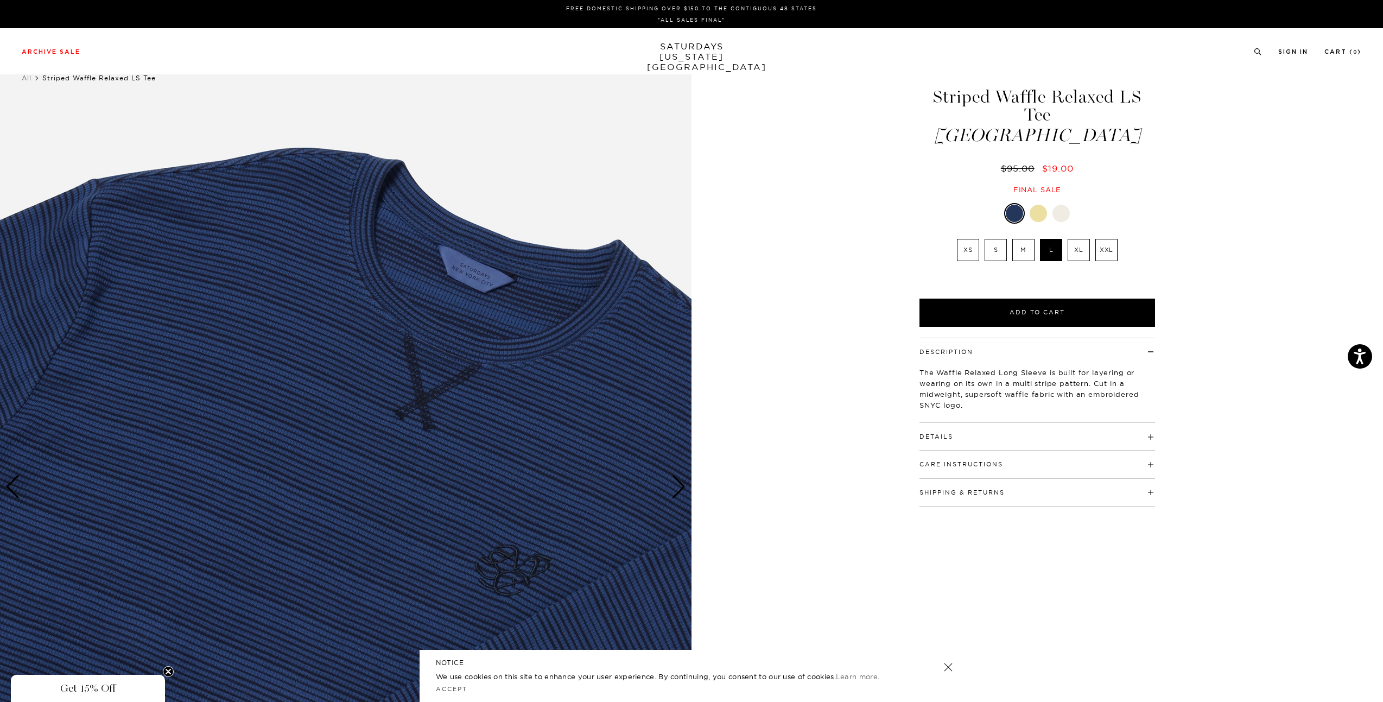
click at [1042, 205] on div at bounding box center [1038, 213] width 17 height 17
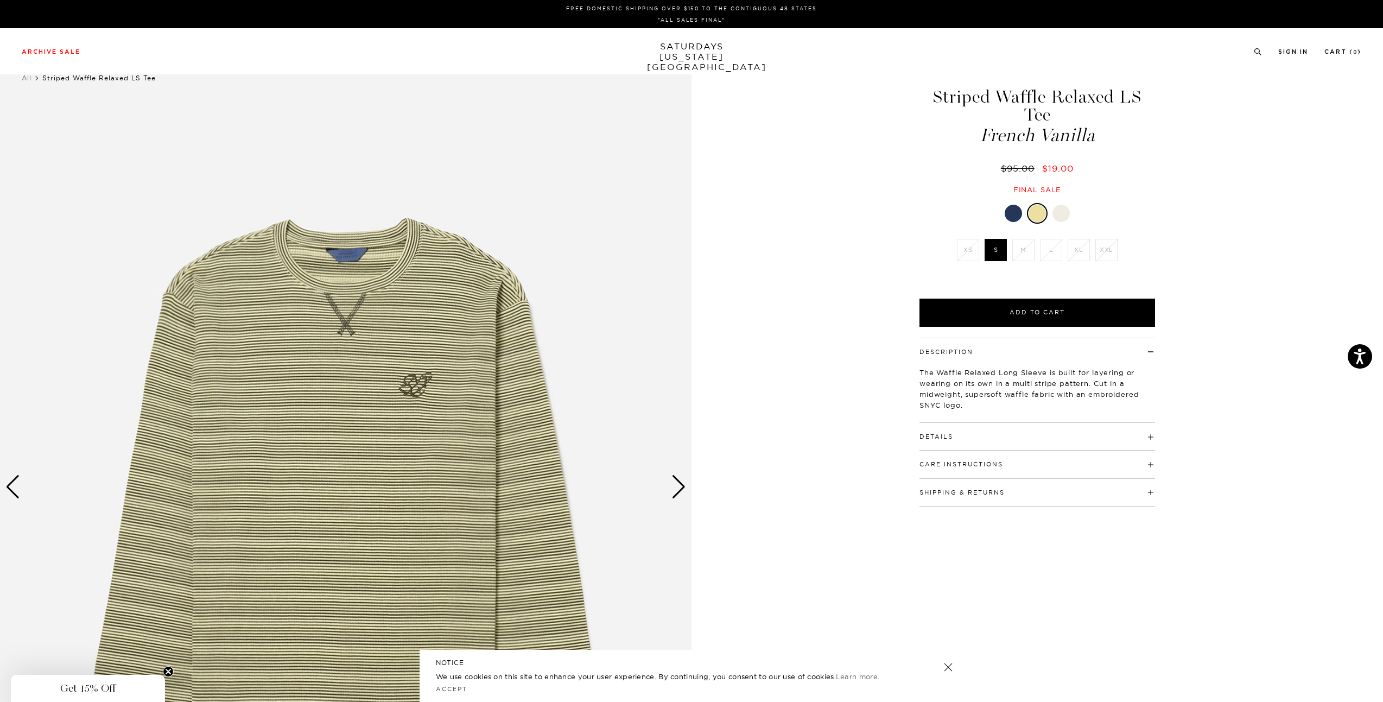
click at [1062, 205] on div at bounding box center [1060, 213] width 17 height 17
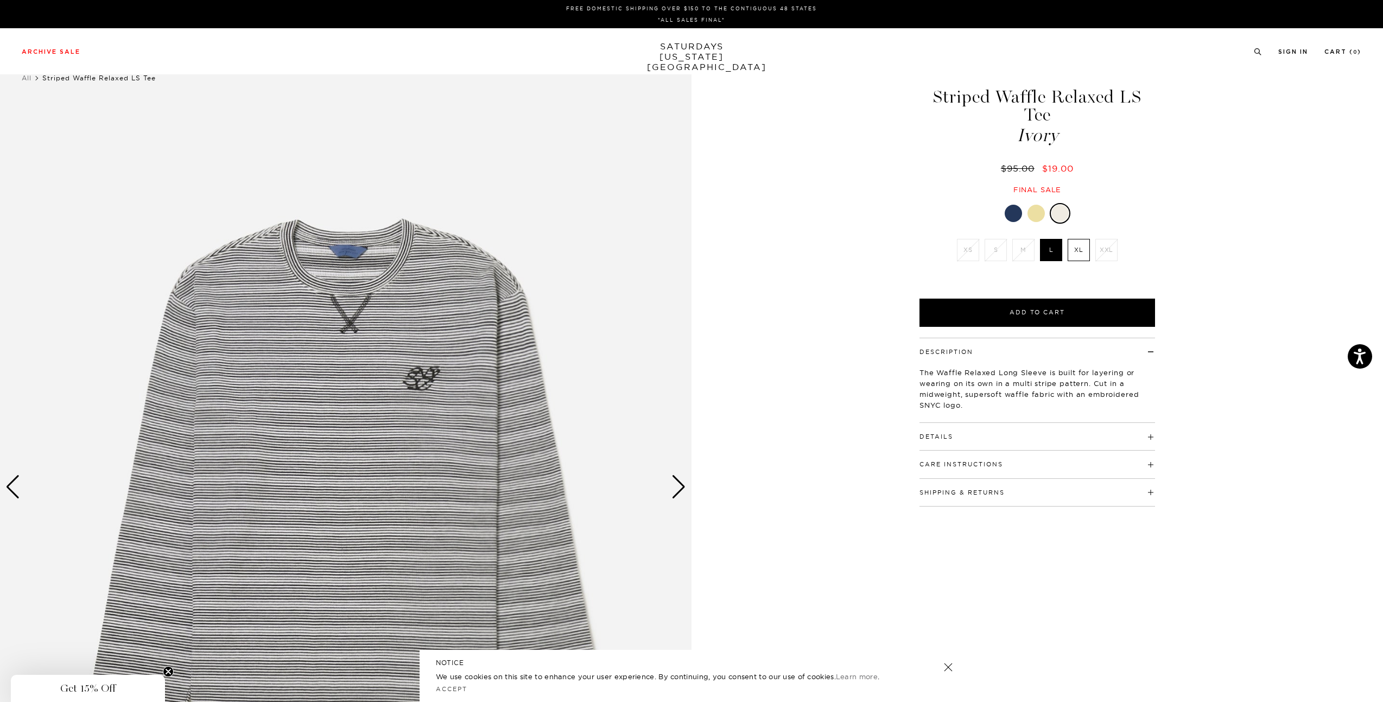
click at [1015, 239] on li "M" at bounding box center [1024, 250] width 28 height 22
click at [1012, 205] on div at bounding box center [1013, 213] width 17 height 17
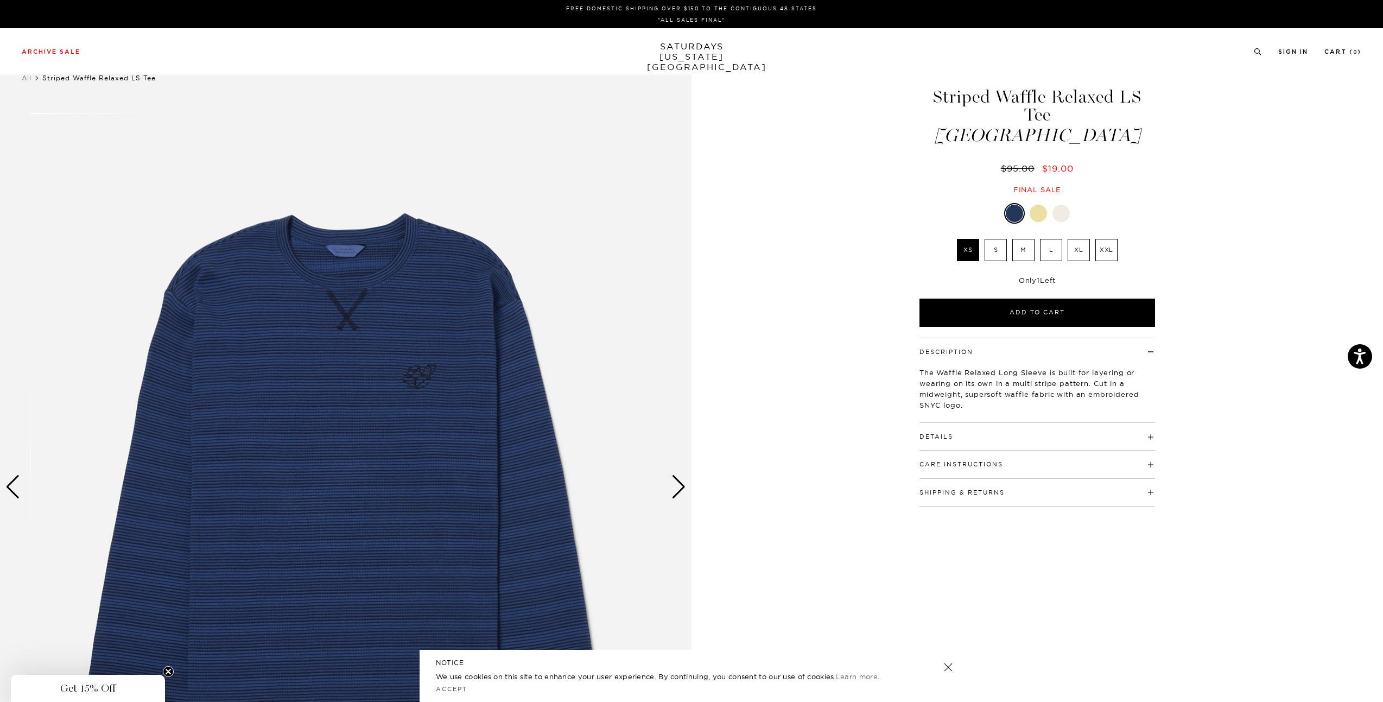
click at [1060, 205] on div at bounding box center [1060, 213] width 17 height 17
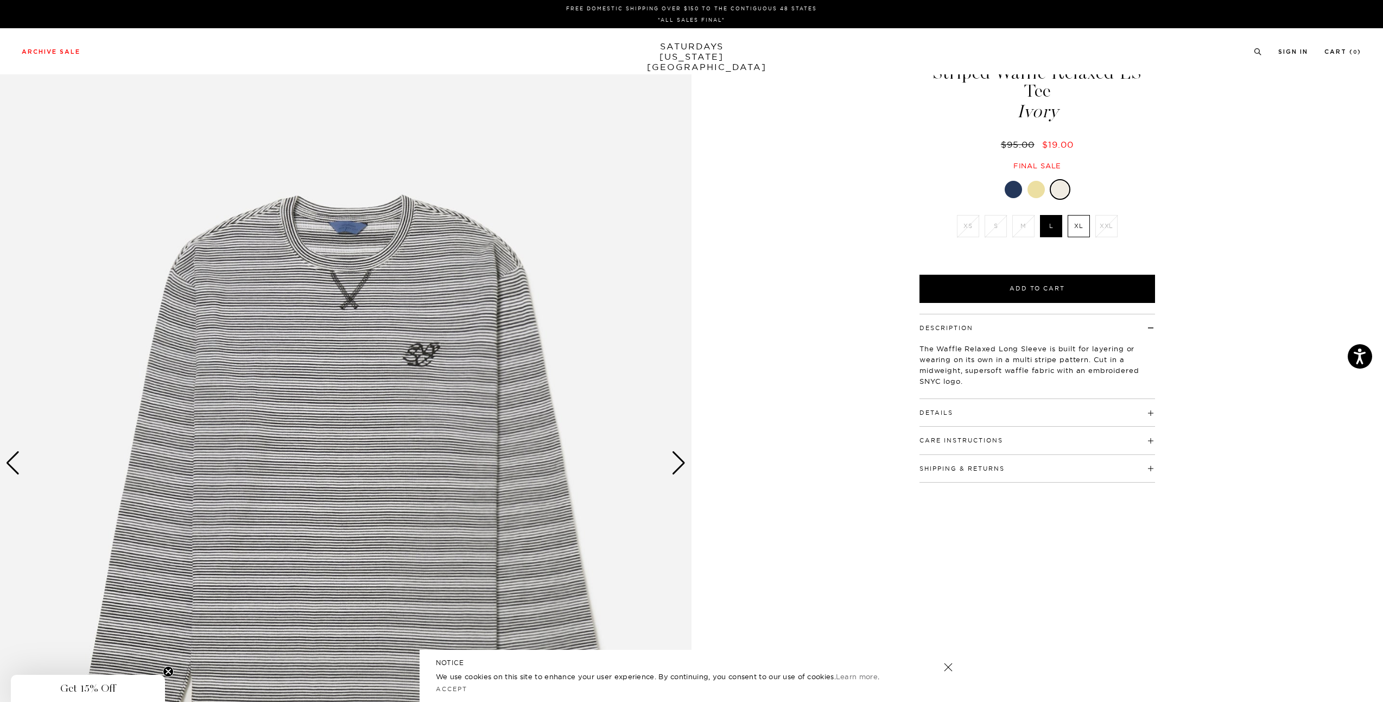
scroll to position [217, 0]
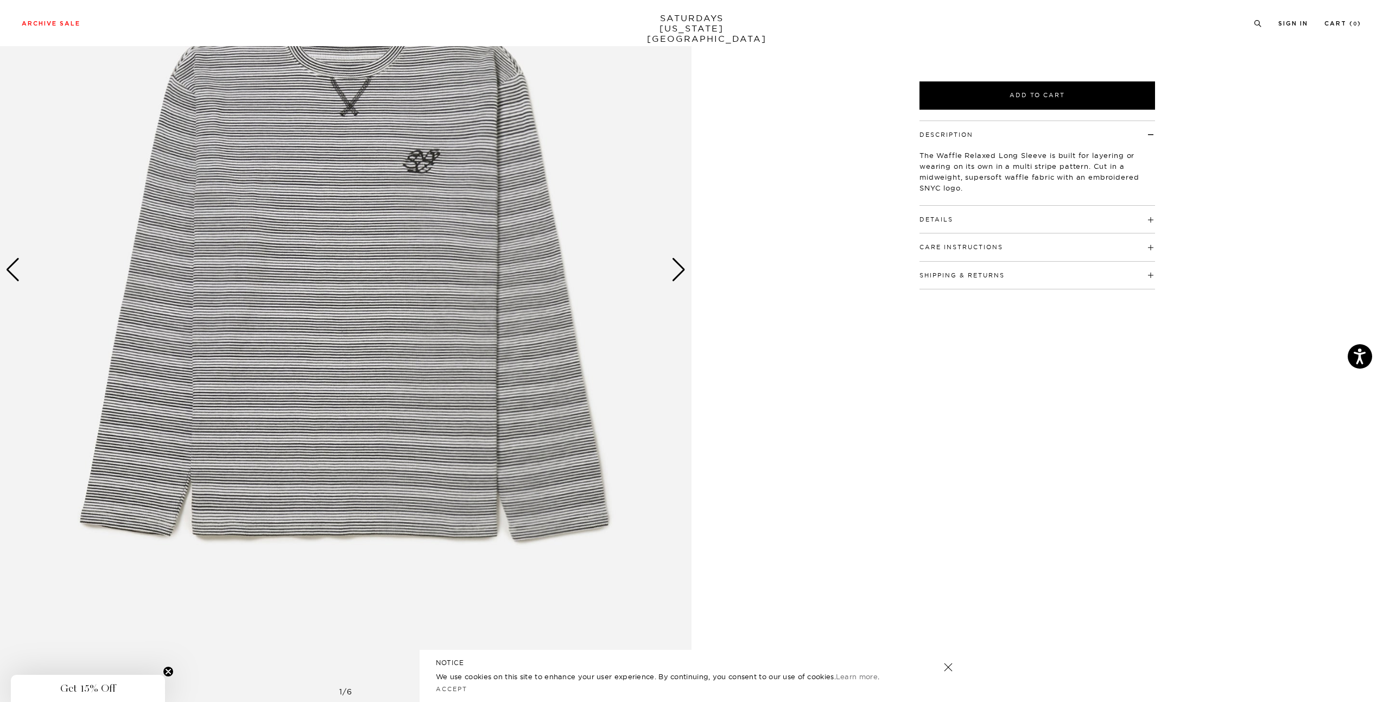
click at [680, 274] on div "Next slide" at bounding box center [678, 270] width 15 height 24
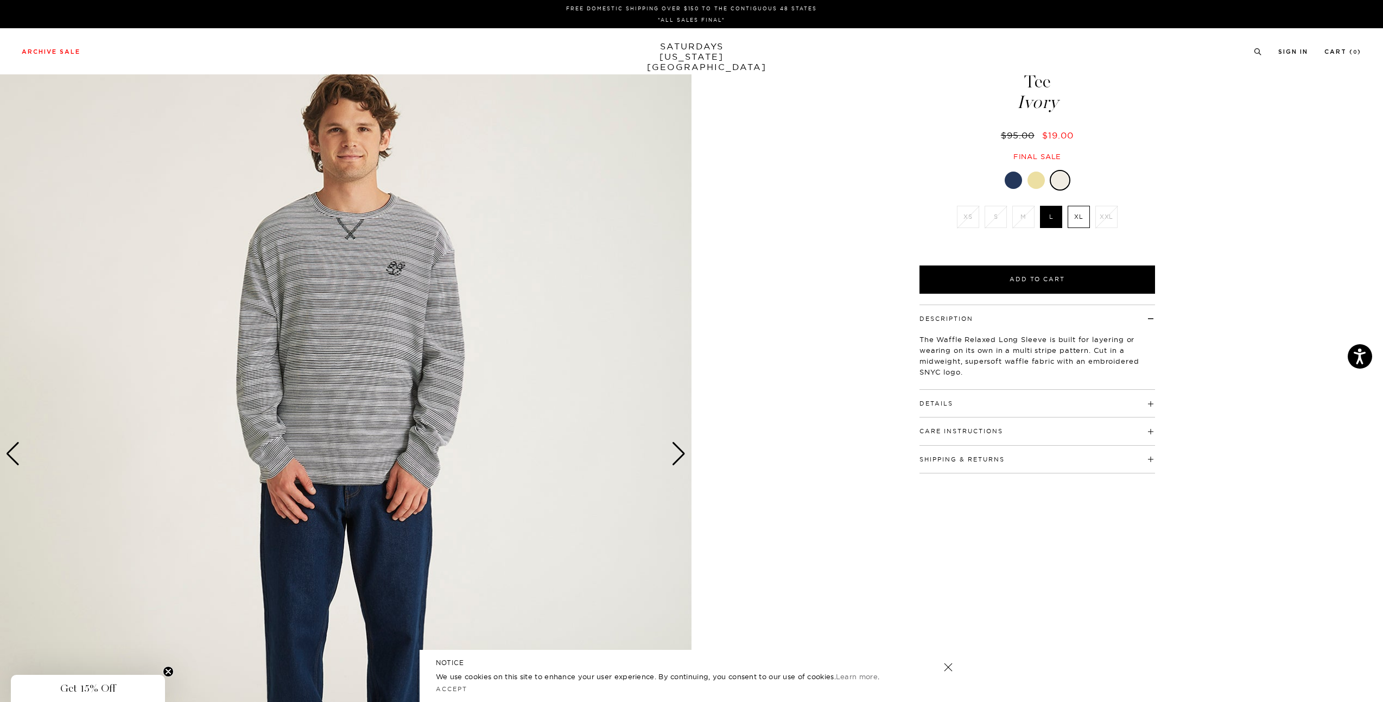
scroll to position [0, 0]
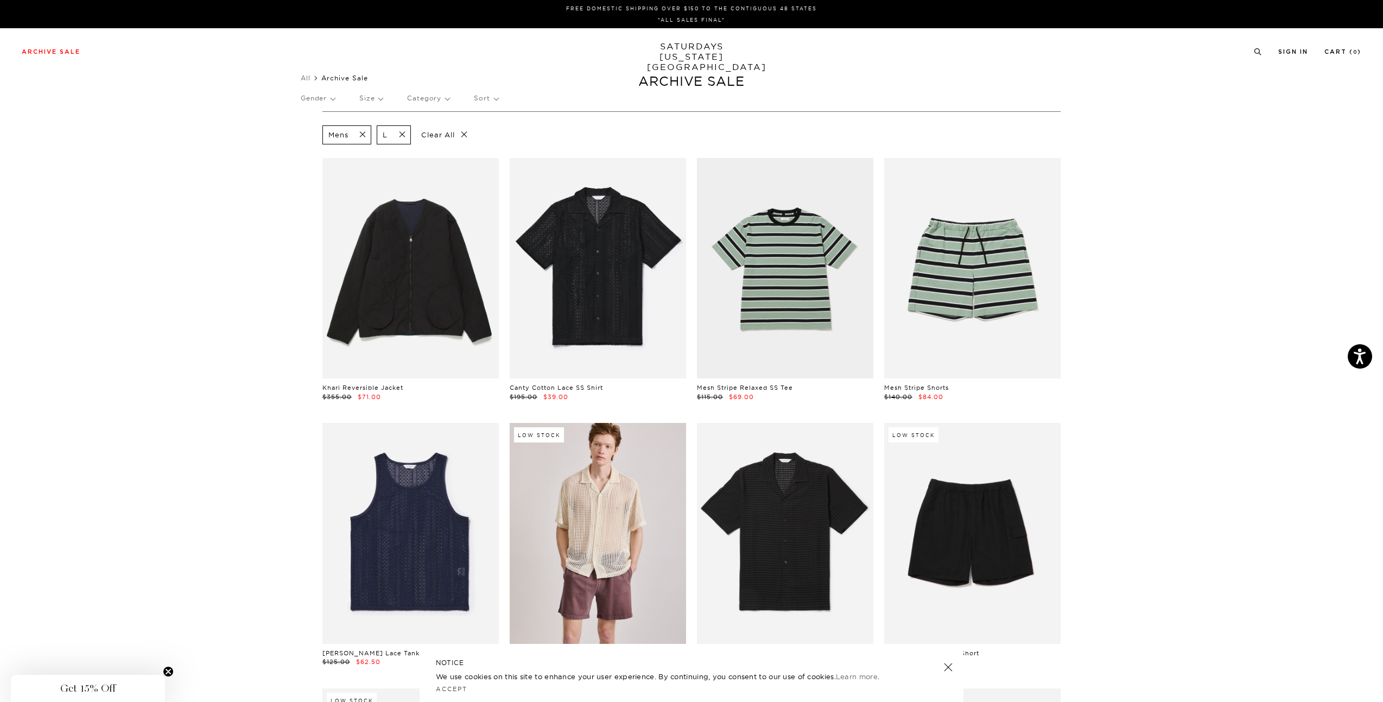
click at [402, 133] on span at bounding box center [399, 135] width 23 height 10
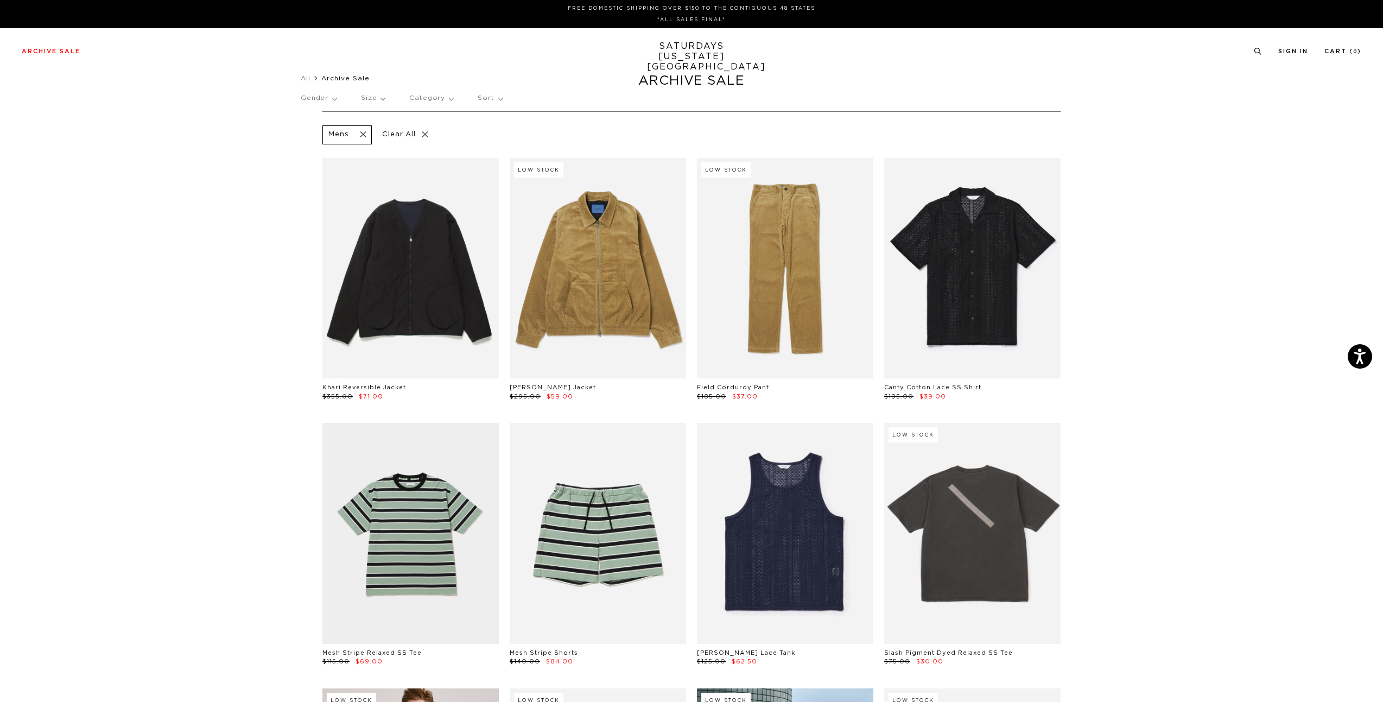
click at [382, 103] on p "Size" at bounding box center [373, 98] width 24 height 25
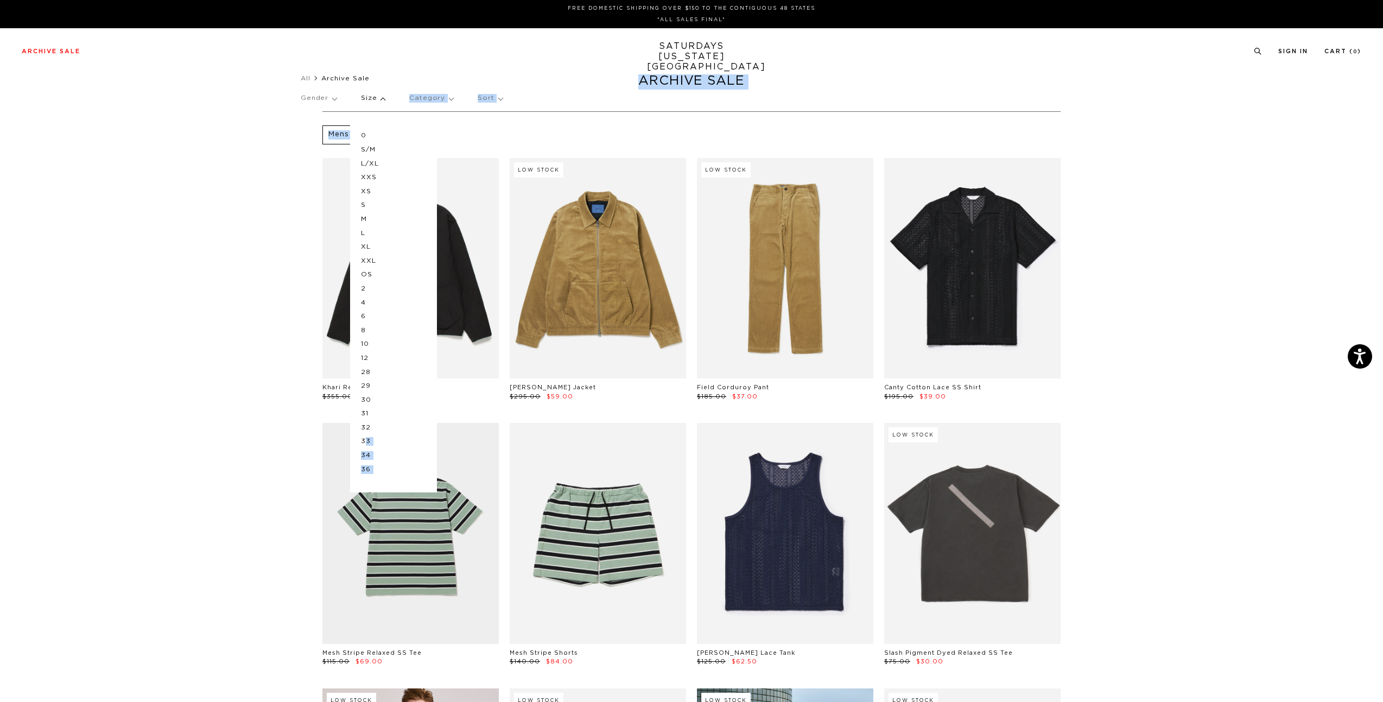
drag, startPoint x: 369, startPoint y: 440, endPoint x: 258, endPoint y: 338, distance: 150.6
click at [366, 427] on p "32" at bounding box center [393, 428] width 65 height 14
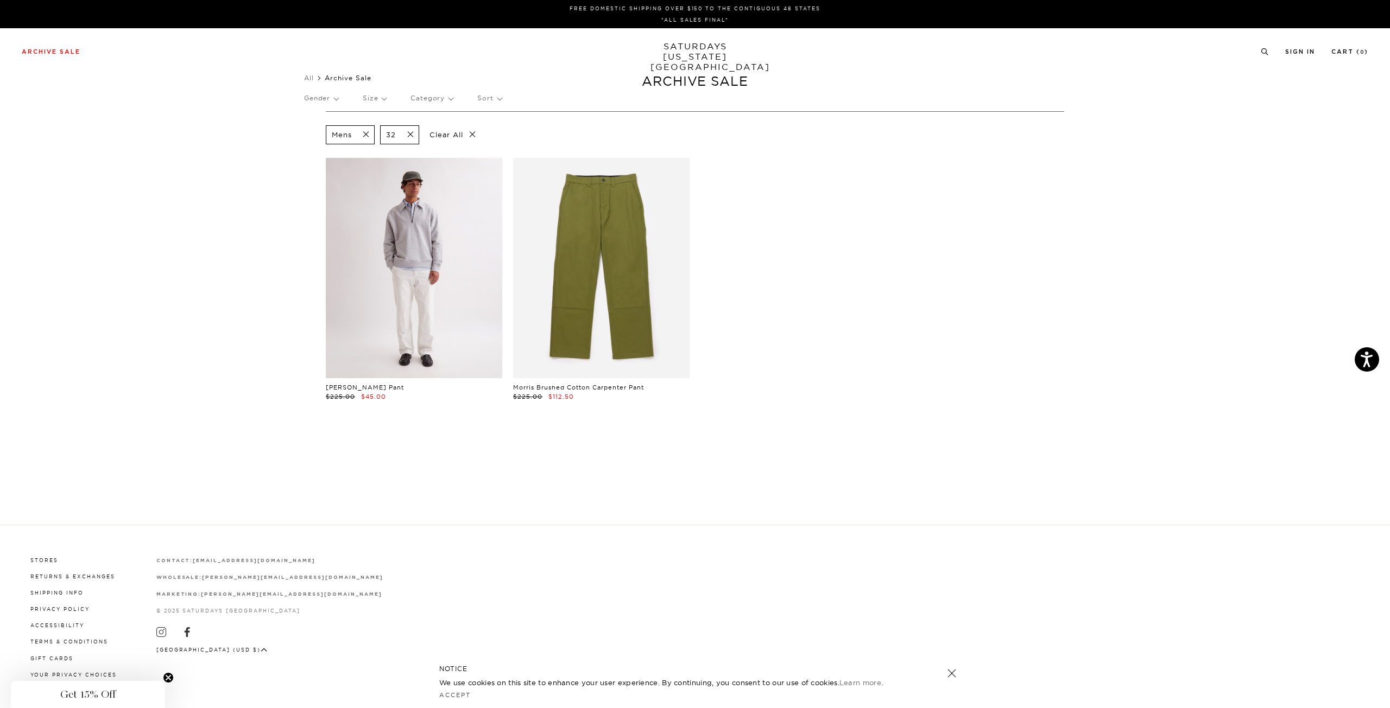
click at [457, 240] on link at bounding box center [414, 268] width 176 height 220
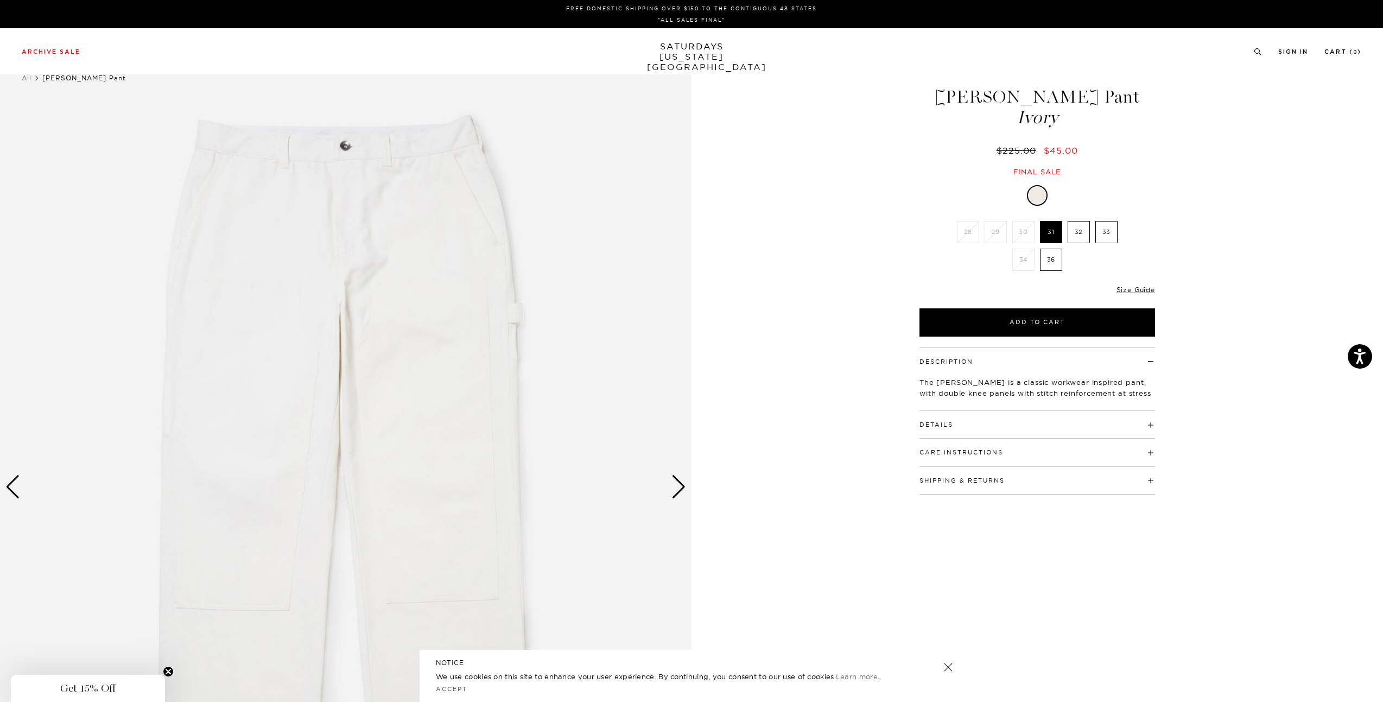
click at [678, 487] on div "Next slide" at bounding box center [678, 487] width 15 height 24
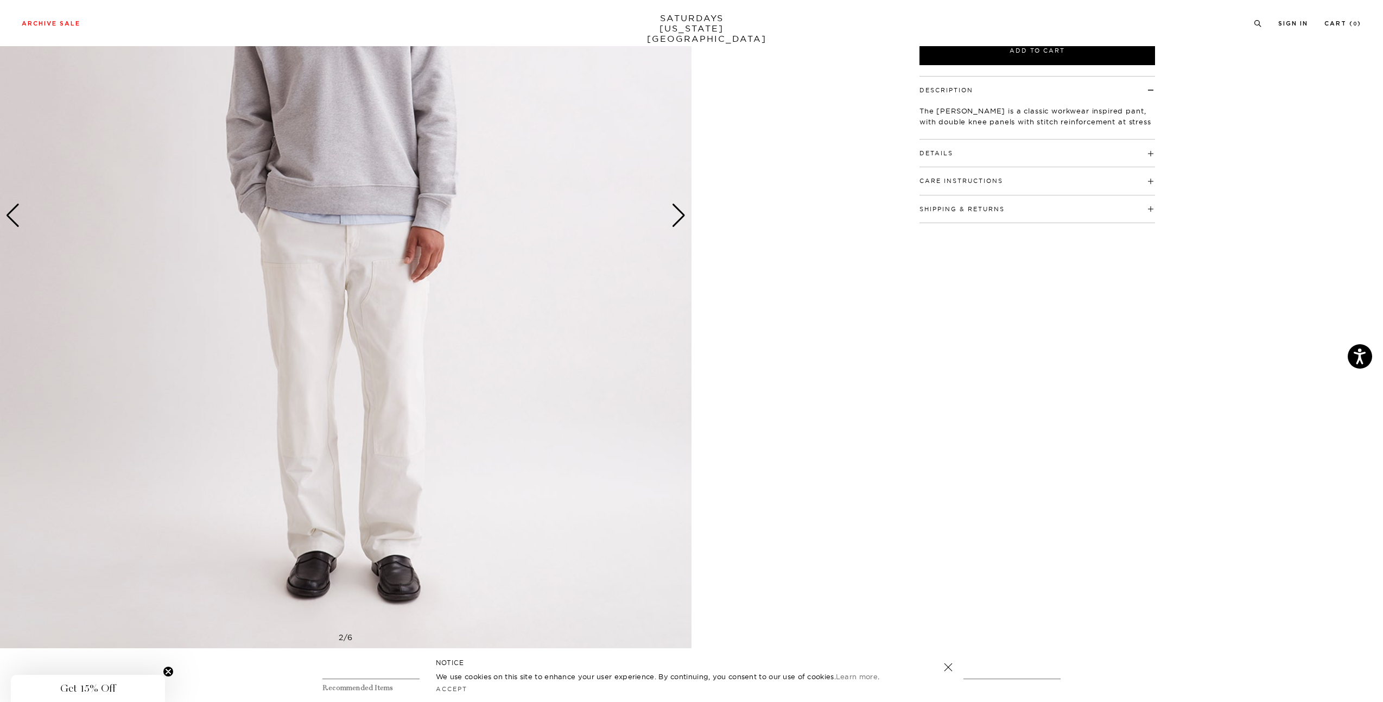
scroll to position [163, 0]
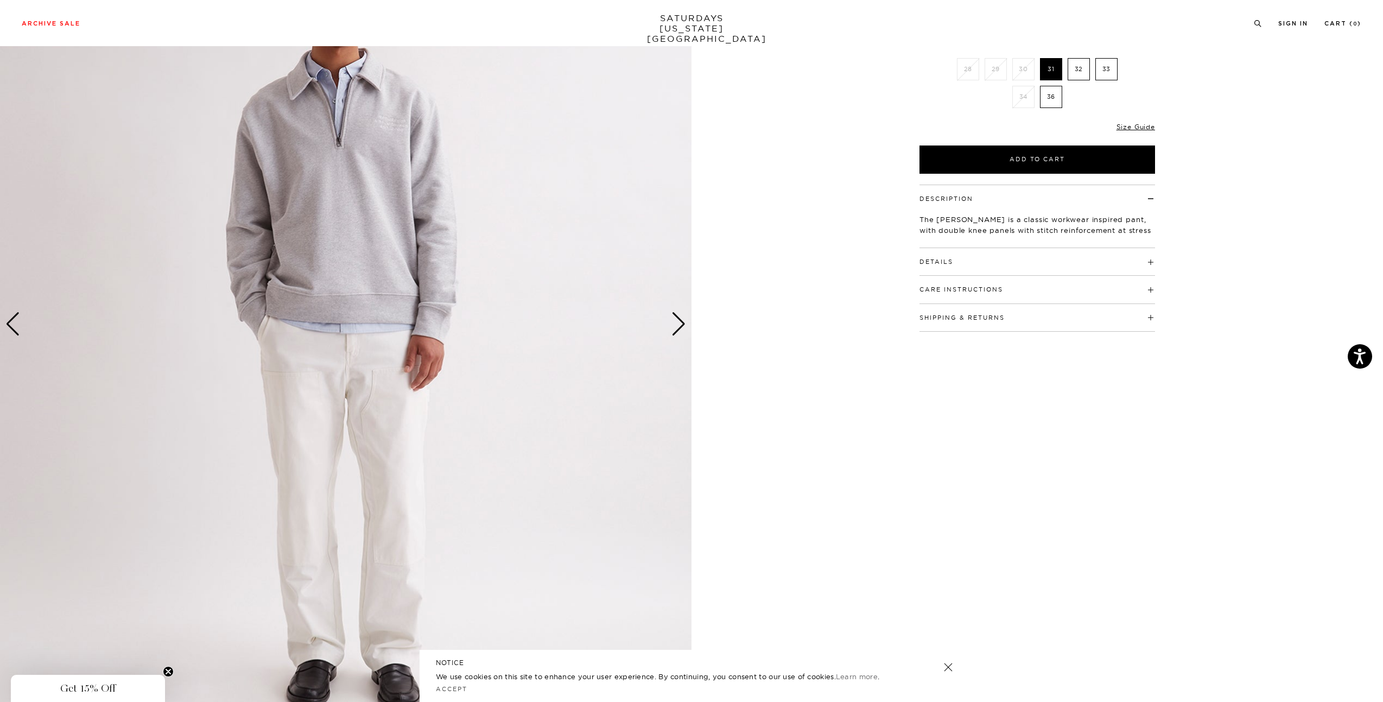
click at [678, 317] on div "Next slide" at bounding box center [678, 324] width 15 height 24
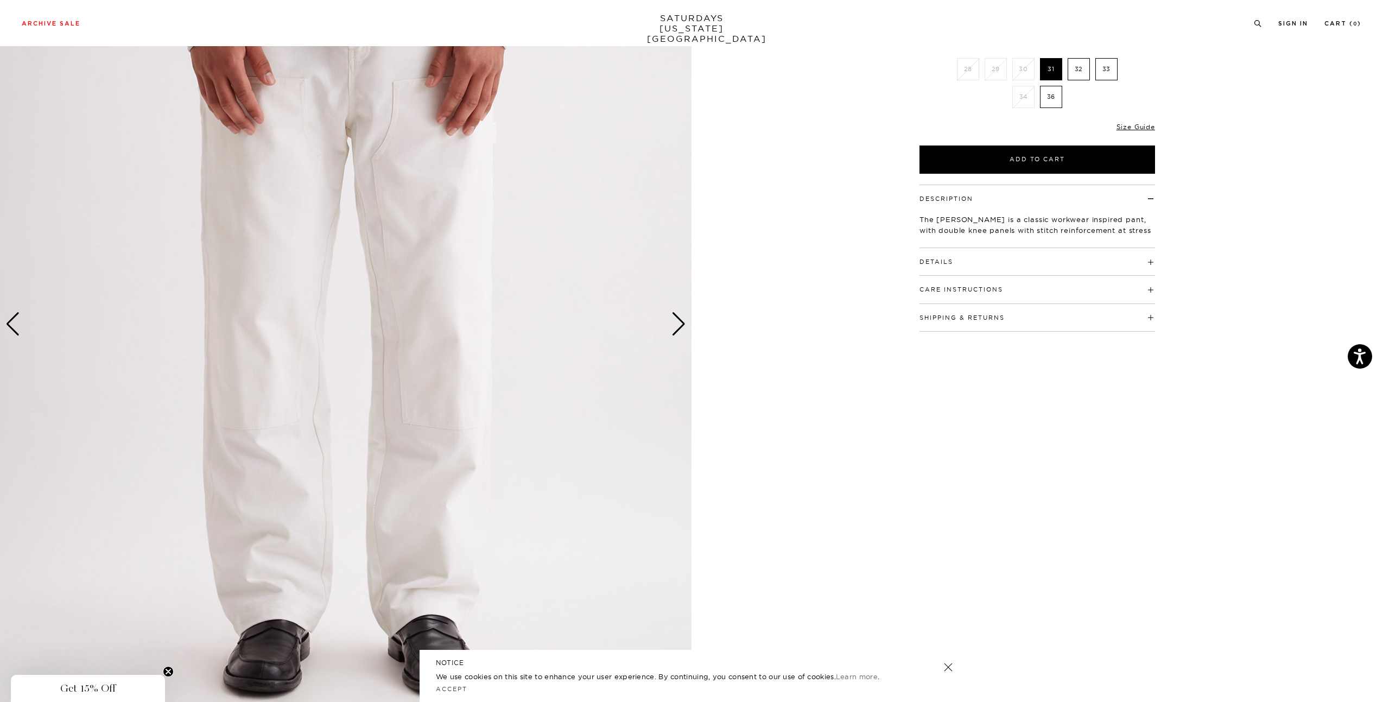
click at [678, 317] on div "Next slide" at bounding box center [678, 324] width 15 height 24
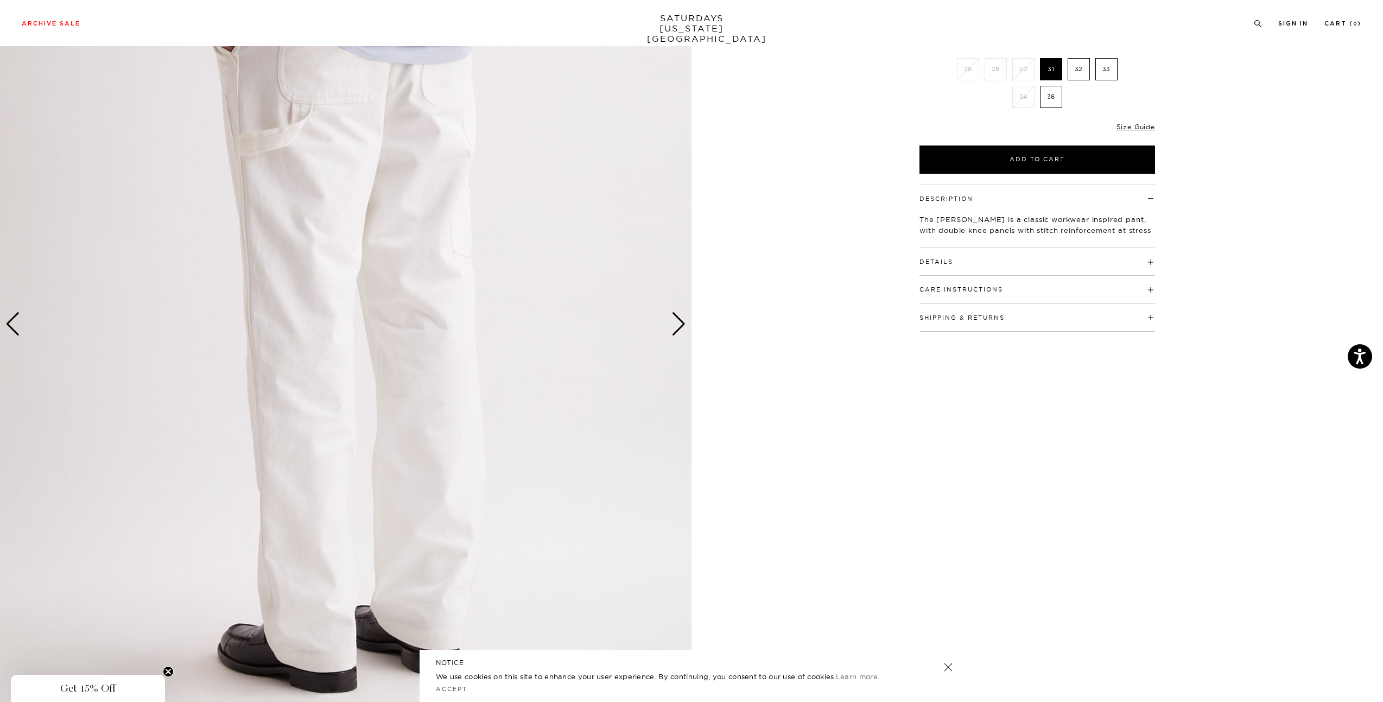
click at [678, 317] on div "Next slide" at bounding box center [678, 324] width 15 height 24
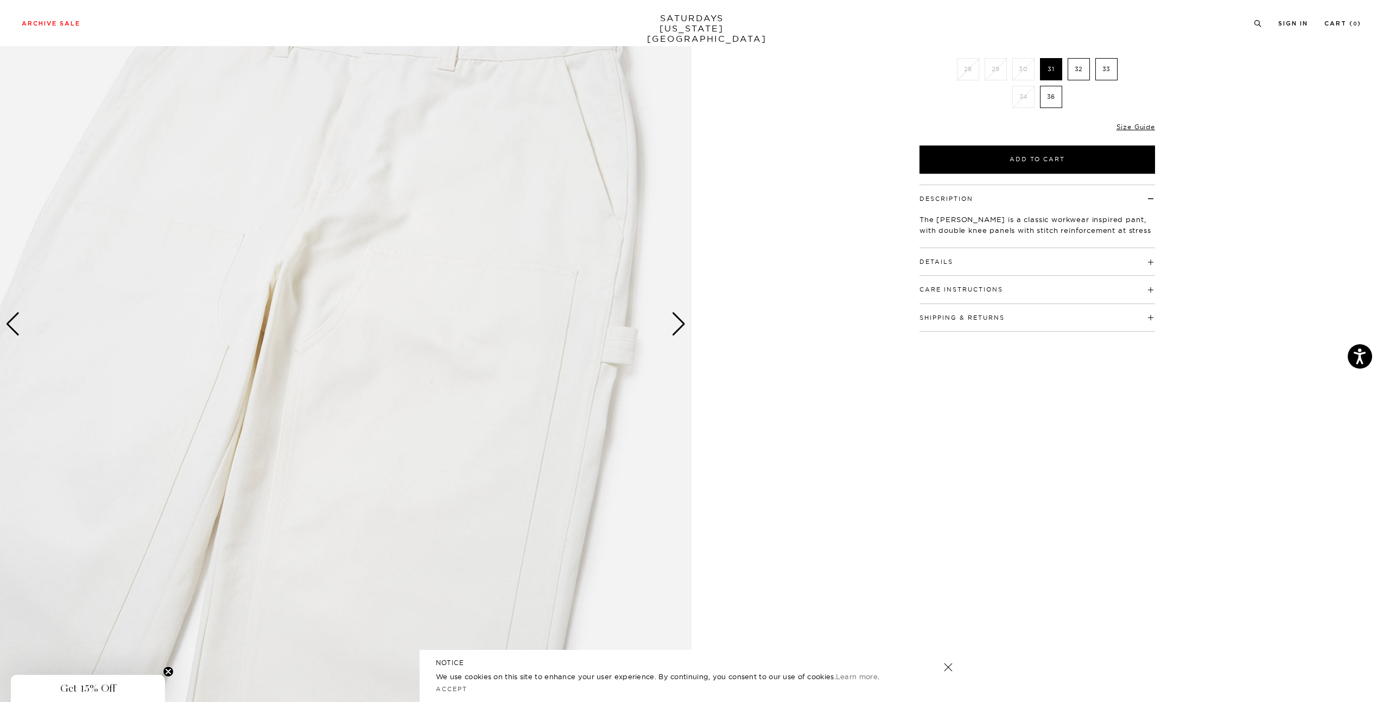
click at [678, 317] on div "Next slide" at bounding box center [678, 324] width 15 height 24
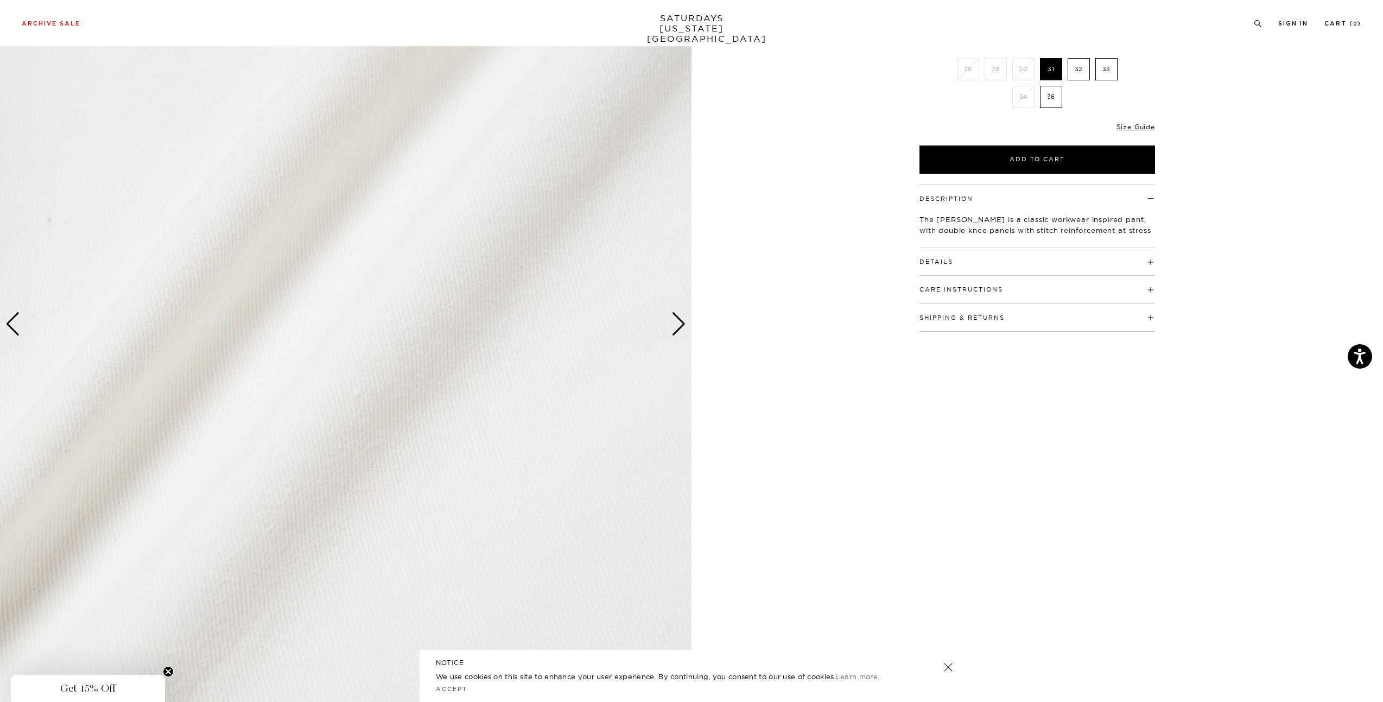
click at [678, 317] on div "Next slide" at bounding box center [678, 324] width 15 height 24
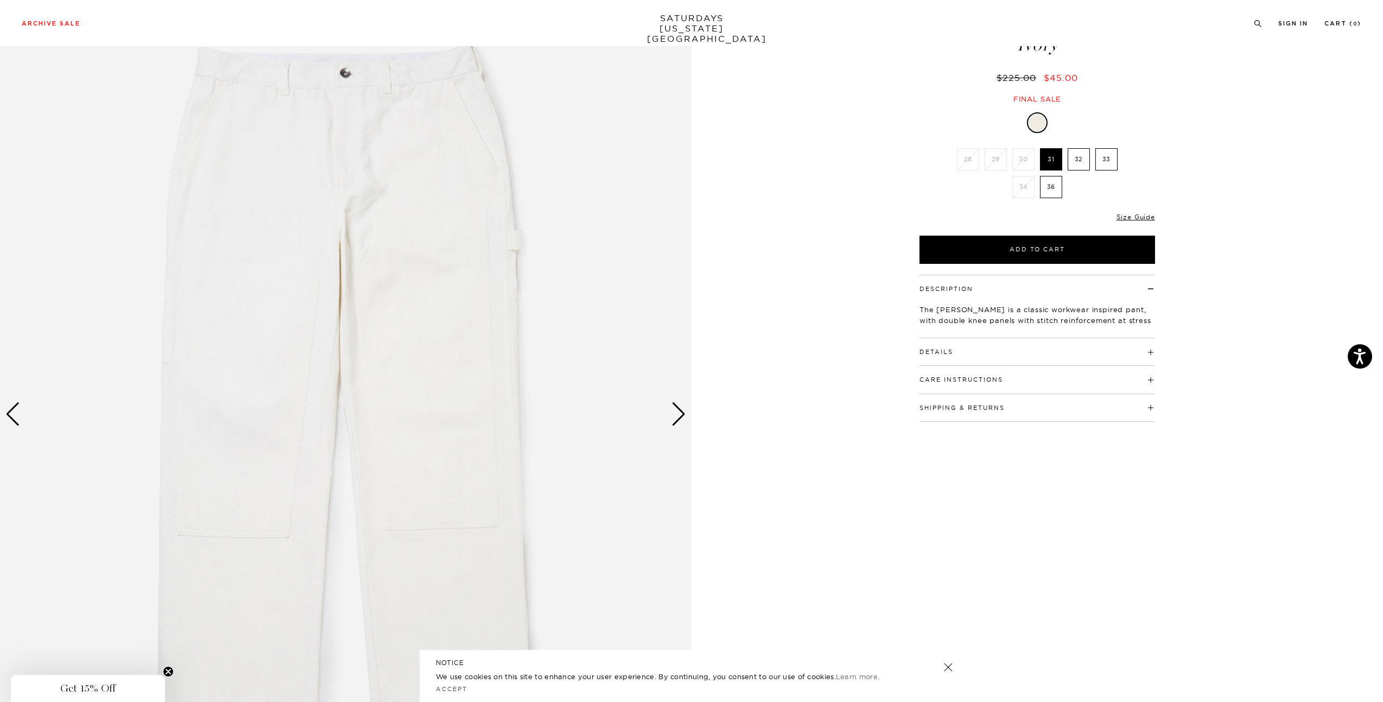
scroll to position [0, 0]
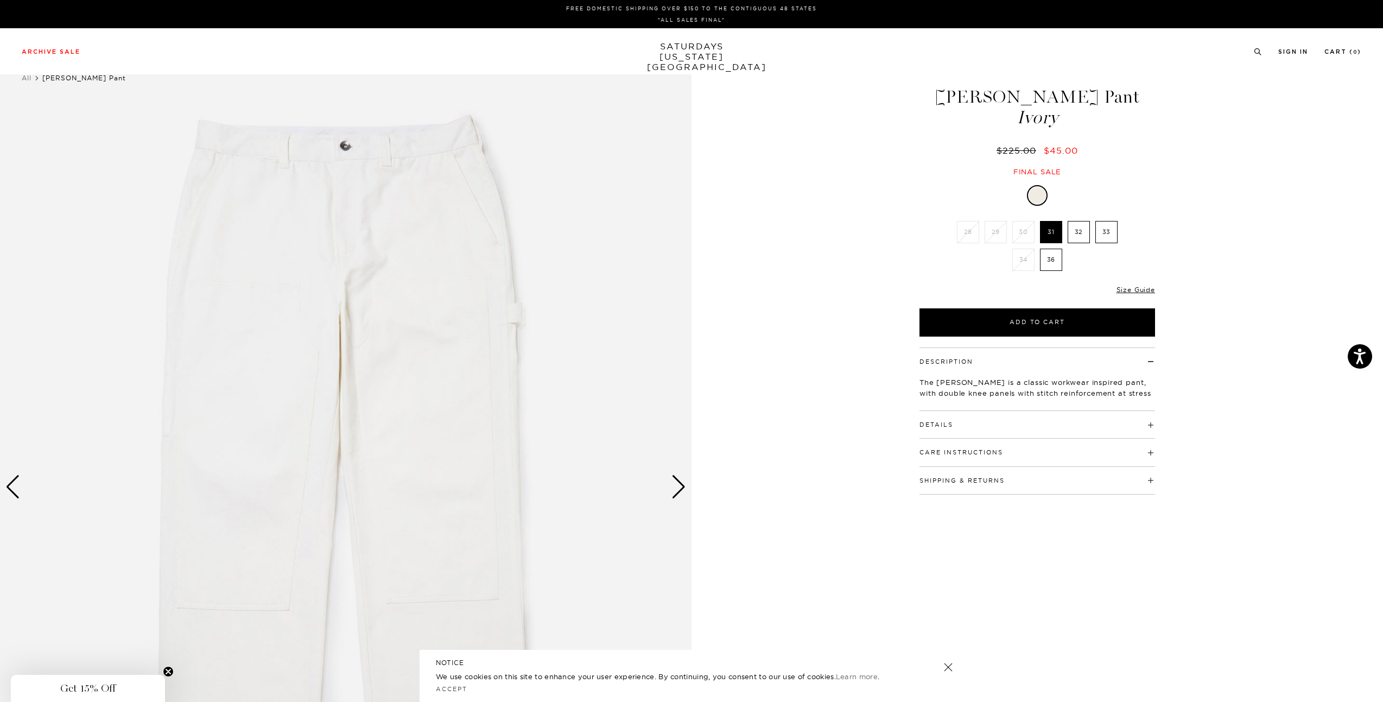
click at [1105, 229] on label "33" at bounding box center [1106, 232] width 22 height 22
click at [0, 0] on input "33" at bounding box center [0, 0] width 0 height 0
click at [1082, 236] on label "32" at bounding box center [1079, 232] width 22 height 22
click at [0, 0] on input "32" at bounding box center [0, 0] width 0 height 0
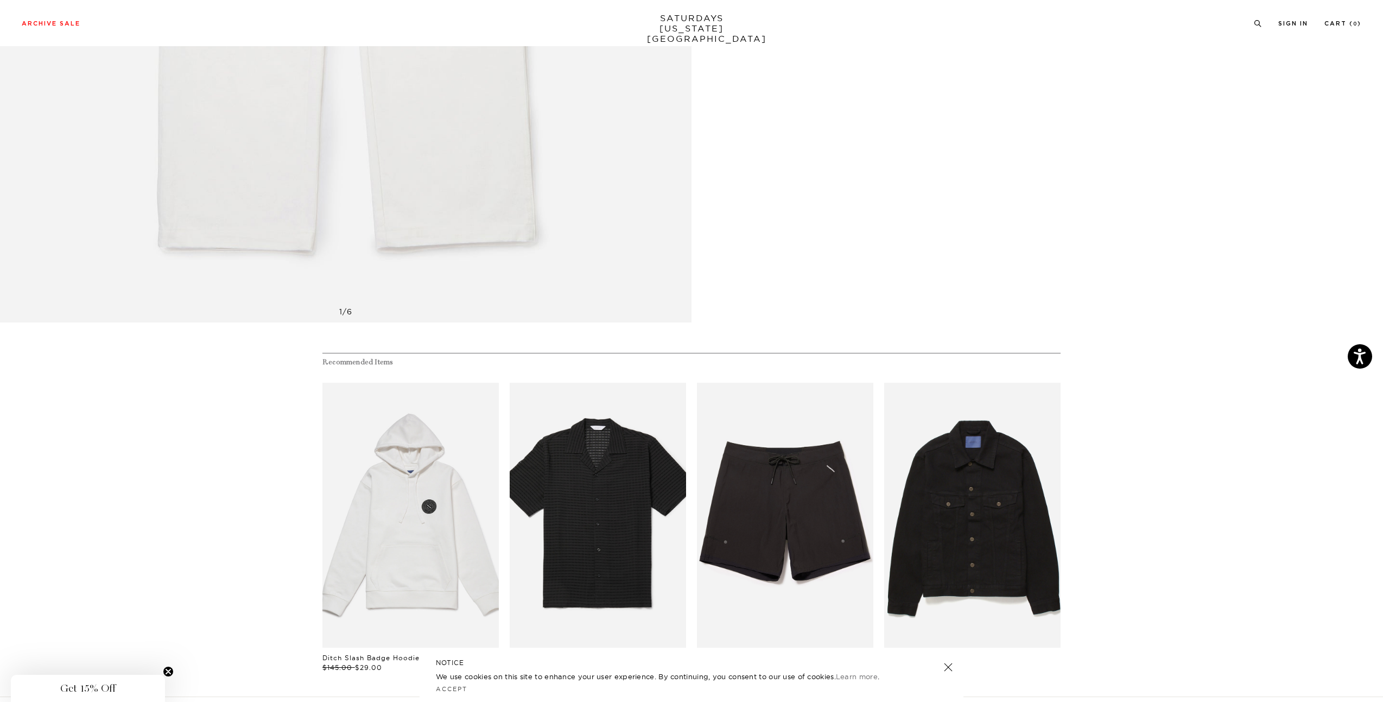
scroll to position [775, 0]
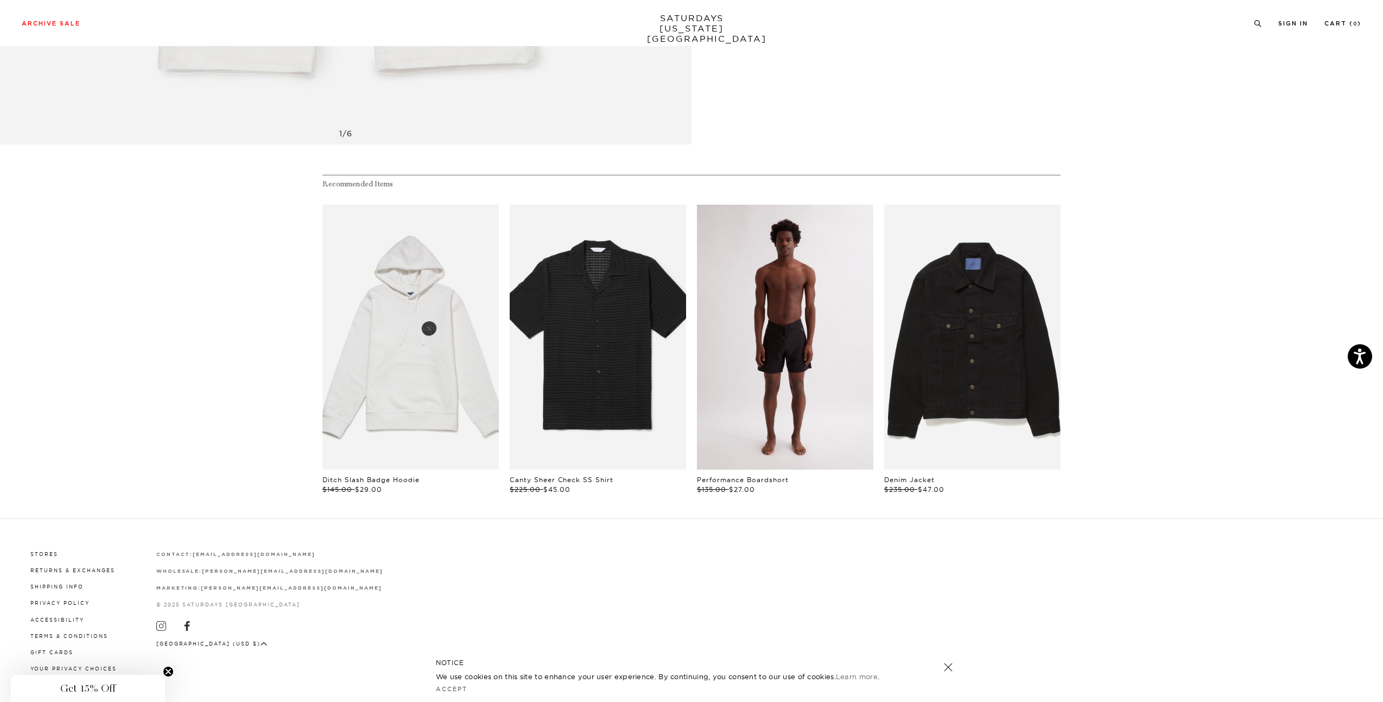
click at [773, 363] on link "files/M00022BS02-BLACK_06.jpg" at bounding box center [785, 337] width 176 height 265
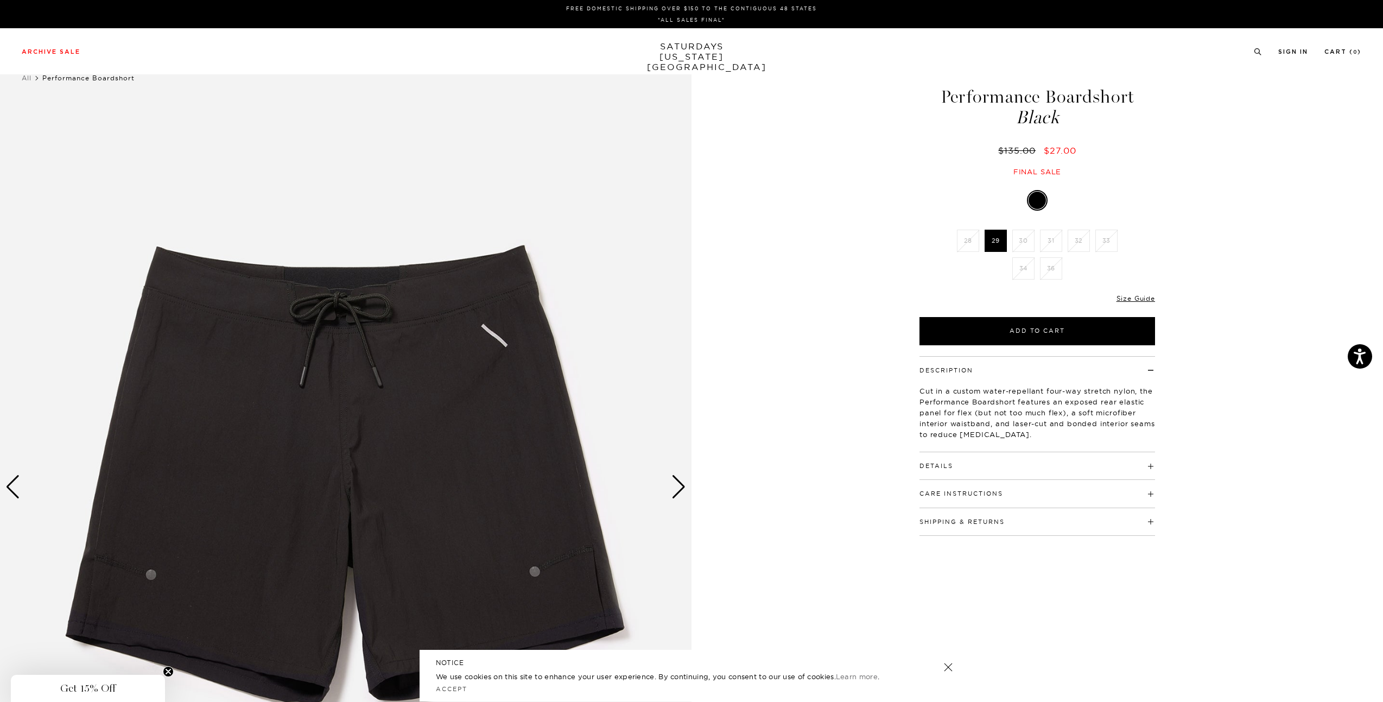
click at [683, 485] on div "Next slide" at bounding box center [678, 487] width 15 height 24
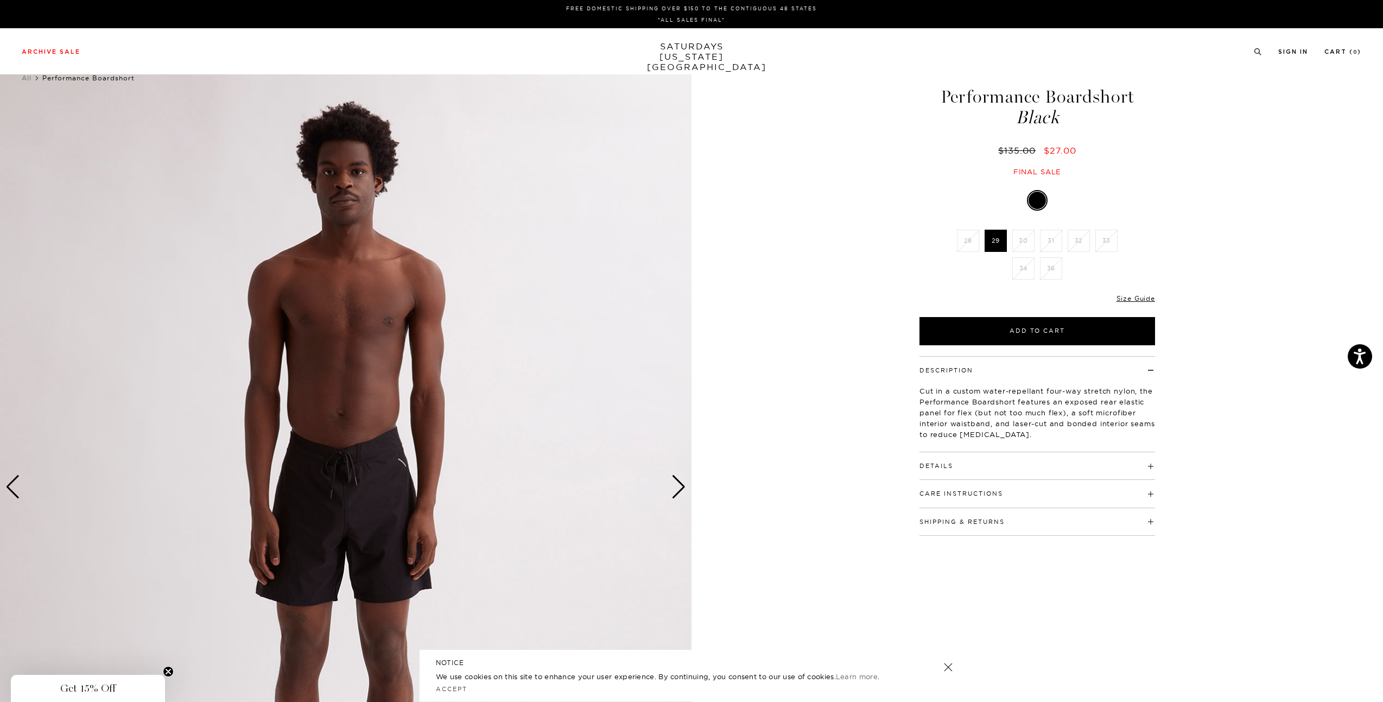
click at [683, 485] on div "Next slide" at bounding box center [678, 487] width 15 height 24
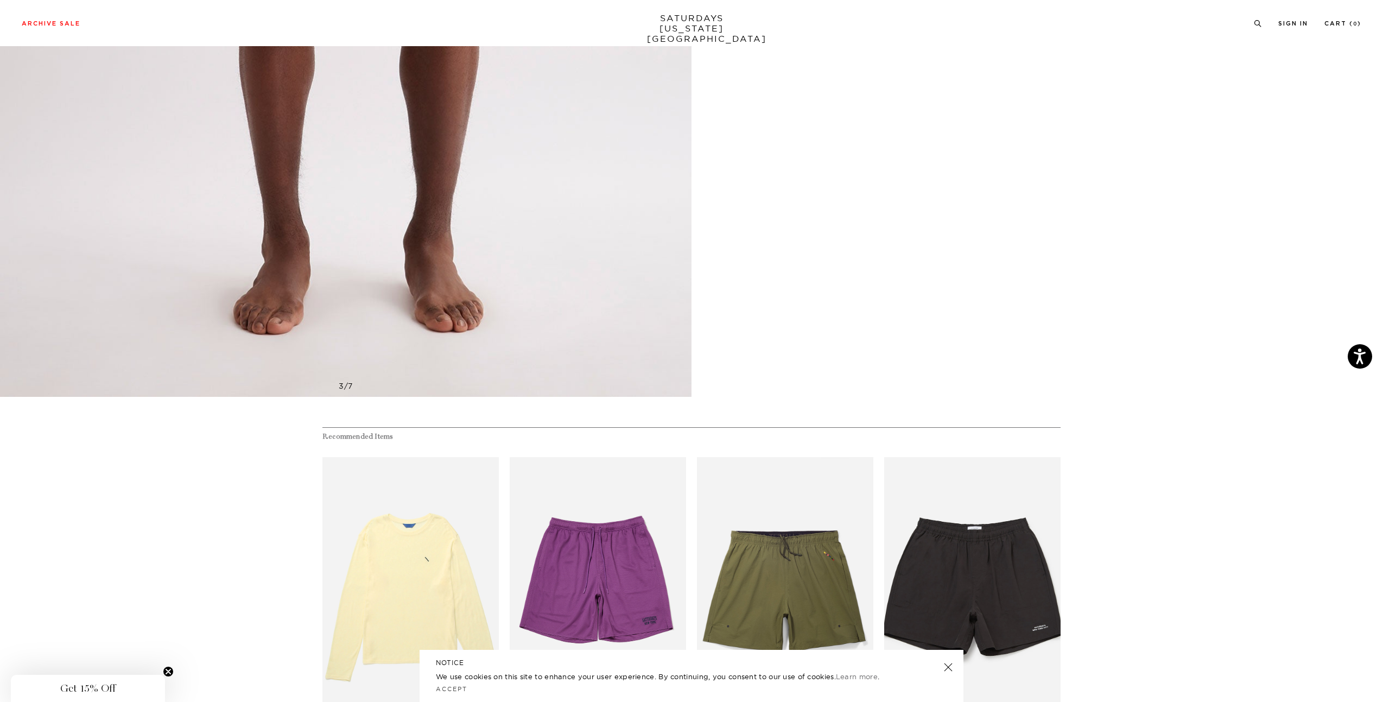
scroll to position [706, 0]
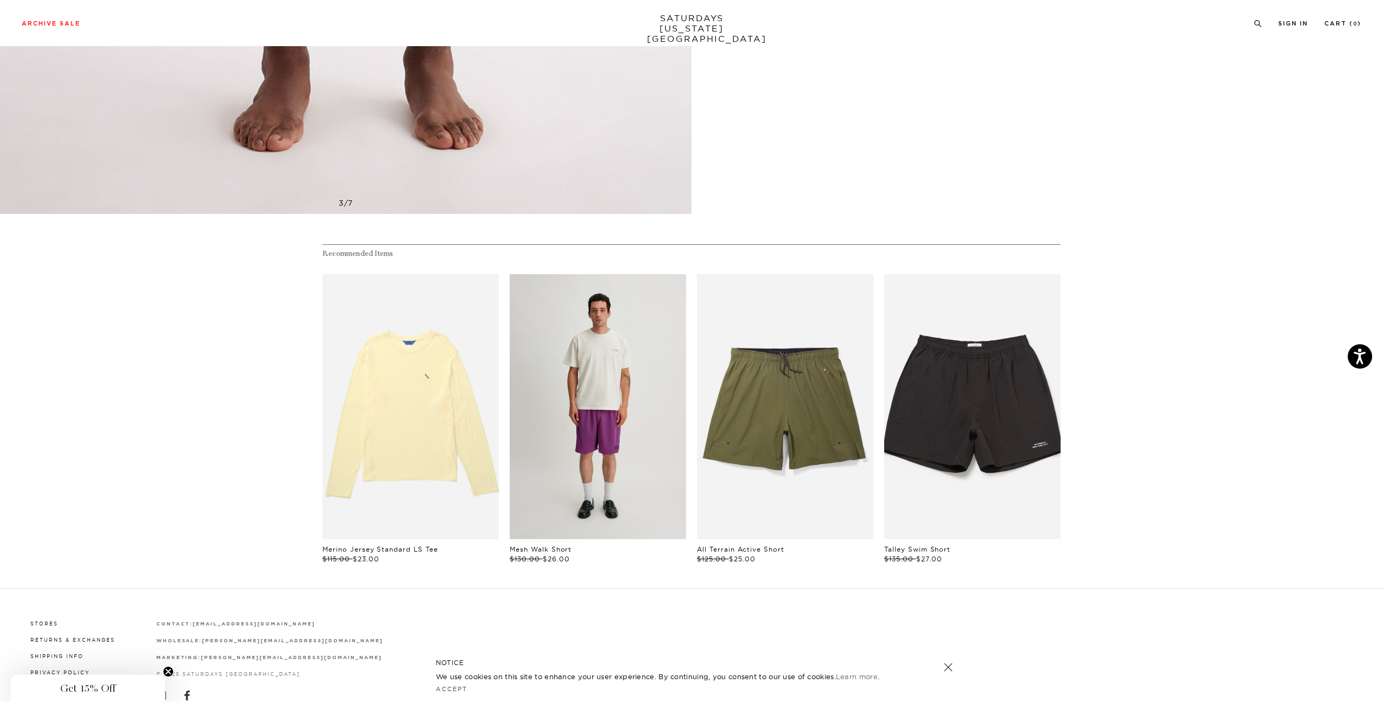
click at [630, 357] on link "files/L74_924_02113812-732e-4915-998d-d73ecb21e59c.jpg" at bounding box center [598, 406] width 176 height 265
